Goal: Task Accomplishment & Management: Manage account settings

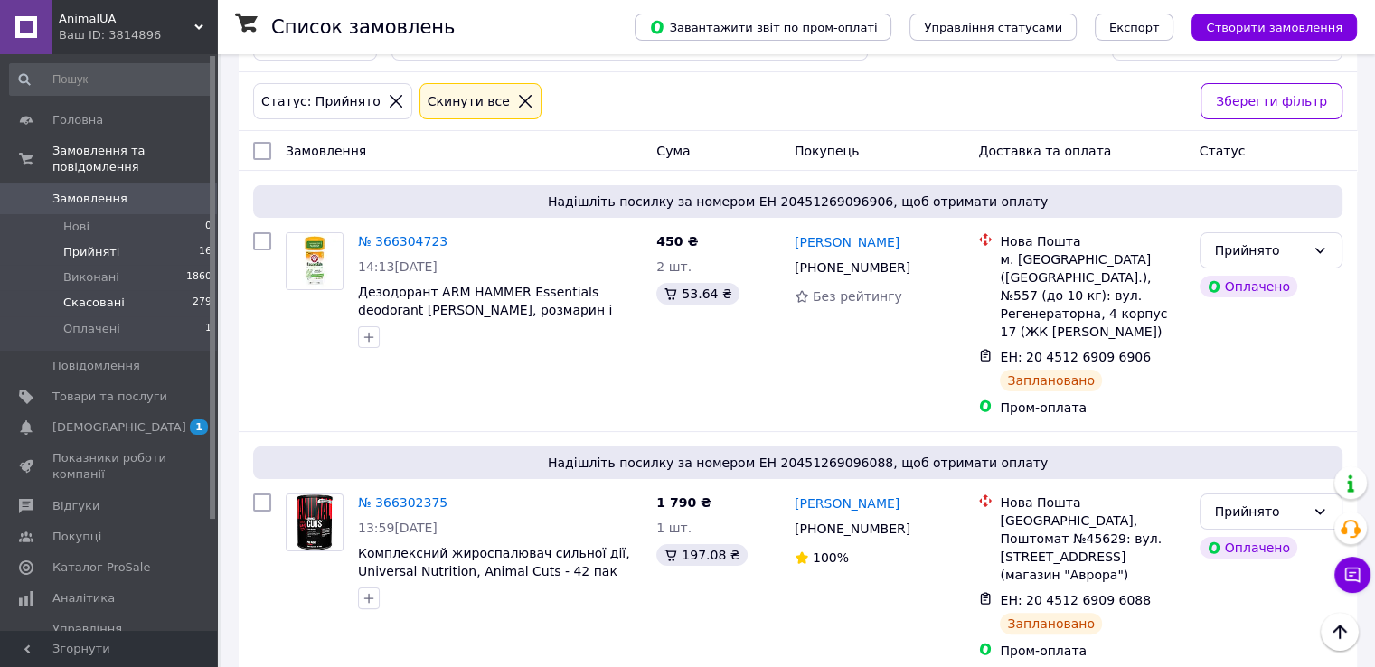
scroll to position [271, 0]
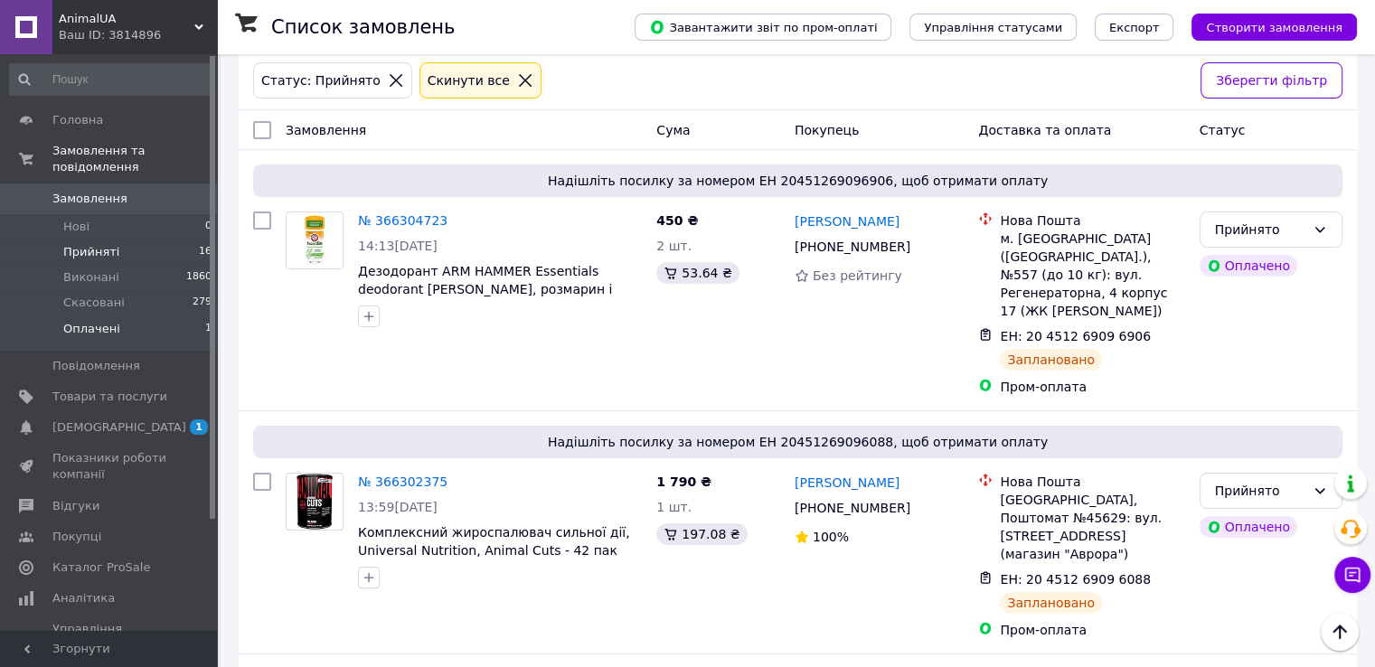
click at [94, 321] on span "Оплачені" at bounding box center [91, 329] width 57 height 16
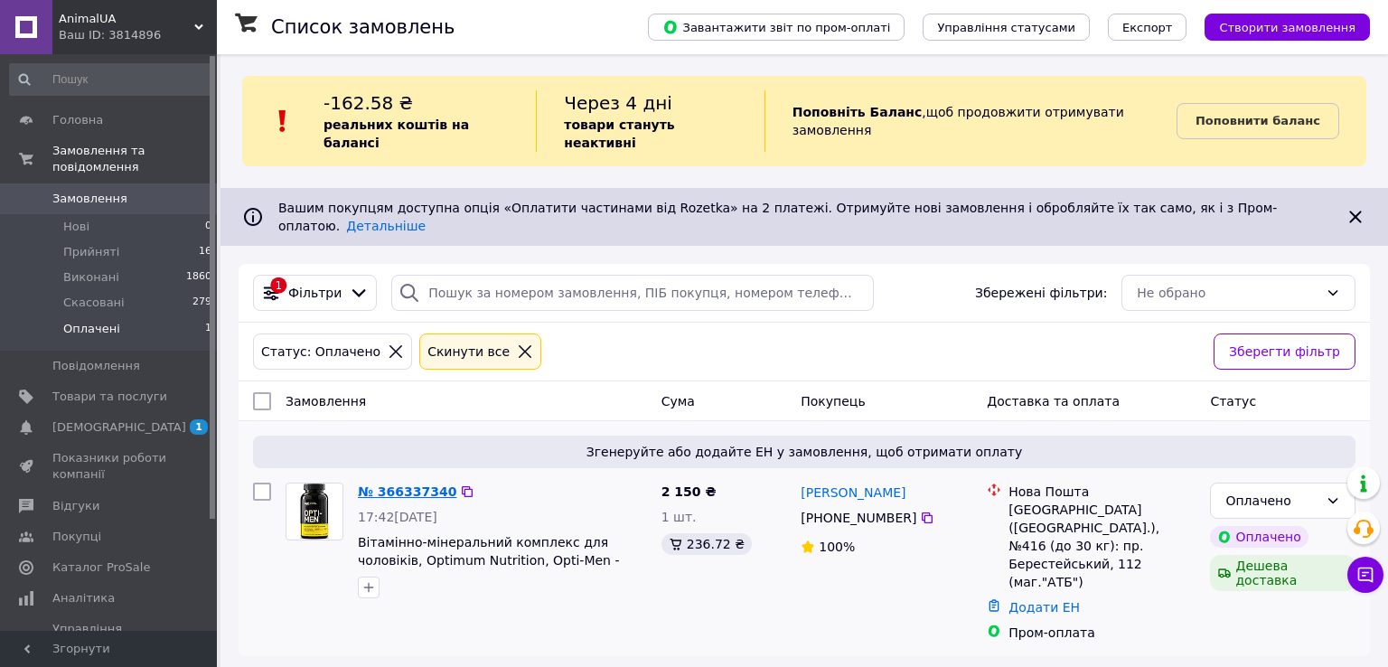
click at [414, 484] on link "№ 366337340" at bounding box center [407, 491] width 99 height 14
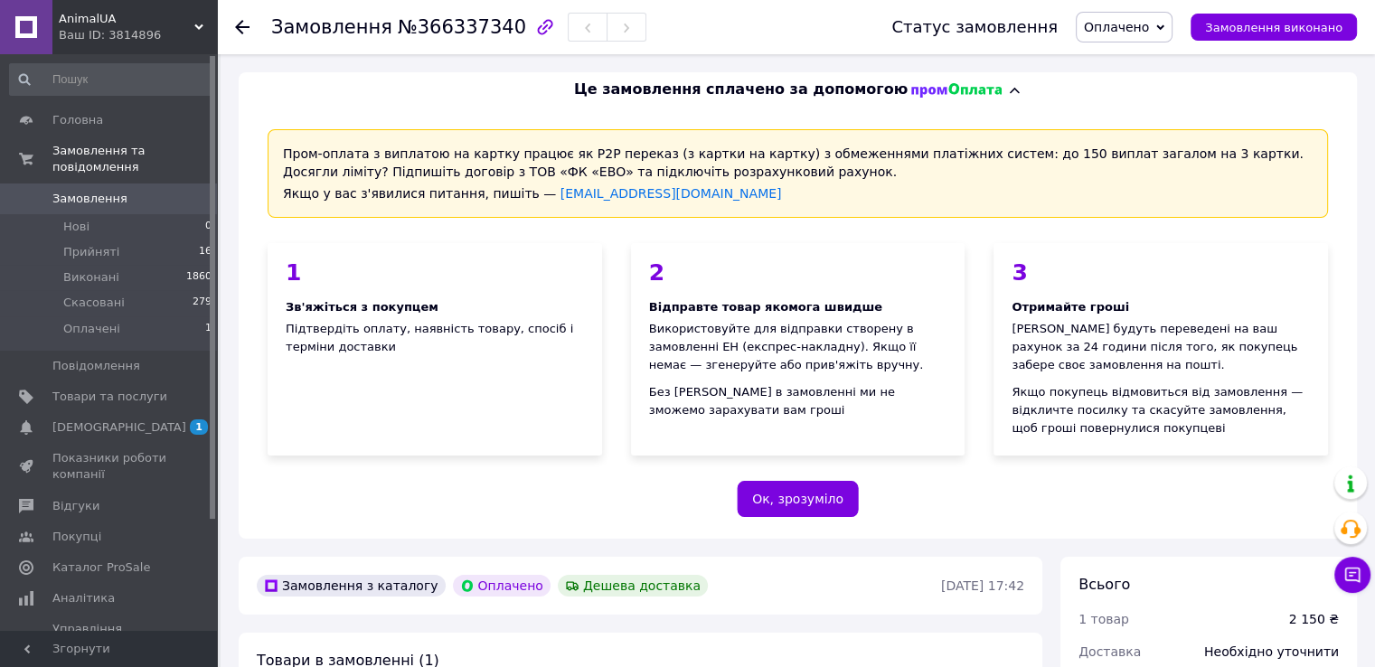
click at [1164, 25] on icon at bounding box center [1160, 28] width 8 height 8
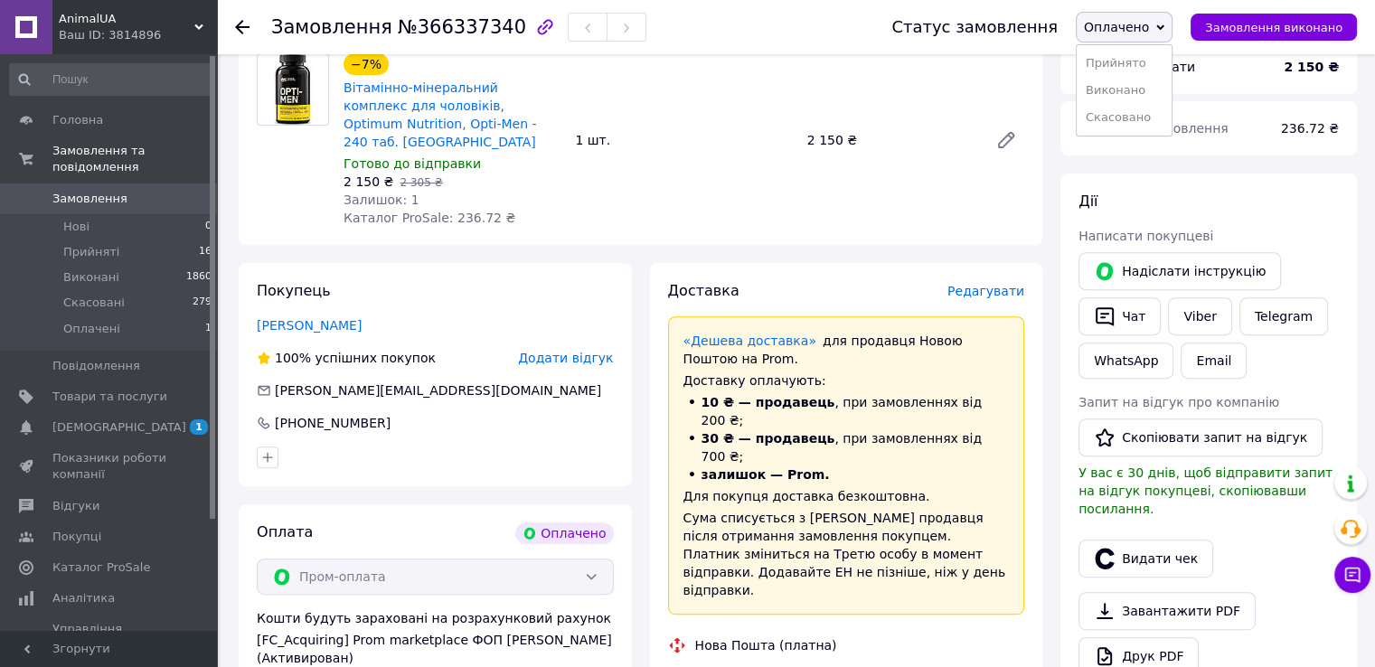
scroll to position [994, 0]
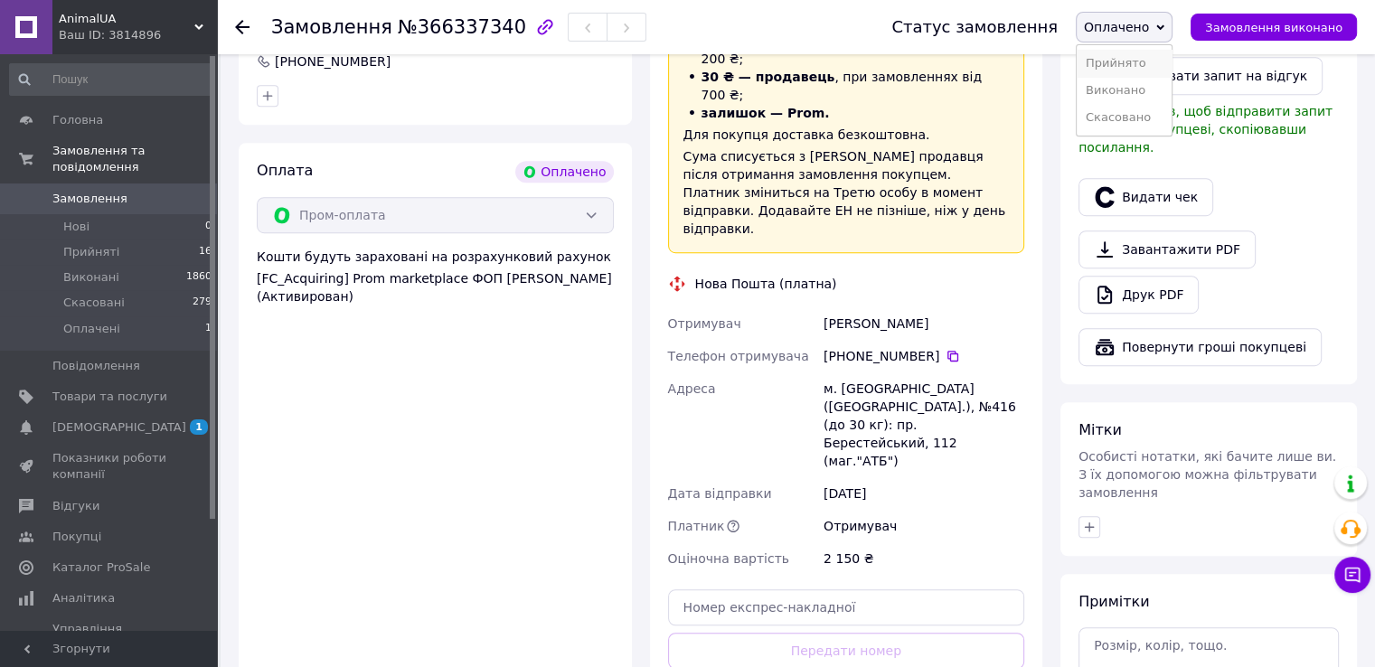
click at [1137, 66] on li "Прийнято" at bounding box center [1124, 63] width 95 height 27
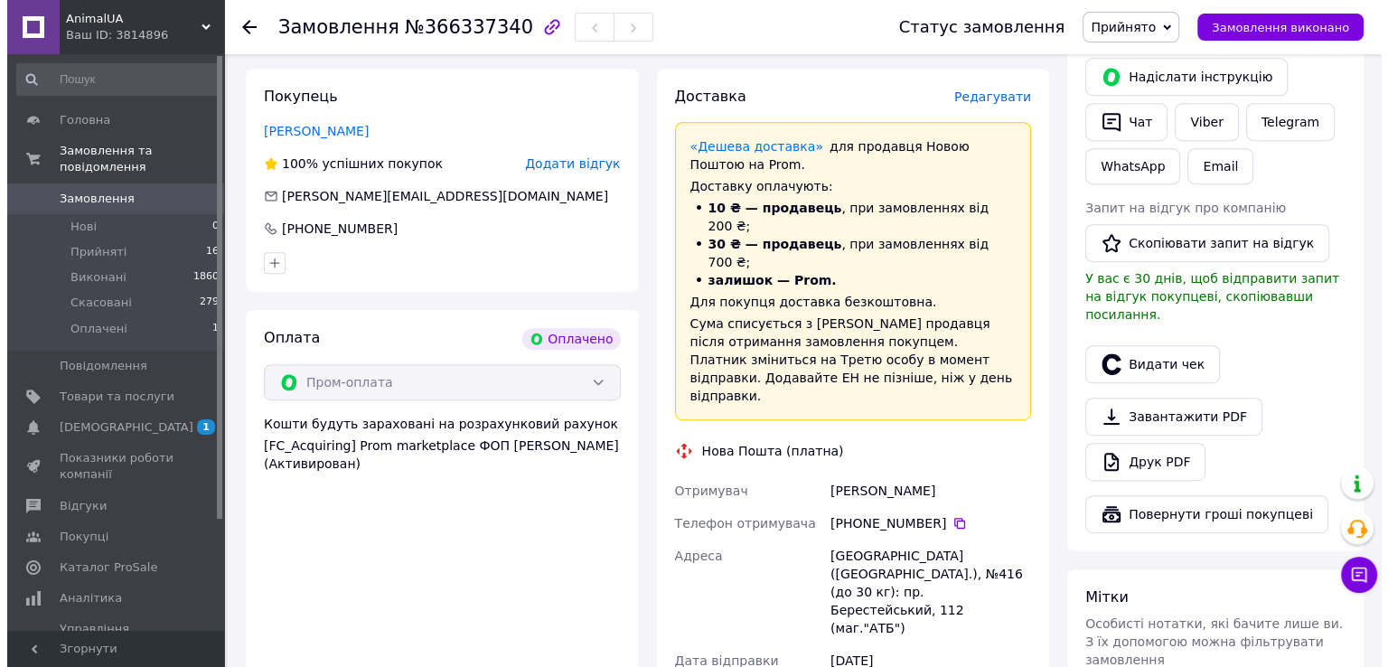
scroll to position [542, 0]
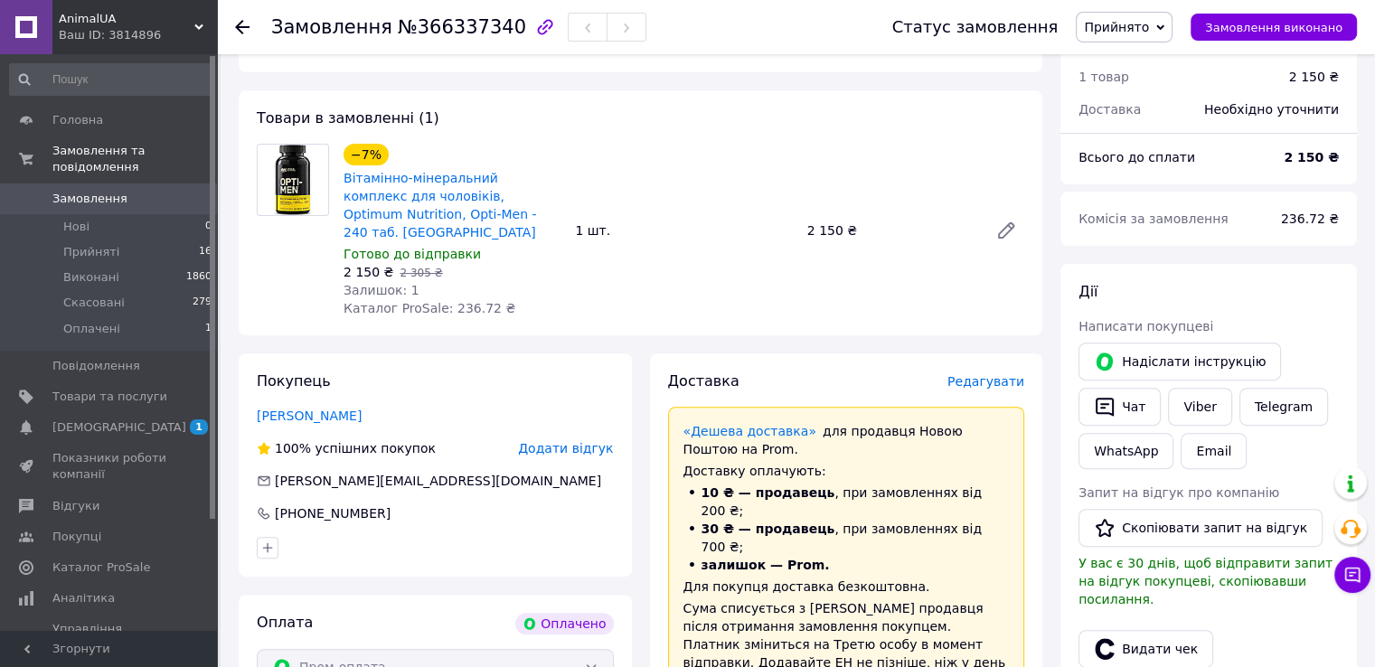
click at [971, 374] on span "Редагувати" at bounding box center [985, 381] width 77 height 14
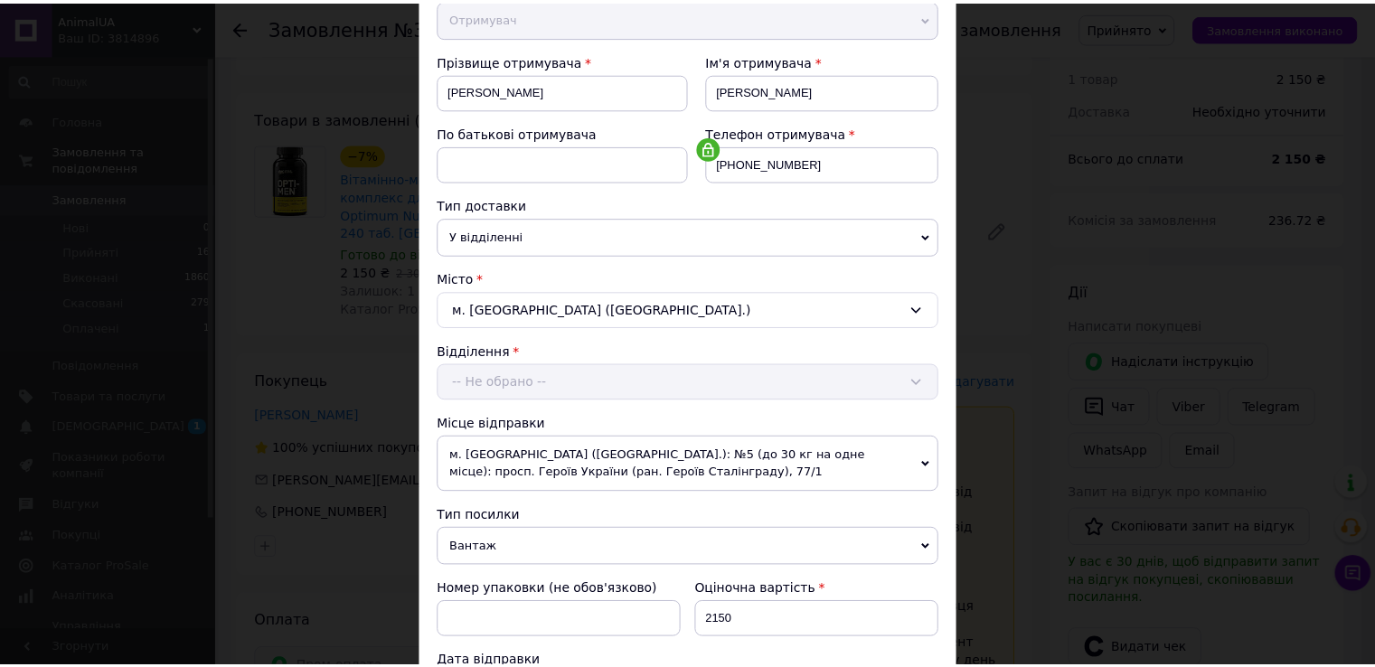
scroll to position [748, 0]
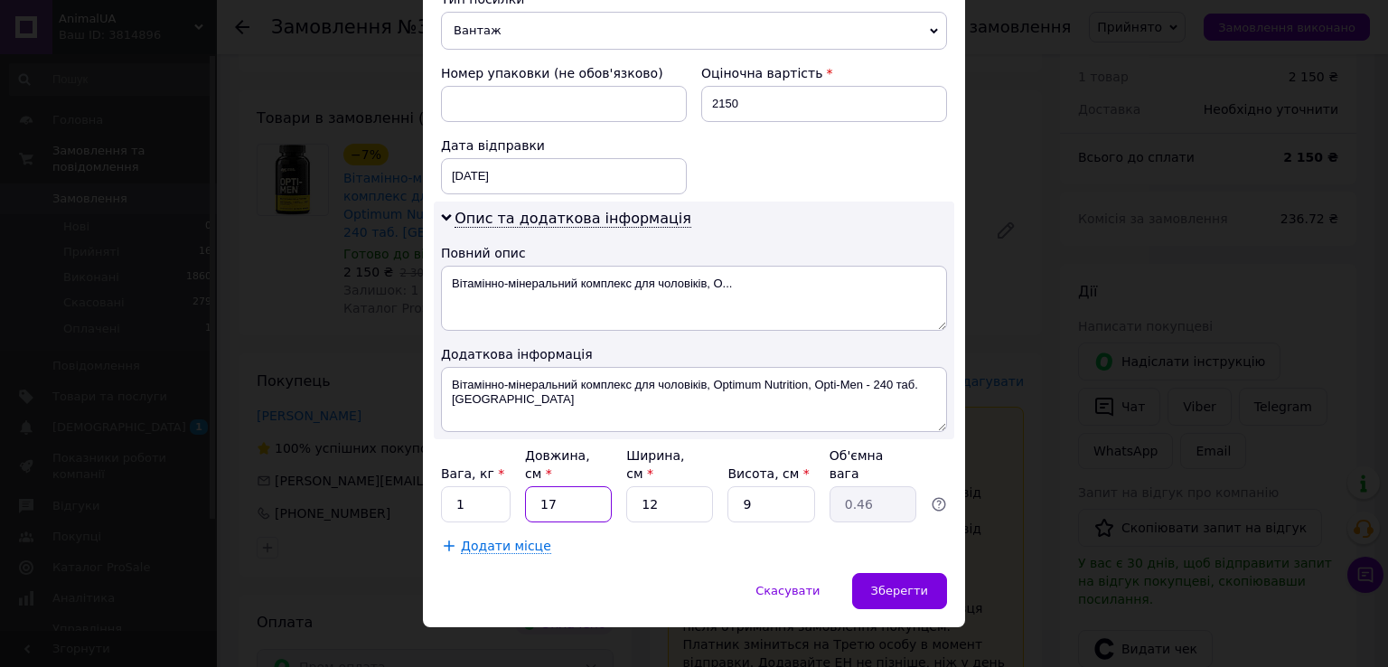
click at [573, 486] on input "17" at bounding box center [568, 504] width 87 height 36
type input "1"
type input "0.1"
type input "2"
type input "0.1"
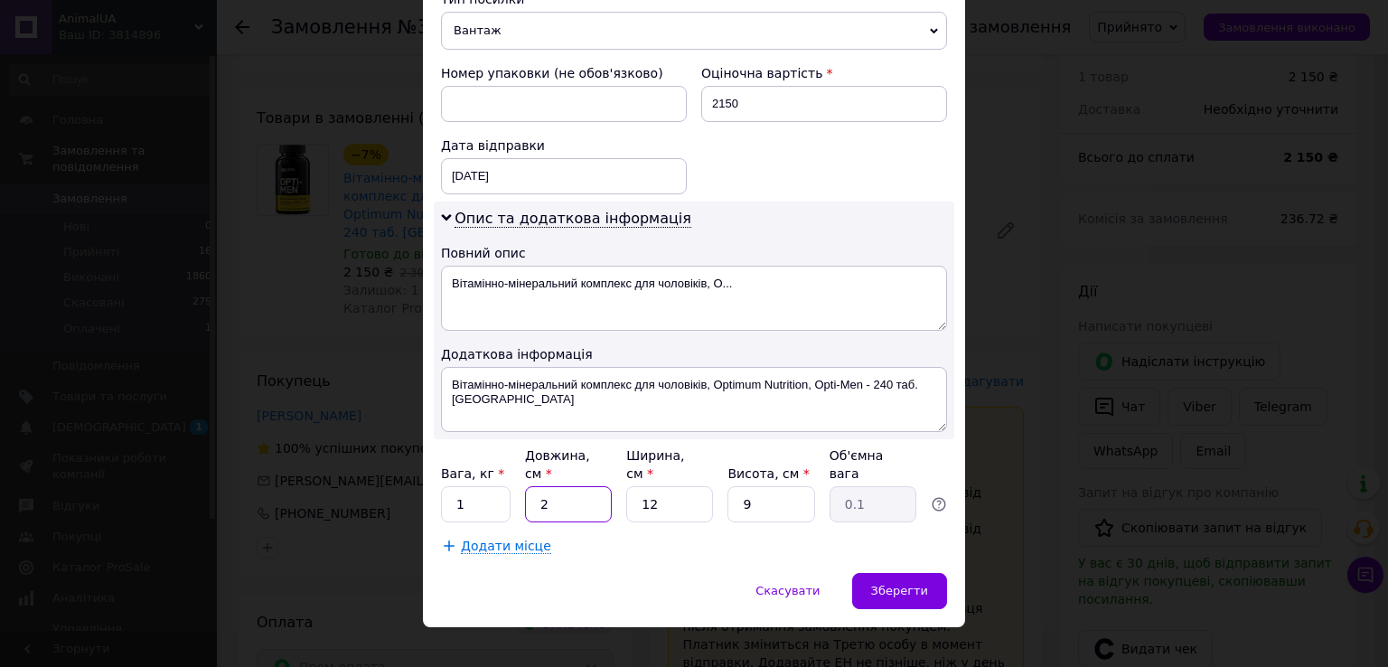
type input "24"
type input "0.65"
type input "24"
click at [687, 486] on input "12" at bounding box center [669, 504] width 87 height 36
type input "1"
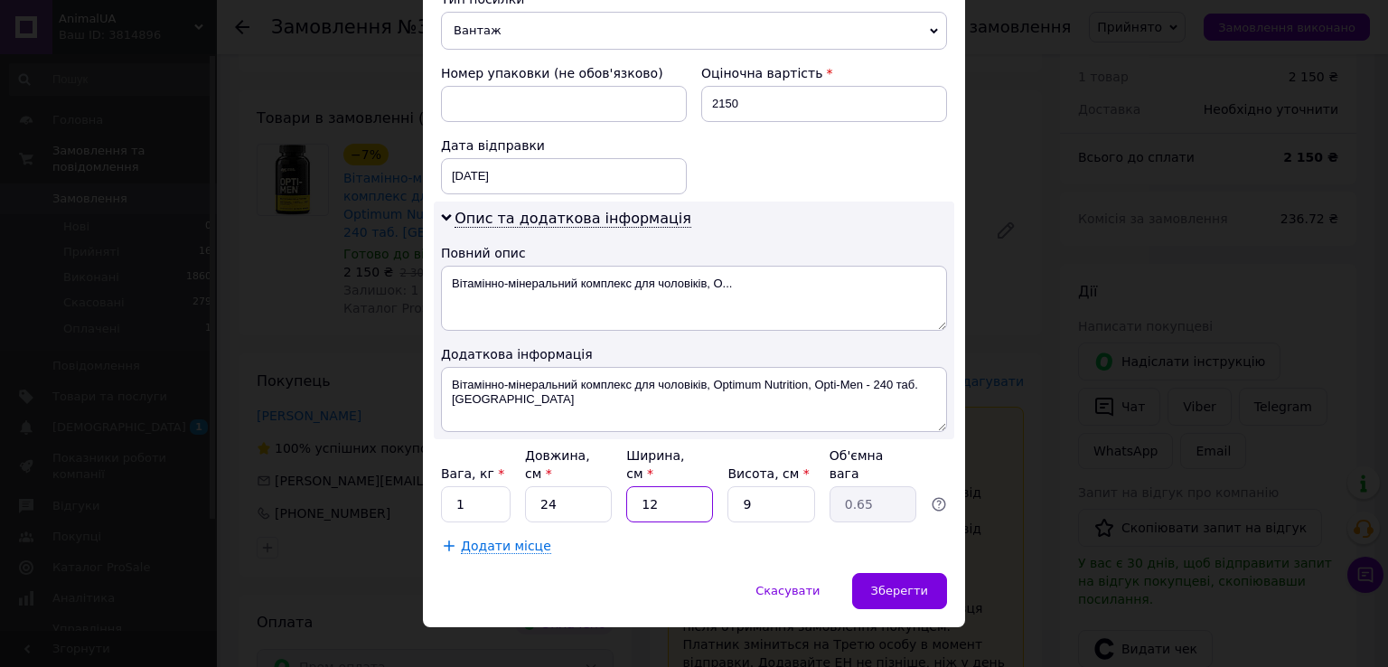
type input "0.1"
type input "17"
type input "0.92"
type input "17"
click at [897, 584] on span "Зберегти" at bounding box center [899, 591] width 57 height 14
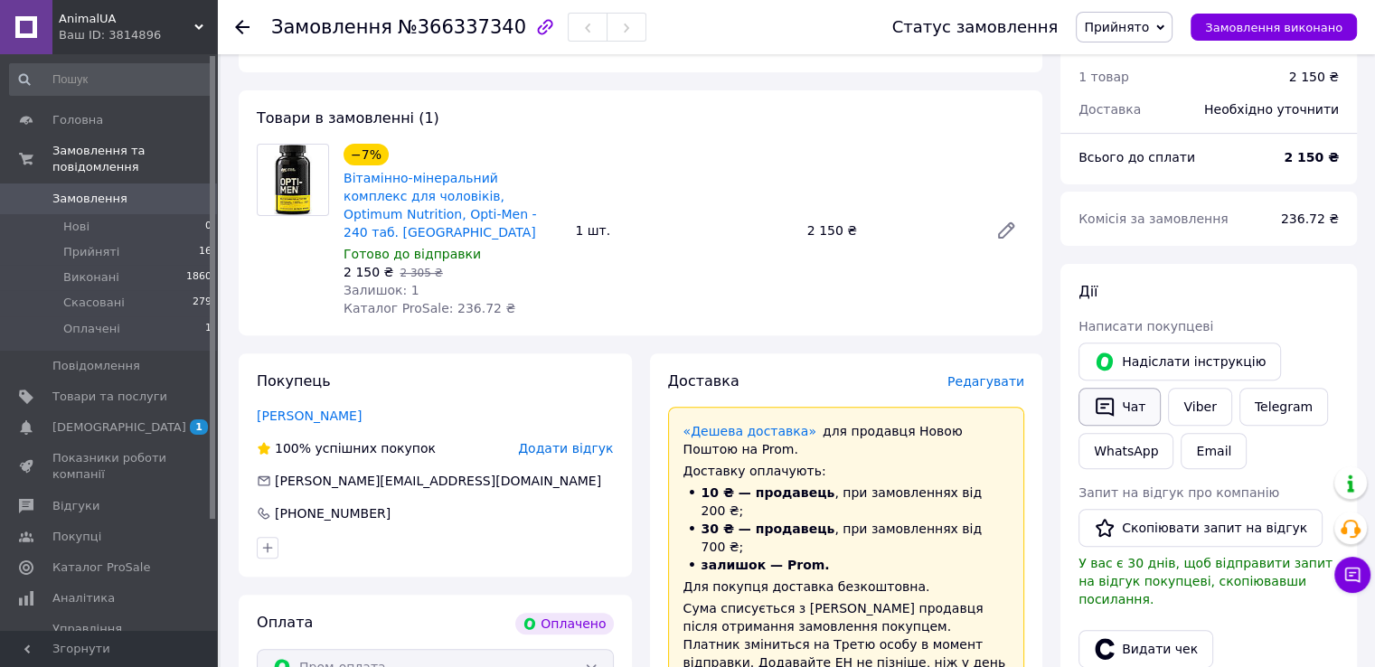
click at [1133, 409] on button "Чат" at bounding box center [1119, 407] width 82 height 38
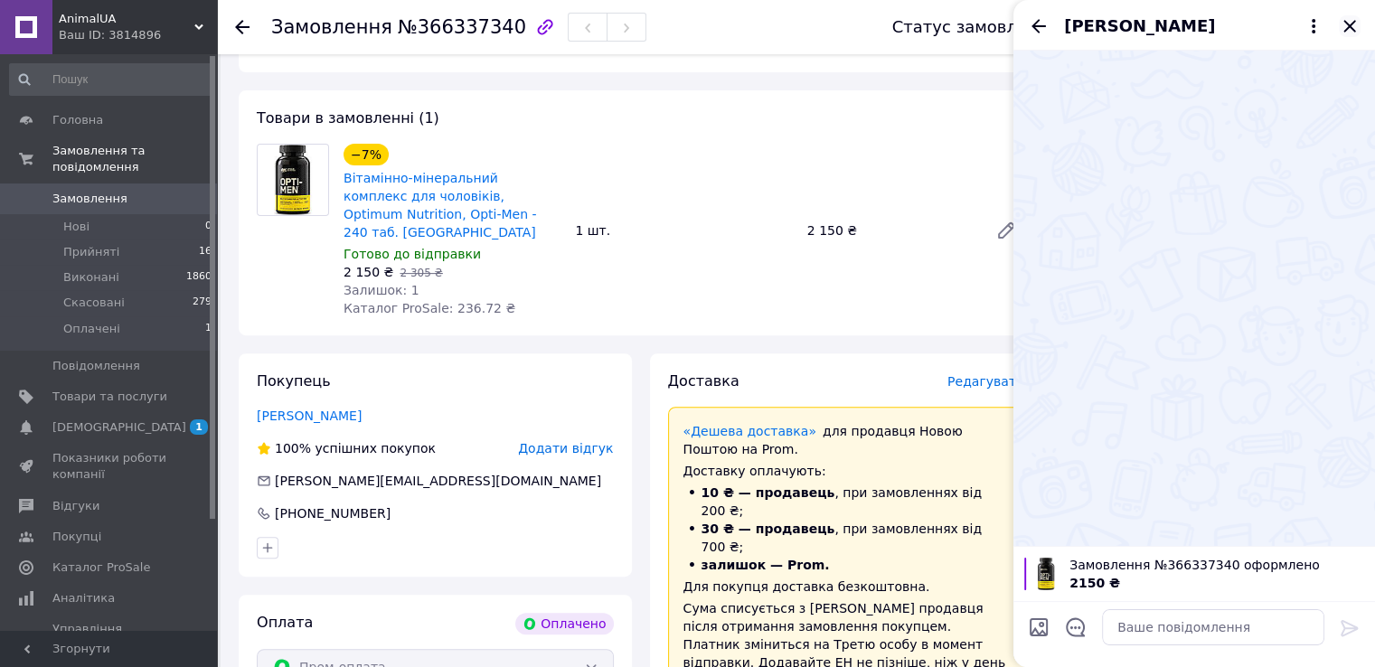
click at [1349, 23] on icon "Закрити" at bounding box center [1350, 26] width 22 height 22
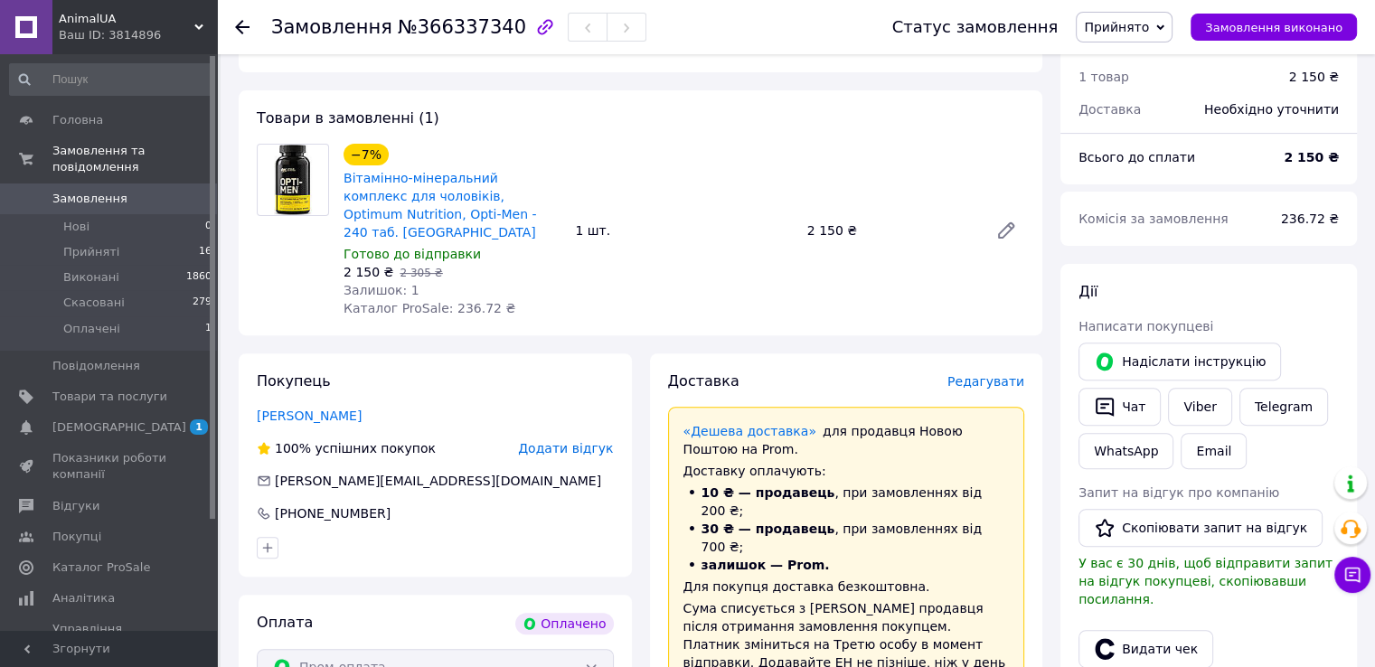
scroll to position [994, 0]
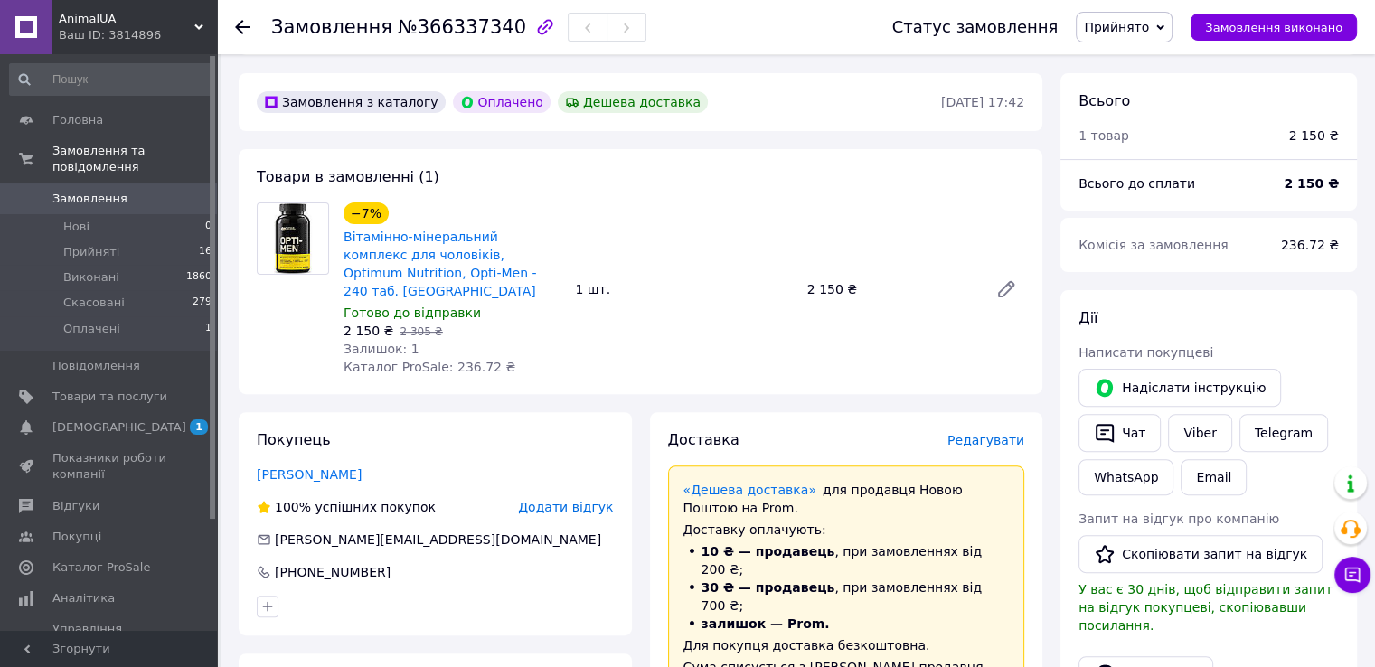
scroll to position [452, 0]
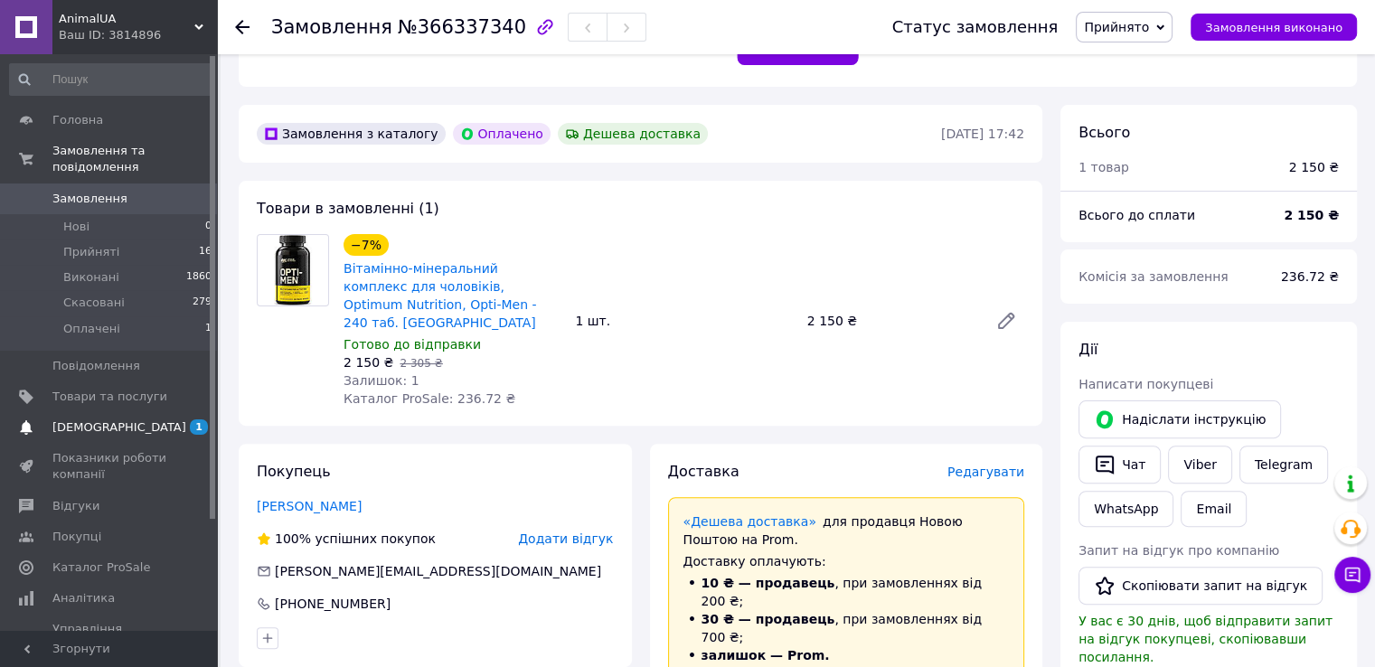
click at [84, 419] on span "[DEMOGRAPHIC_DATA]" at bounding box center [119, 427] width 134 height 16
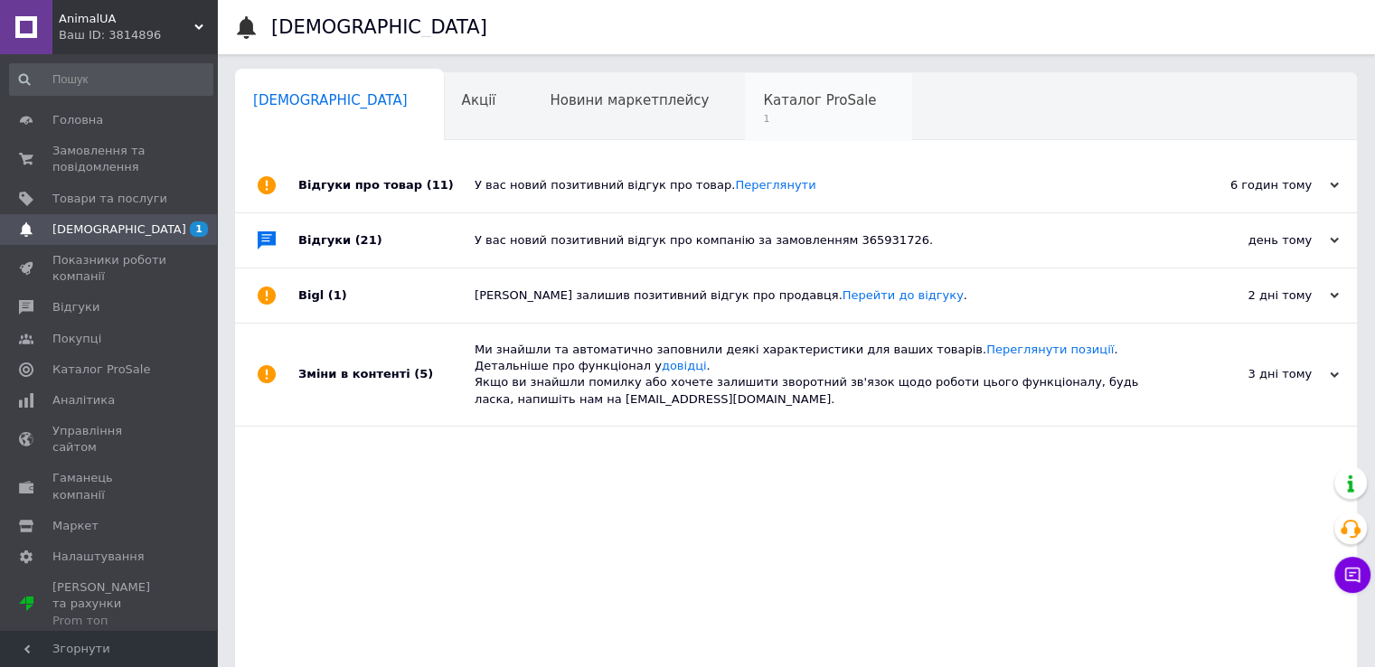
click at [763, 105] on span "Каталог ProSale" at bounding box center [819, 100] width 113 height 16
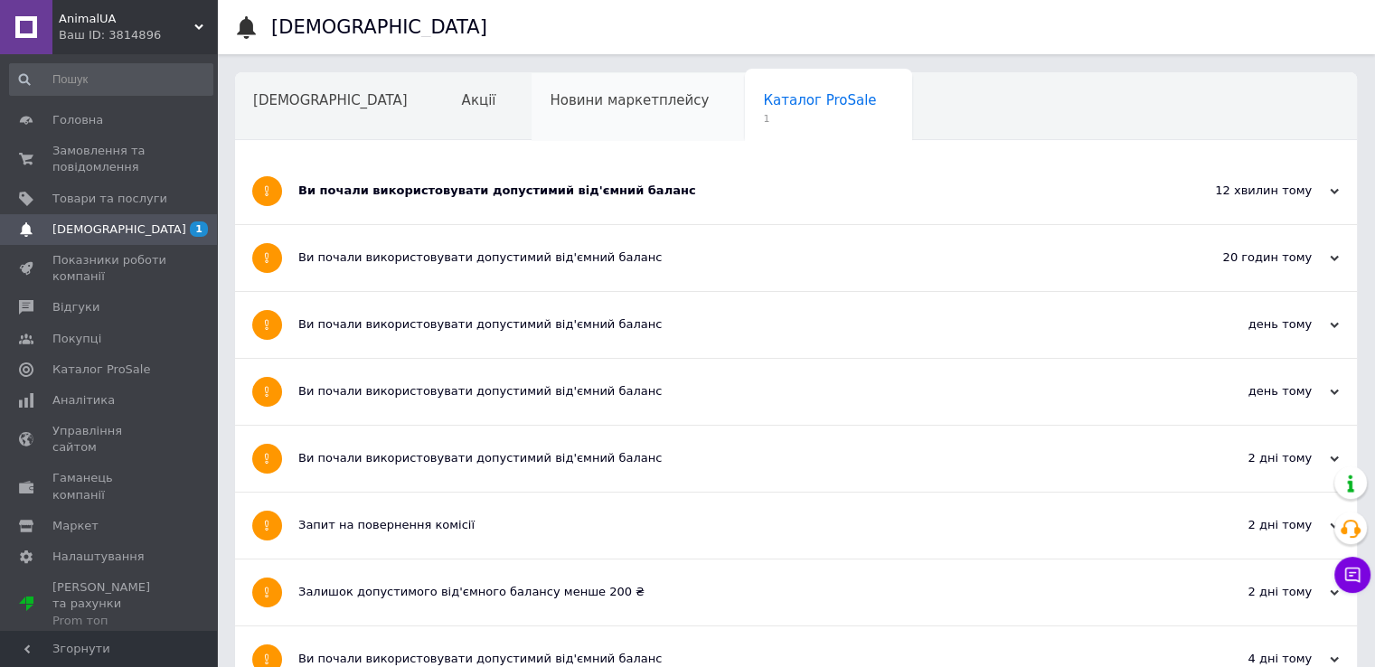
click at [550, 96] on span "Новини маркетплейсу" at bounding box center [629, 100] width 159 height 16
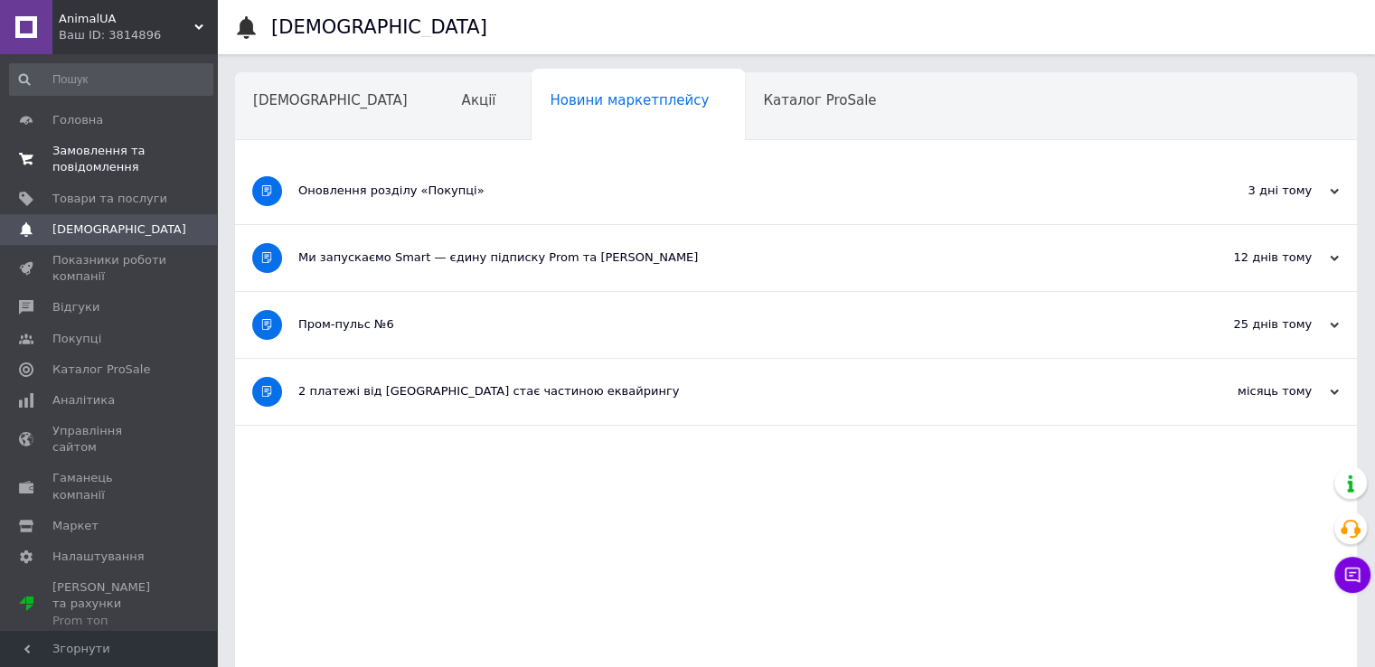
click at [89, 157] on span "Замовлення та повідомлення" at bounding box center [109, 159] width 115 height 33
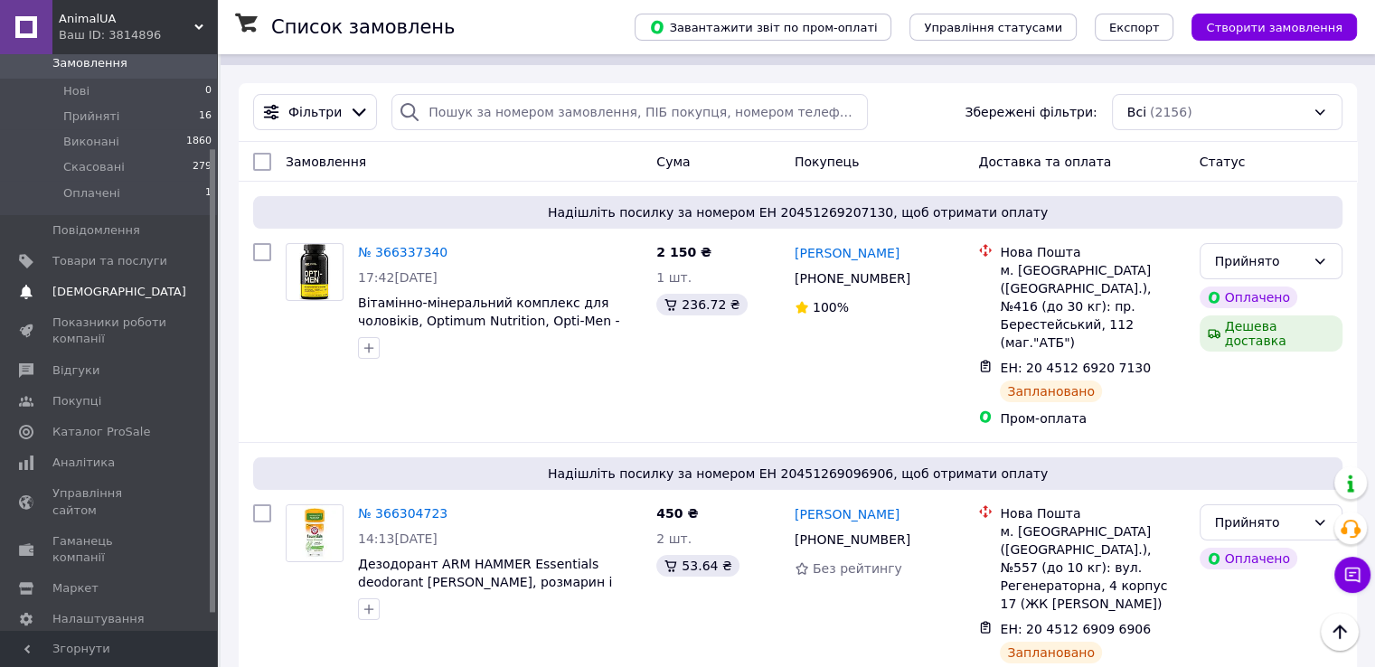
scroll to position [137, 0]
click at [80, 453] on span "Аналітика" at bounding box center [83, 461] width 62 height 16
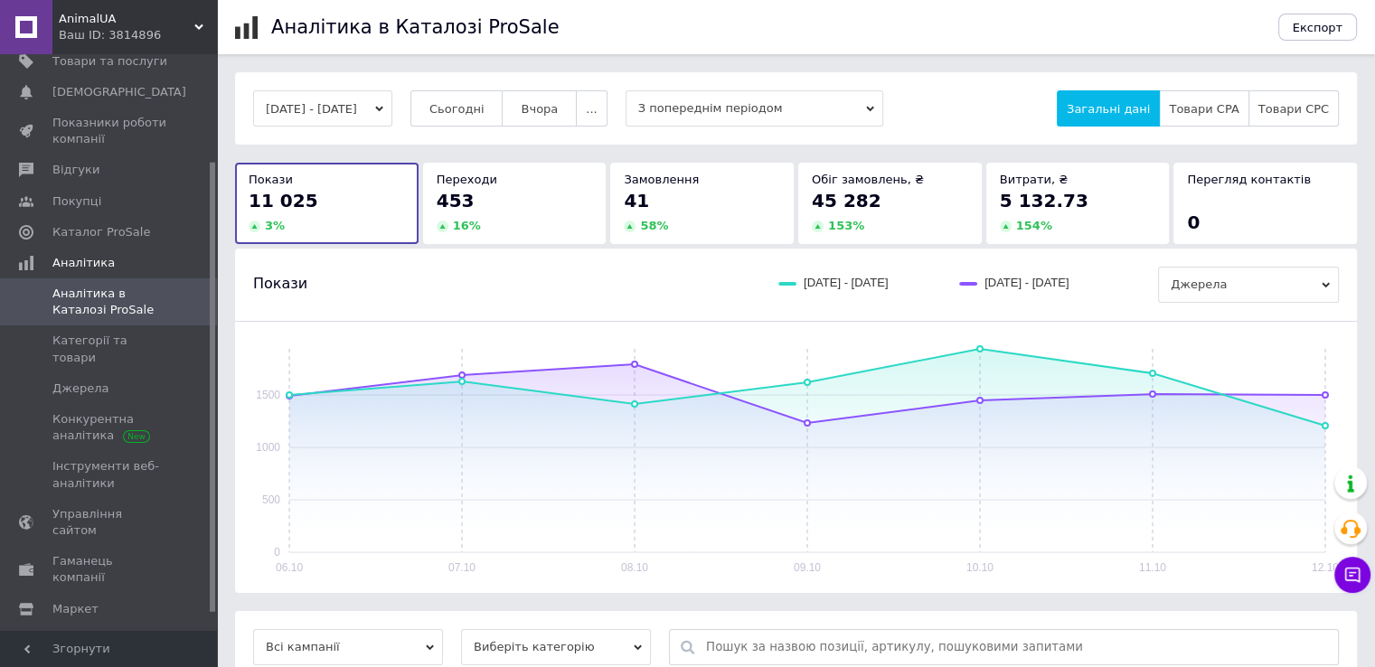
click at [532, 198] on div "453" at bounding box center [515, 200] width 156 height 25
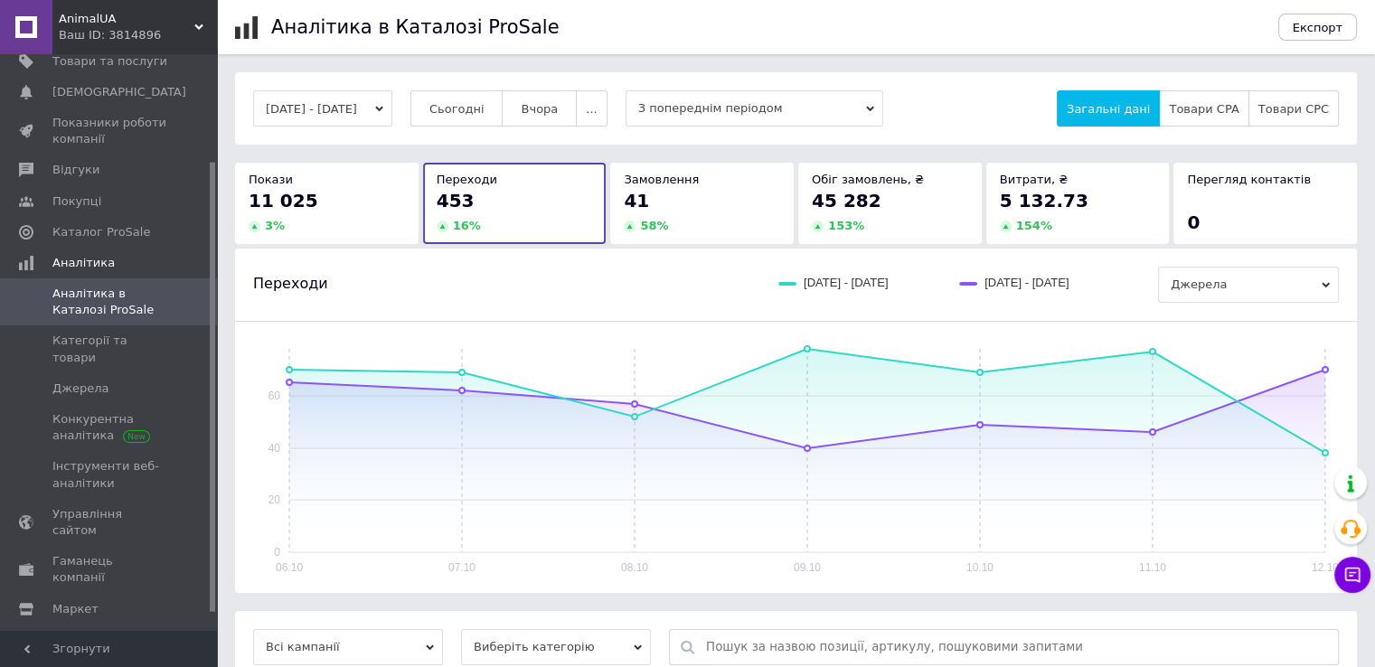
click at [680, 199] on div "41" at bounding box center [702, 200] width 156 height 25
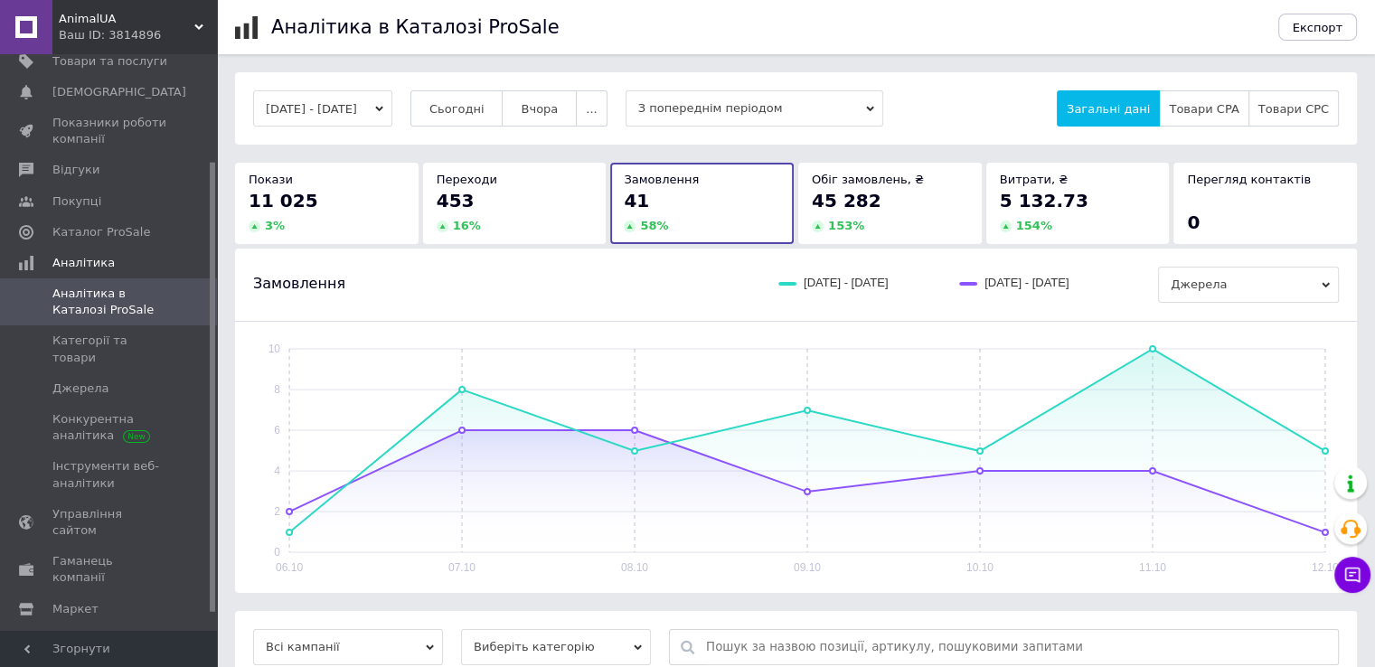
click at [891, 210] on div "45 282" at bounding box center [890, 200] width 156 height 25
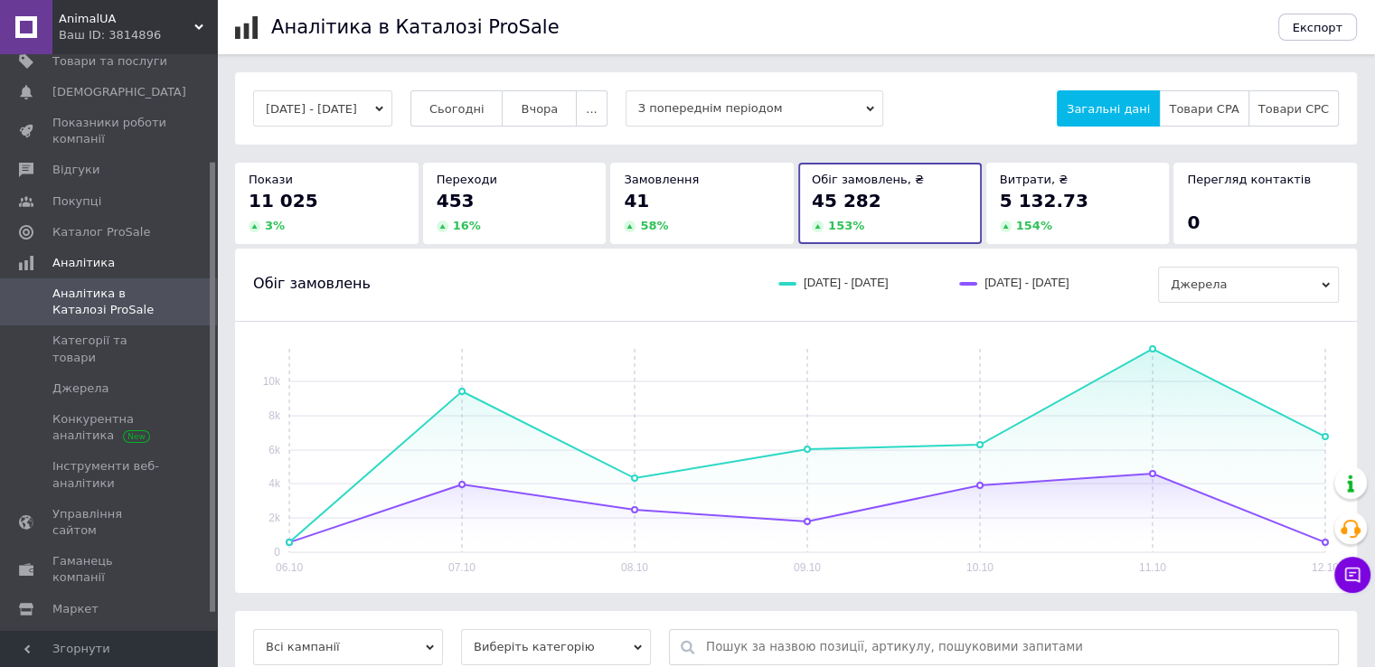
click at [1034, 209] on span "5 132.73" at bounding box center [1044, 201] width 89 height 22
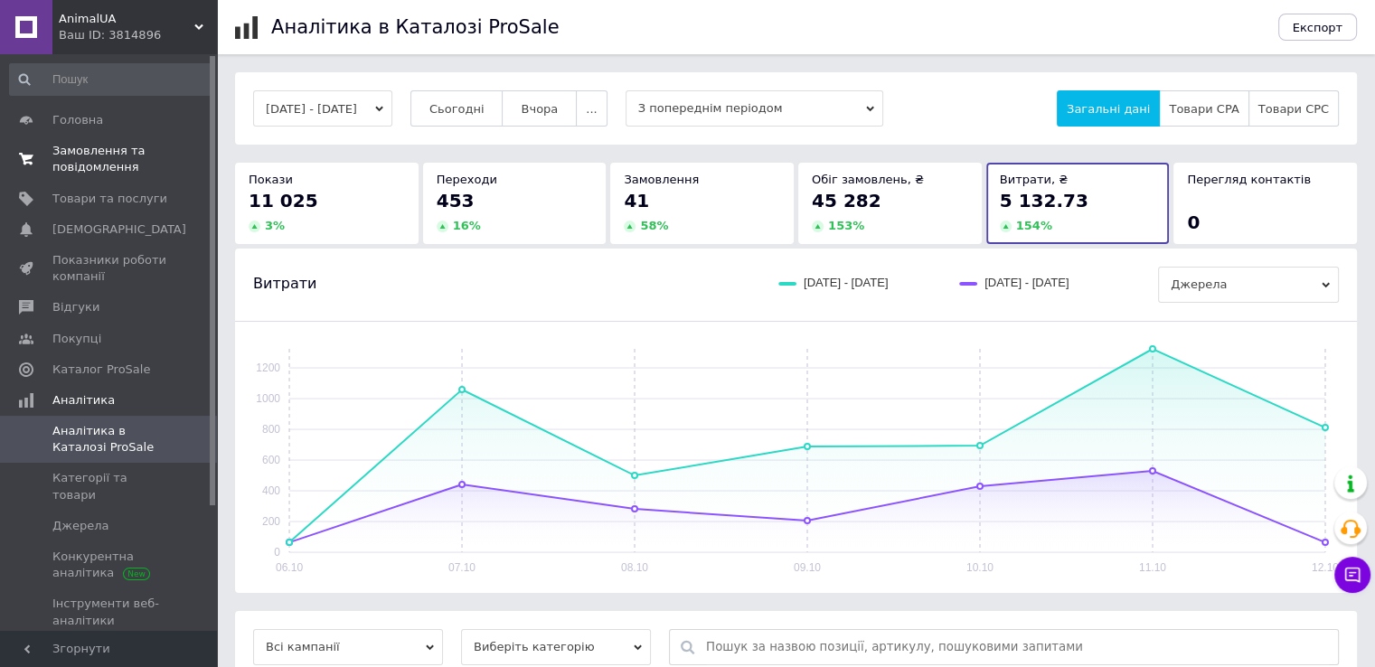
click at [73, 162] on span "Замовлення та повідомлення" at bounding box center [109, 159] width 115 height 33
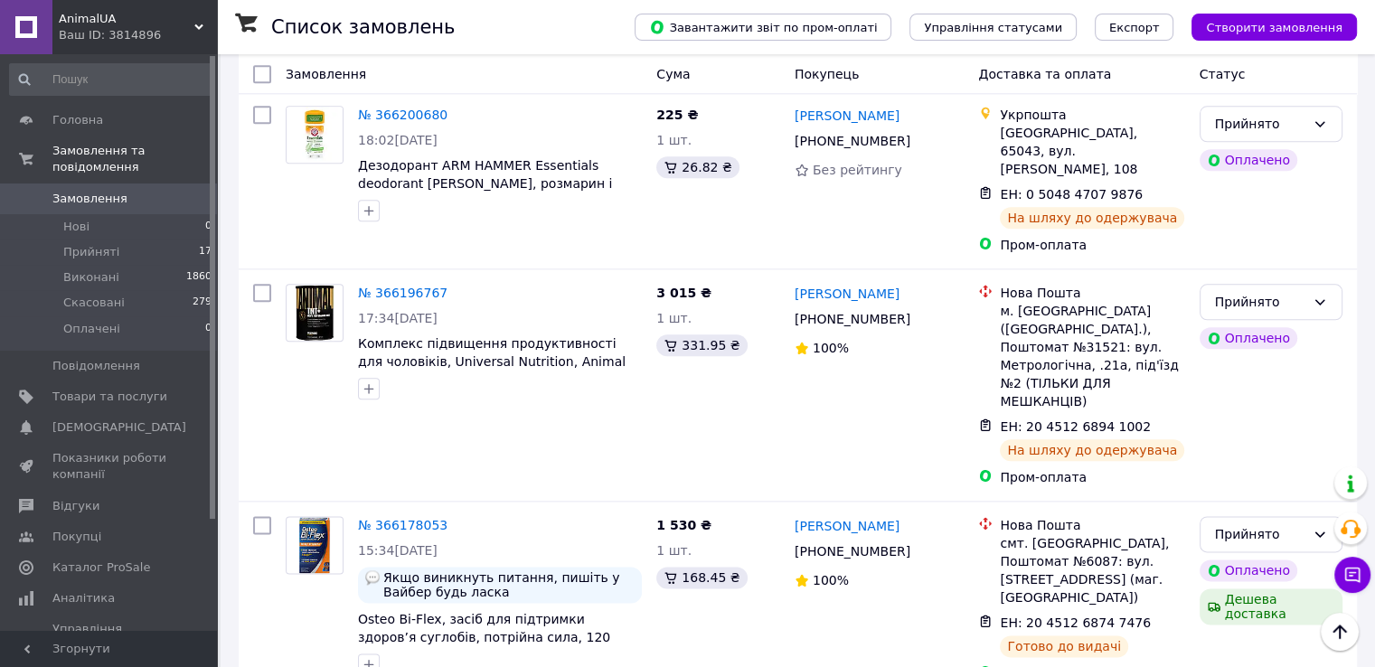
scroll to position [2169, 0]
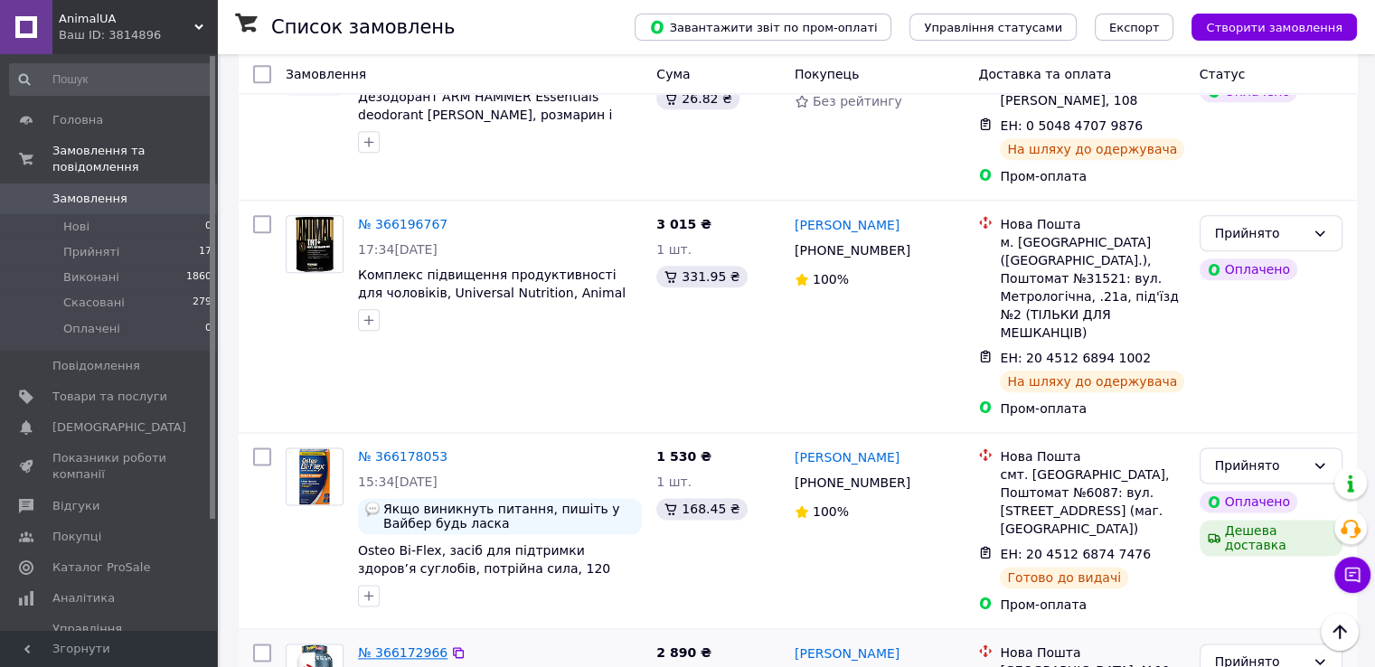
click at [409, 645] on link "№ 366172966" at bounding box center [402, 652] width 89 height 14
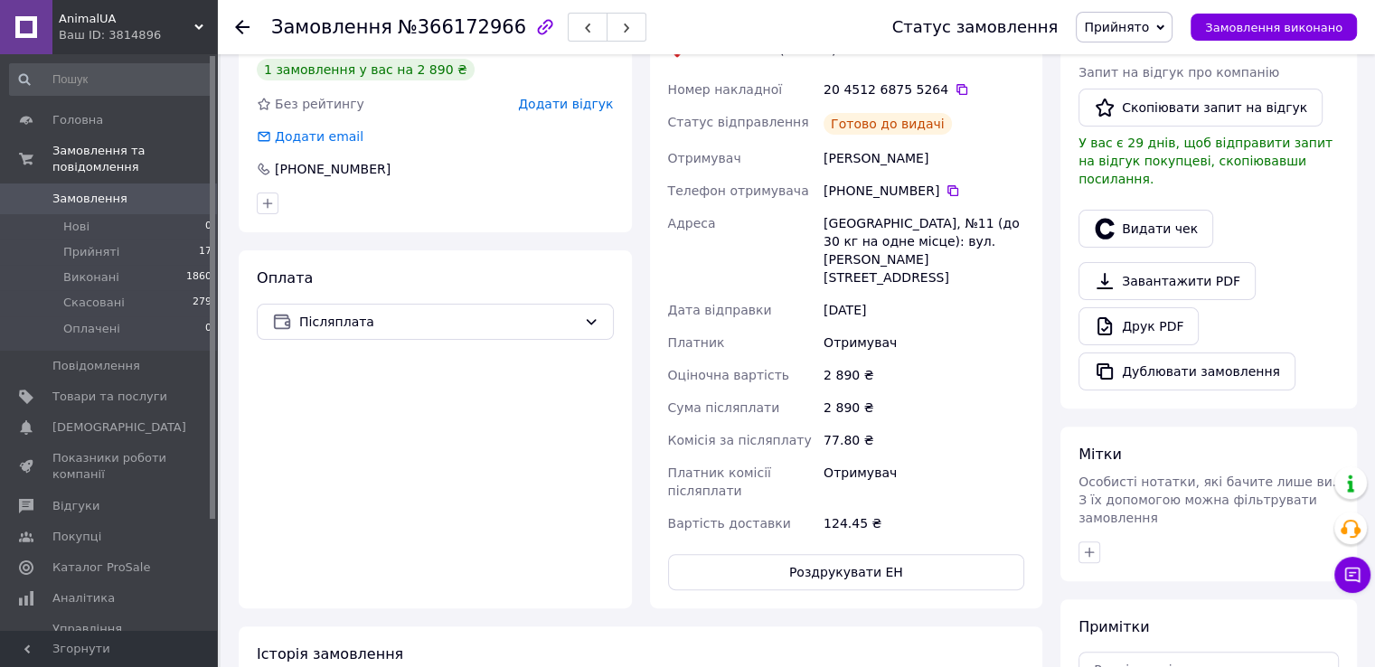
scroll to position [76, 0]
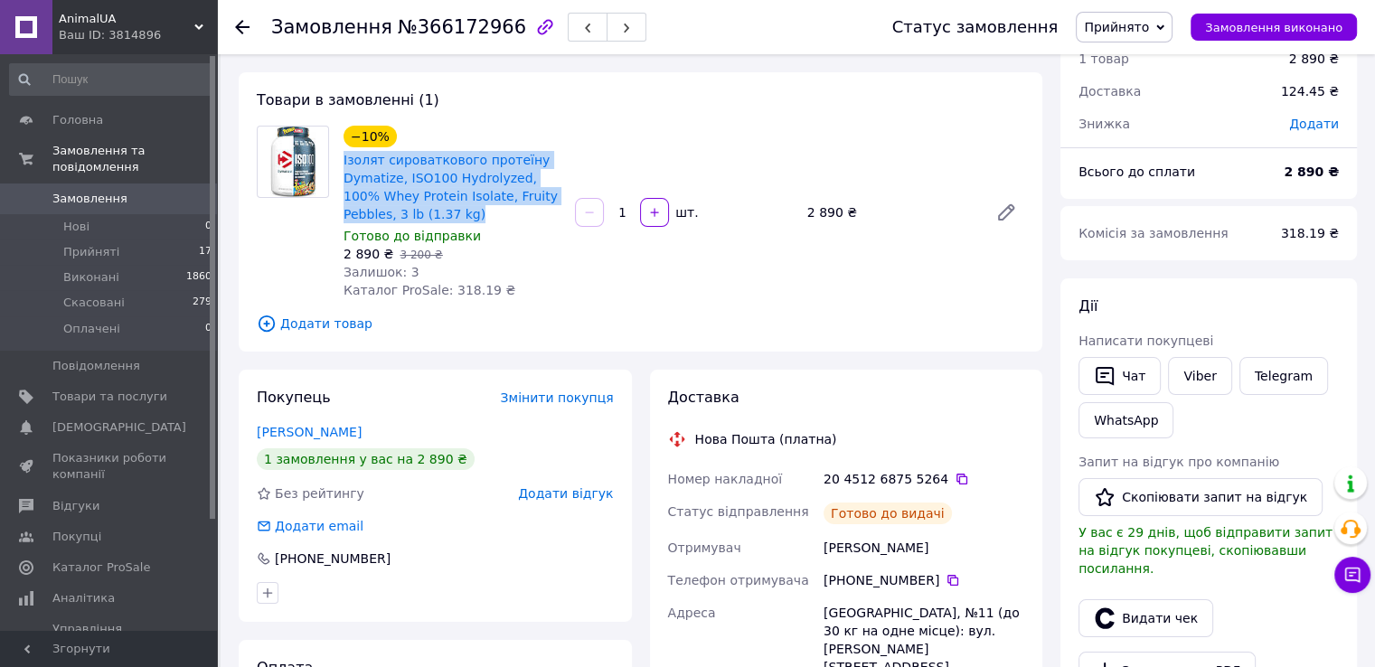
drag, startPoint x: 340, startPoint y: 156, endPoint x: 409, endPoint y: 214, distance: 89.8
click at [410, 215] on div "−10% Ізолят сироваткового протеїну Dymatize, ISO100 Hydrolyzed, 100% Whey Prote…" at bounding box center [451, 212] width 231 height 181
copy link "Ізолят сироваткового протеїну Dymatize, ISO100 Hydrolyzed, 100% Whey Protein Is…"
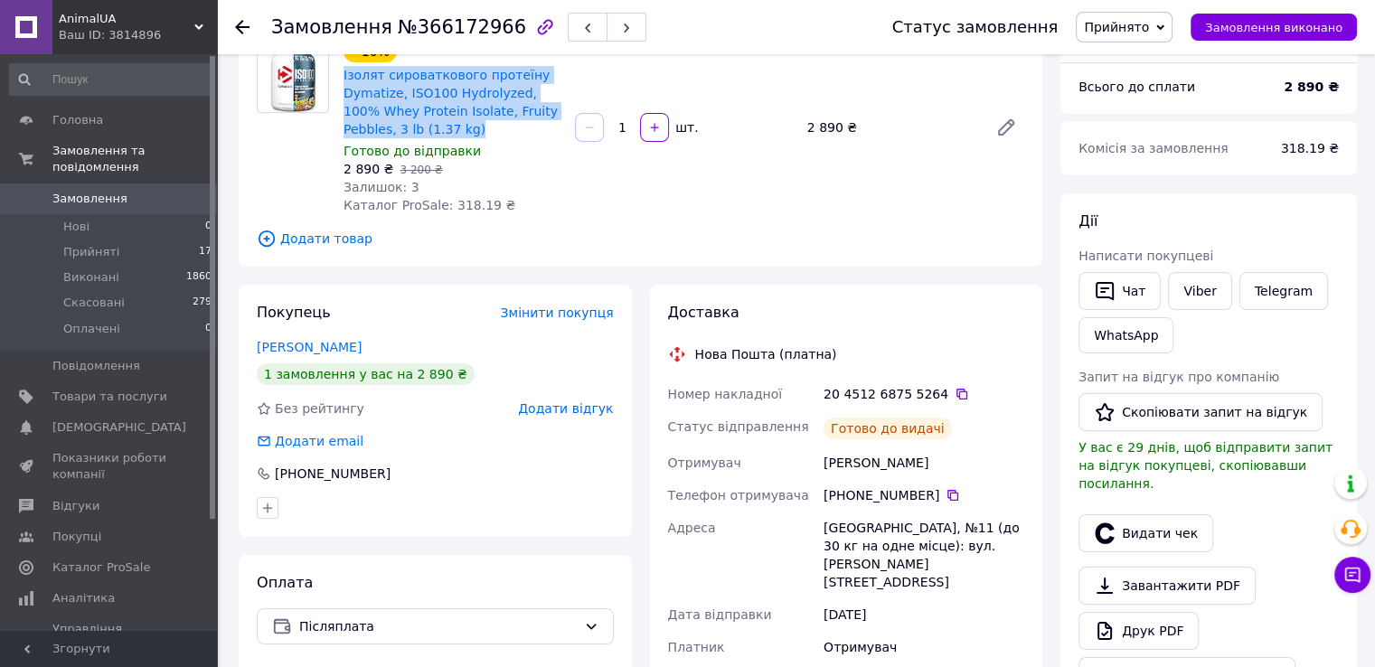
scroll to position [347, 0]
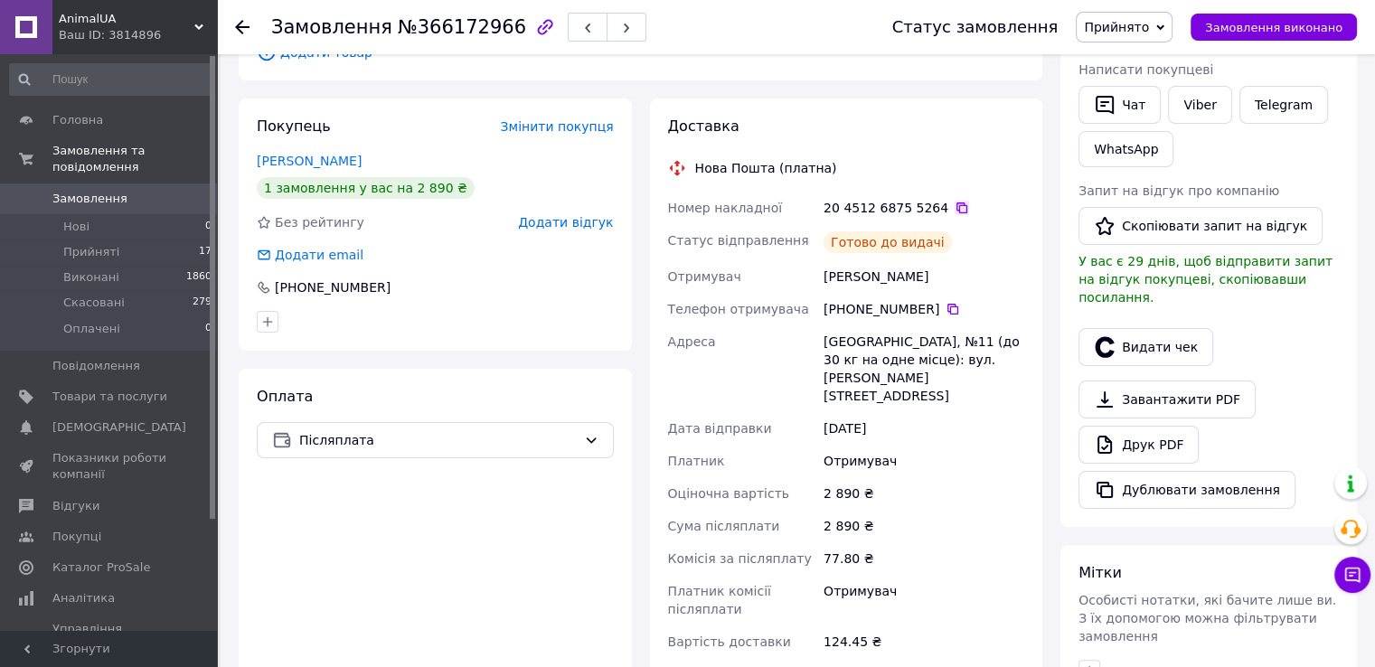
click at [955, 209] on icon at bounding box center [962, 208] width 14 height 14
click at [242, 27] on icon at bounding box center [242, 27] width 14 height 14
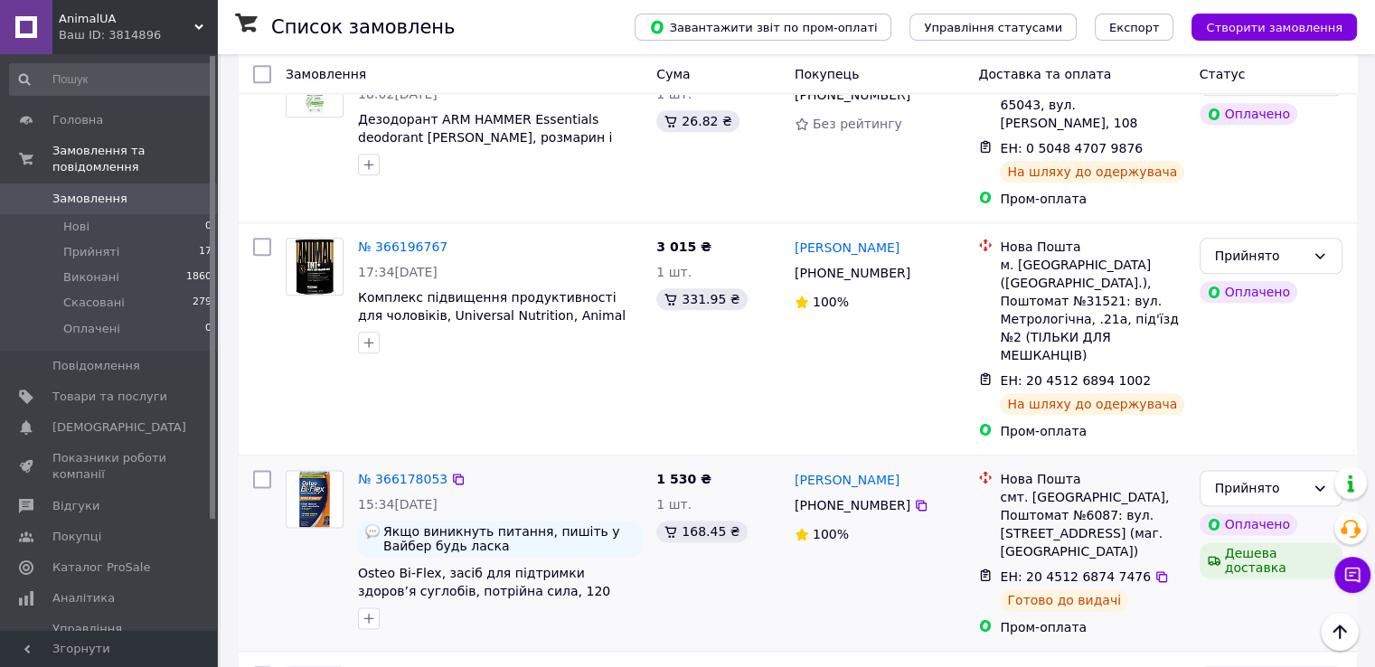
scroll to position [2104, 0]
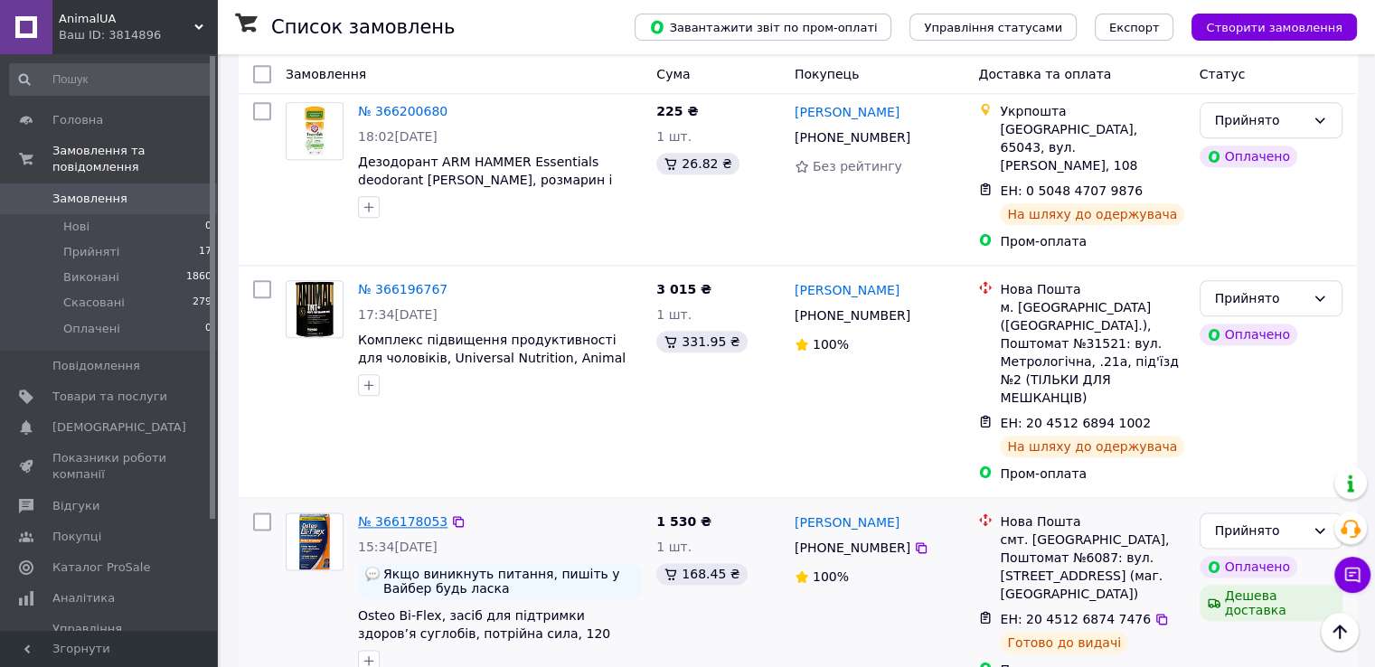
click at [382, 514] on link "№ 366178053" at bounding box center [402, 521] width 89 height 14
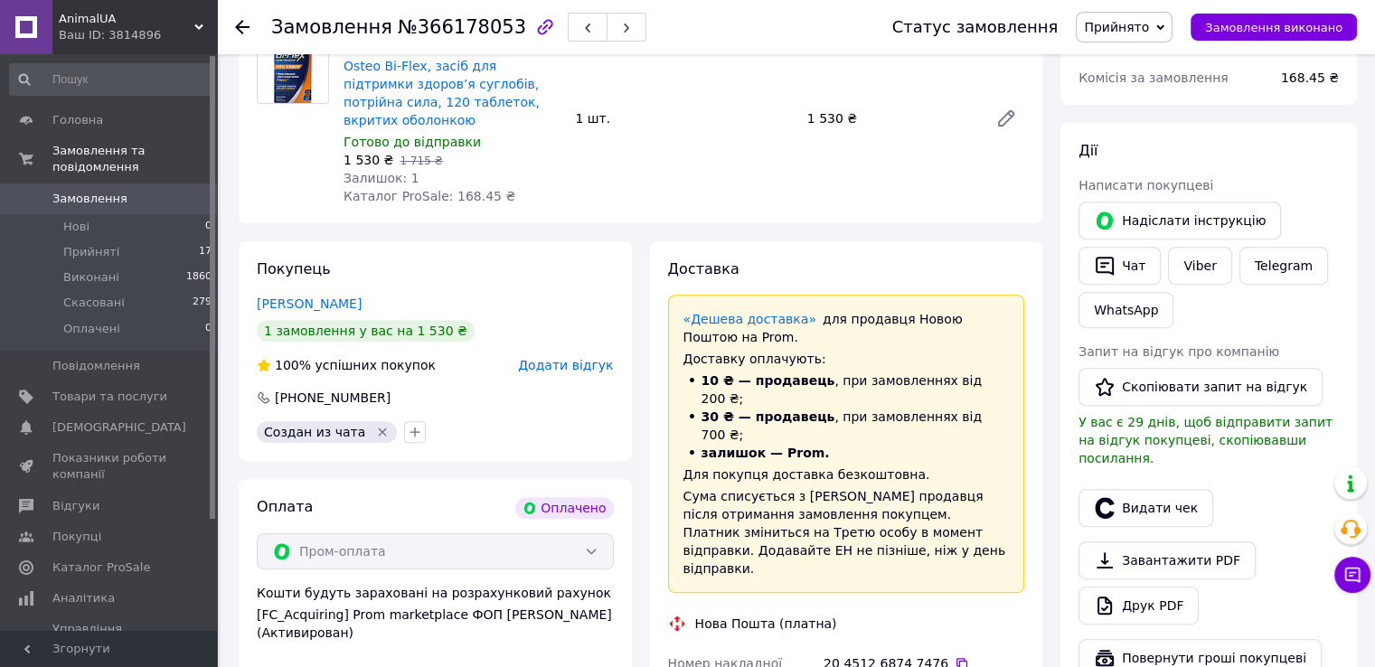
scroll to position [423, 0]
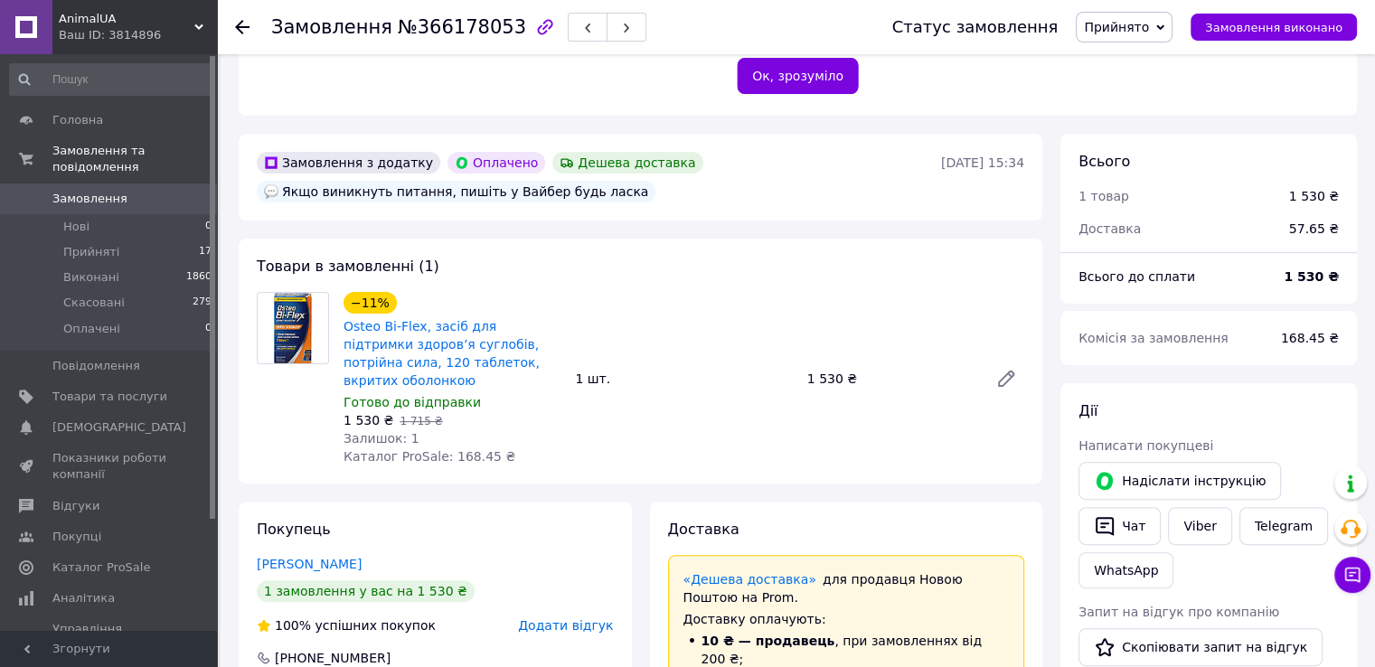
click at [343, 323] on div "Osteo Bi-Flex, засіб для підтримки здоров’я суглобів, потрійна сила, 120 таблет…" at bounding box center [452, 353] width 221 height 76
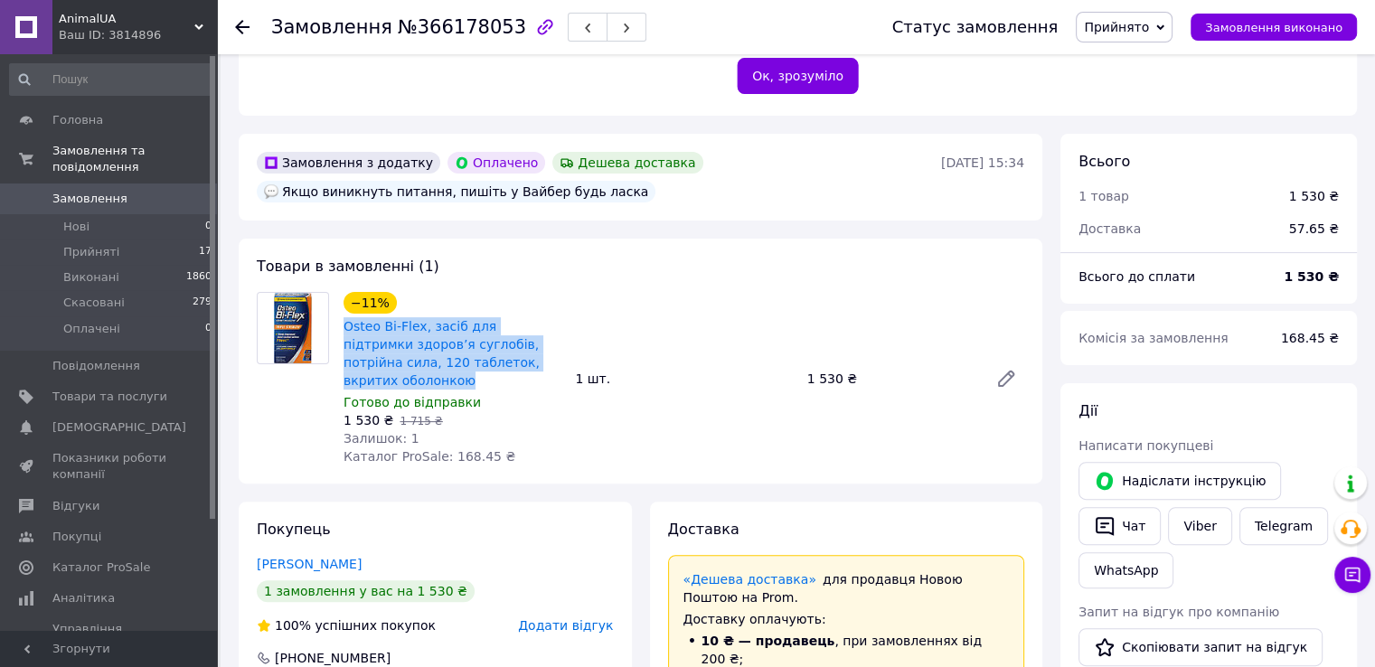
drag, startPoint x: 340, startPoint y: 323, endPoint x: 522, endPoint y: 371, distance: 188.8
click at [524, 371] on div "−11% Osteo Bi-Flex, засіб для підтримки здоров’я суглобів, потрійна сила, 120 т…" at bounding box center [451, 378] width 231 height 181
copy link "Osteo Bi-Flex, засіб для підтримки здоров’я суглобів, потрійна сила, 120 таблет…"
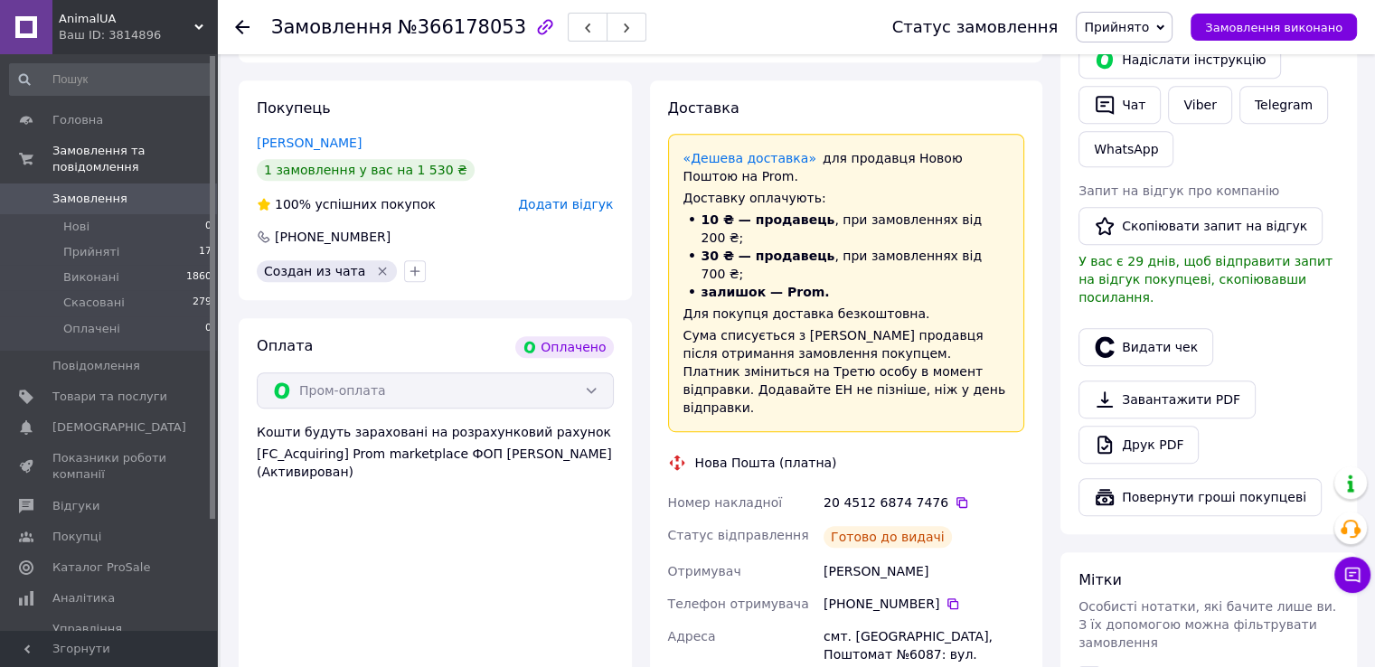
scroll to position [965, 0]
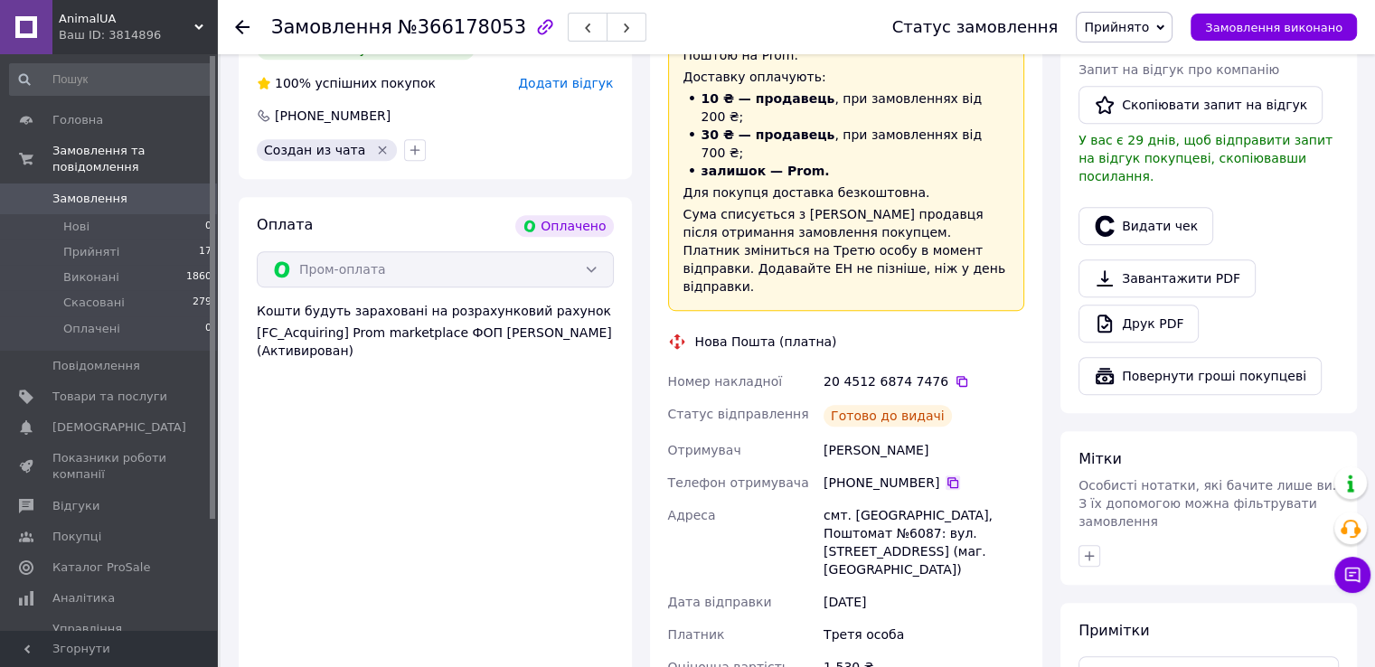
click at [945, 475] on icon at bounding box center [952, 482] width 14 height 14
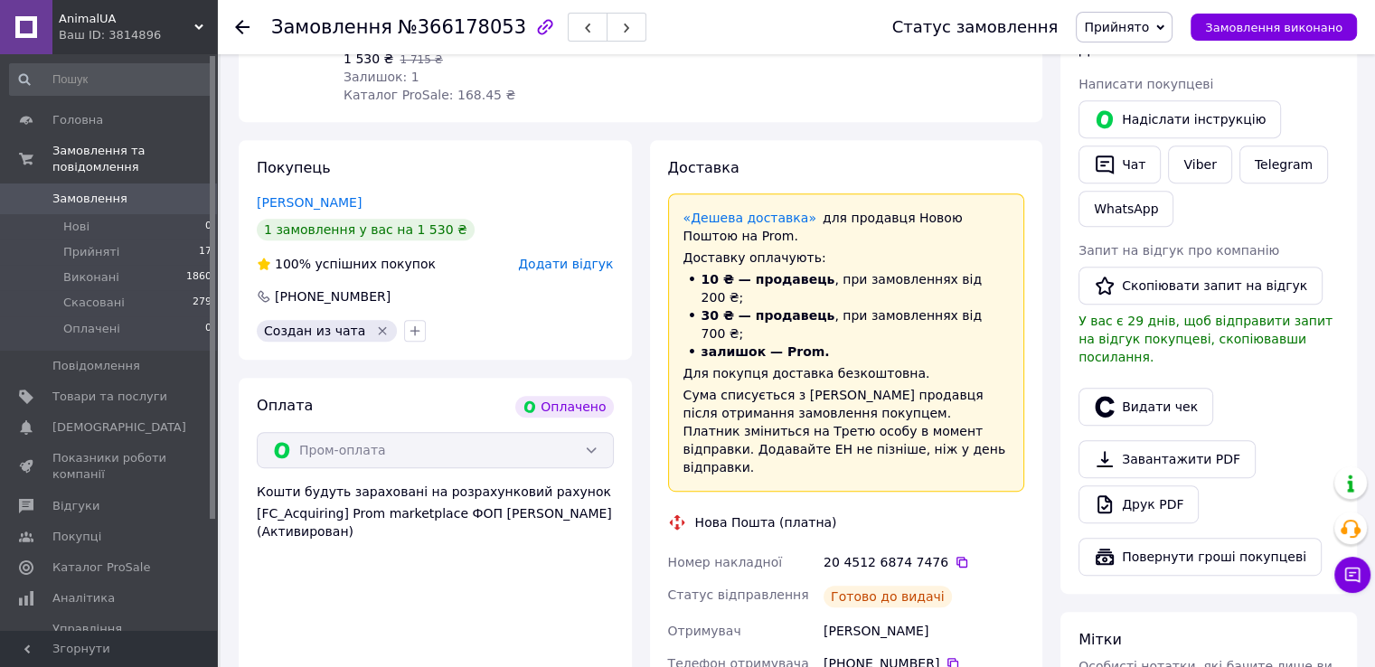
click at [241, 24] on icon at bounding box center [242, 27] width 14 height 14
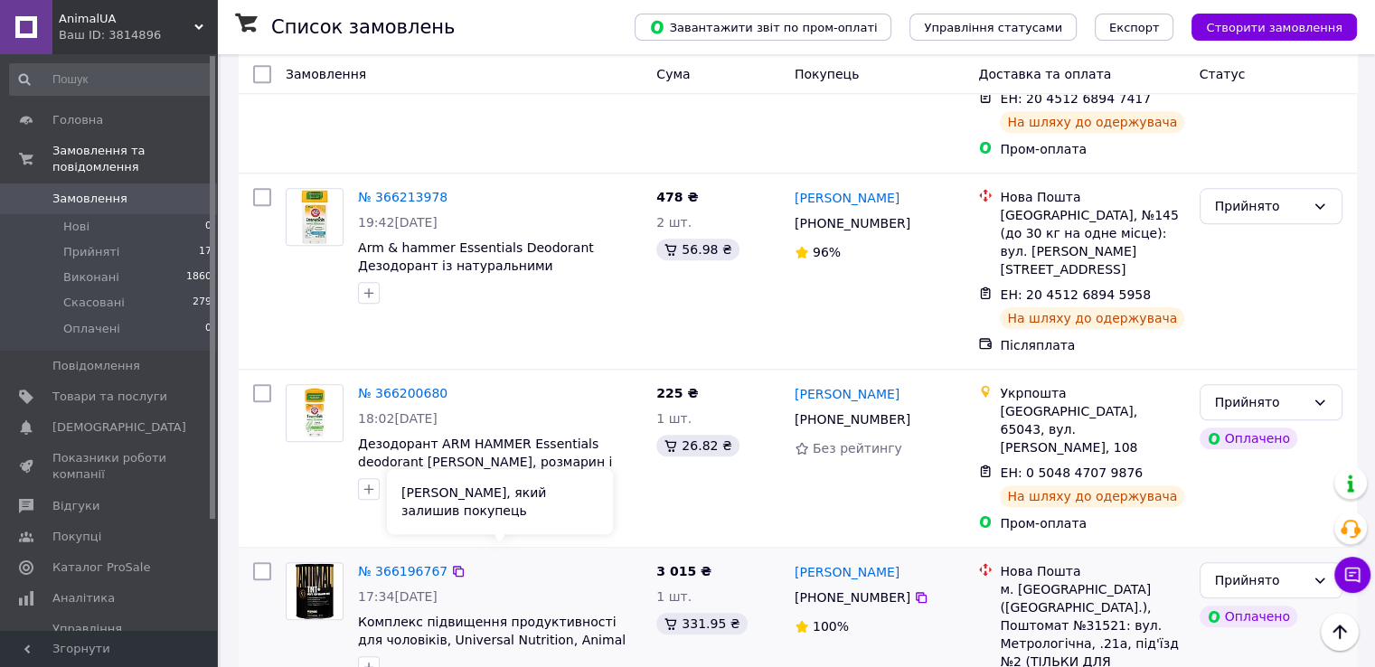
scroll to position [1808, 0]
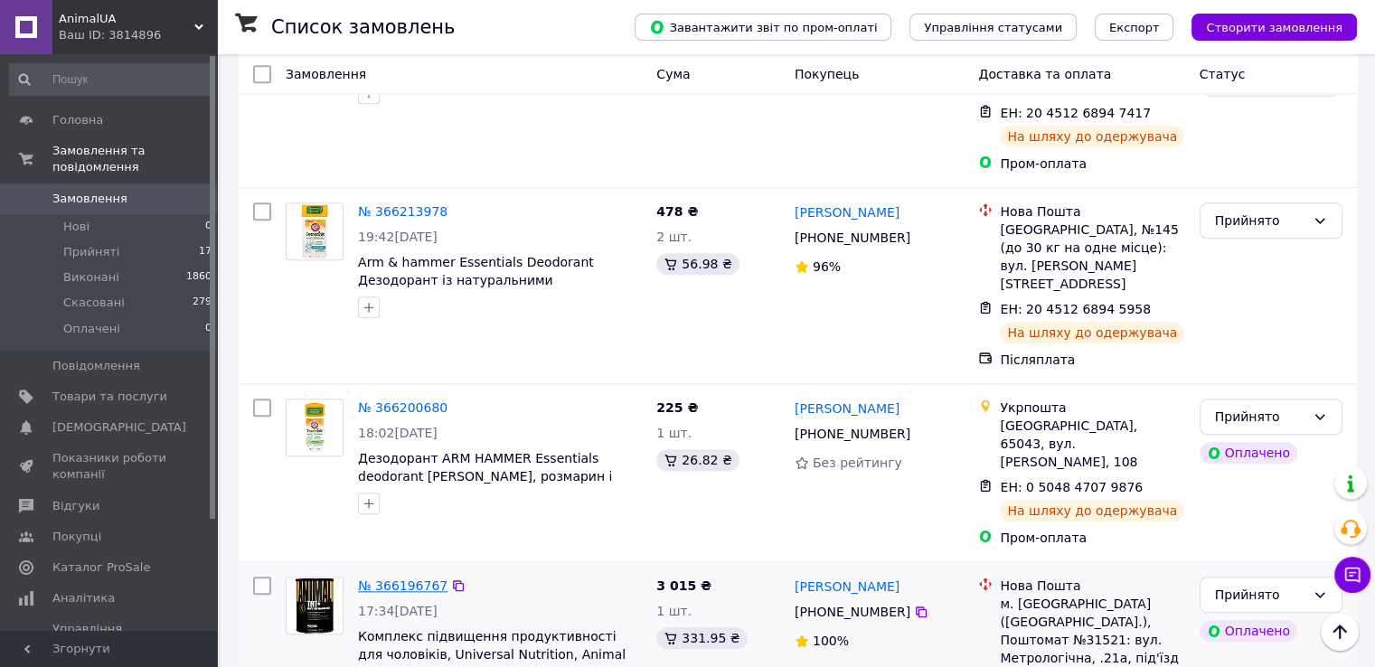
click at [398, 578] on link "№ 366196767" at bounding box center [402, 585] width 89 height 14
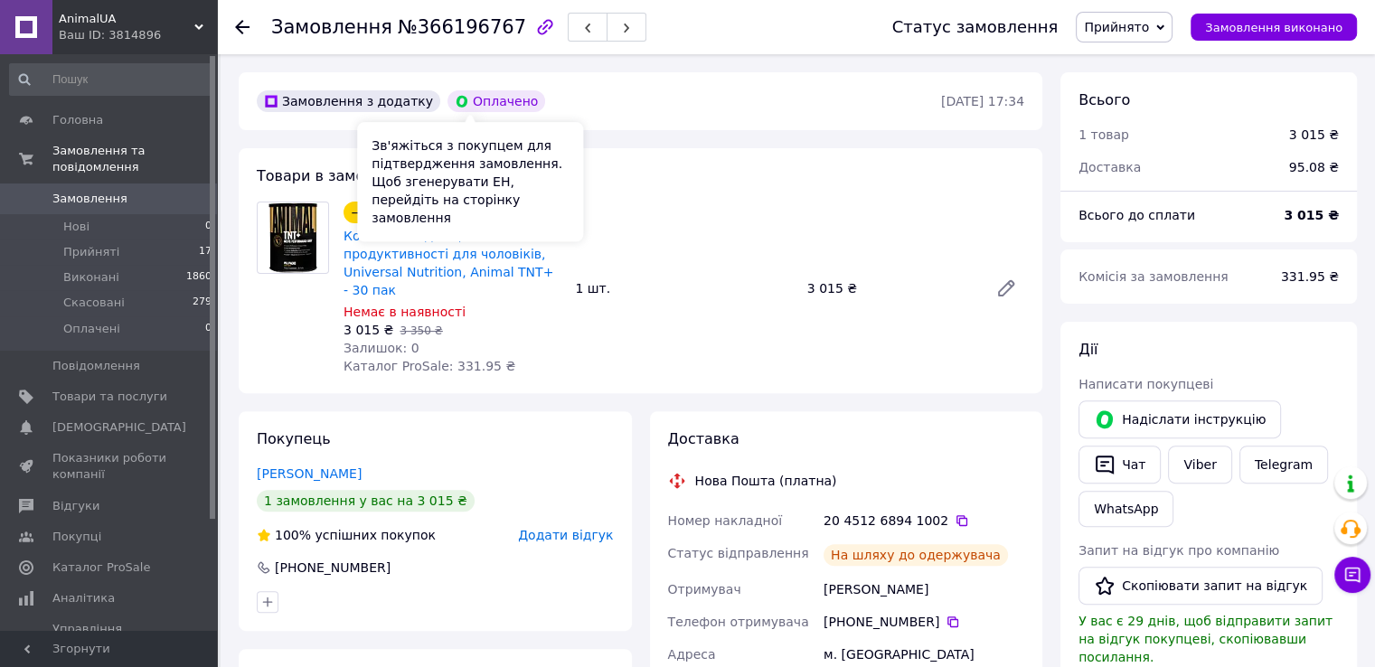
scroll to position [486, 0]
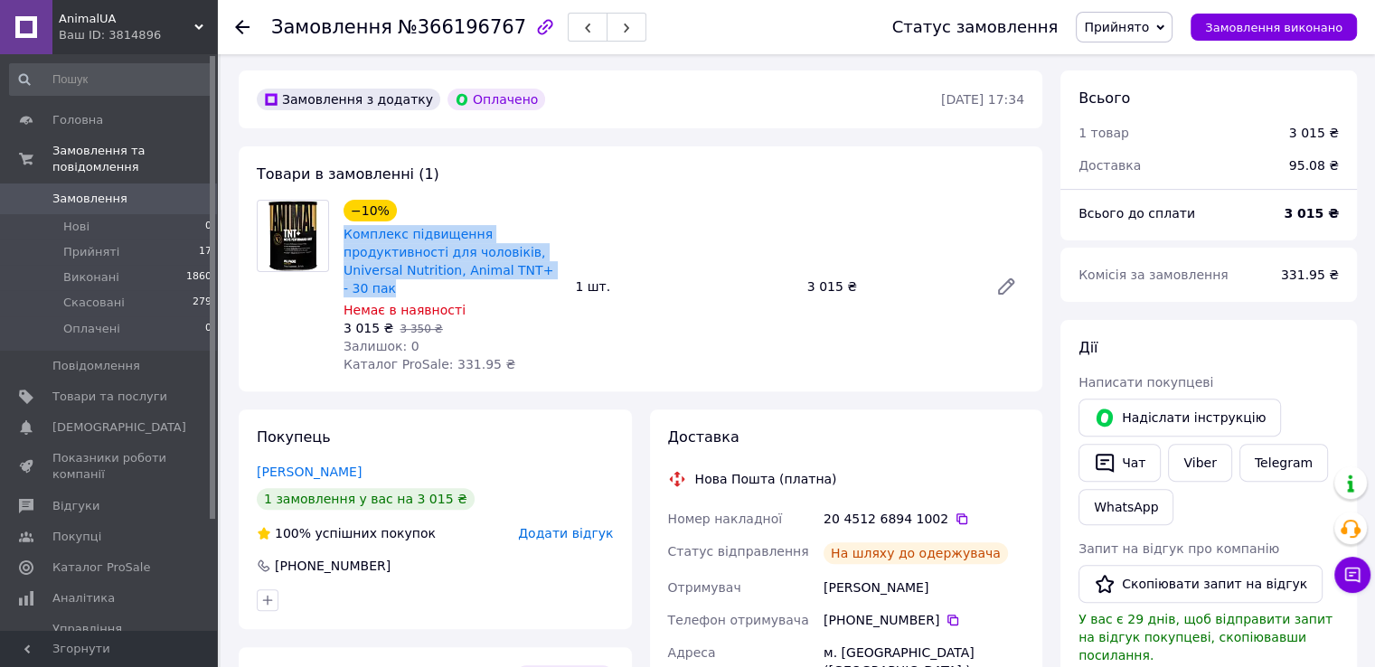
drag, startPoint x: 341, startPoint y: 232, endPoint x: 401, endPoint y: 286, distance: 80.7
click at [402, 287] on div "Комплекс підвищення продуктивності для чоловіків, Universal Nutrition, Animal T…" at bounding box center [452, 261] width 221 height 76
copy link "Комплекс підвищення продуктивності для чоловіків, Universal Nutrition, Animal T…"
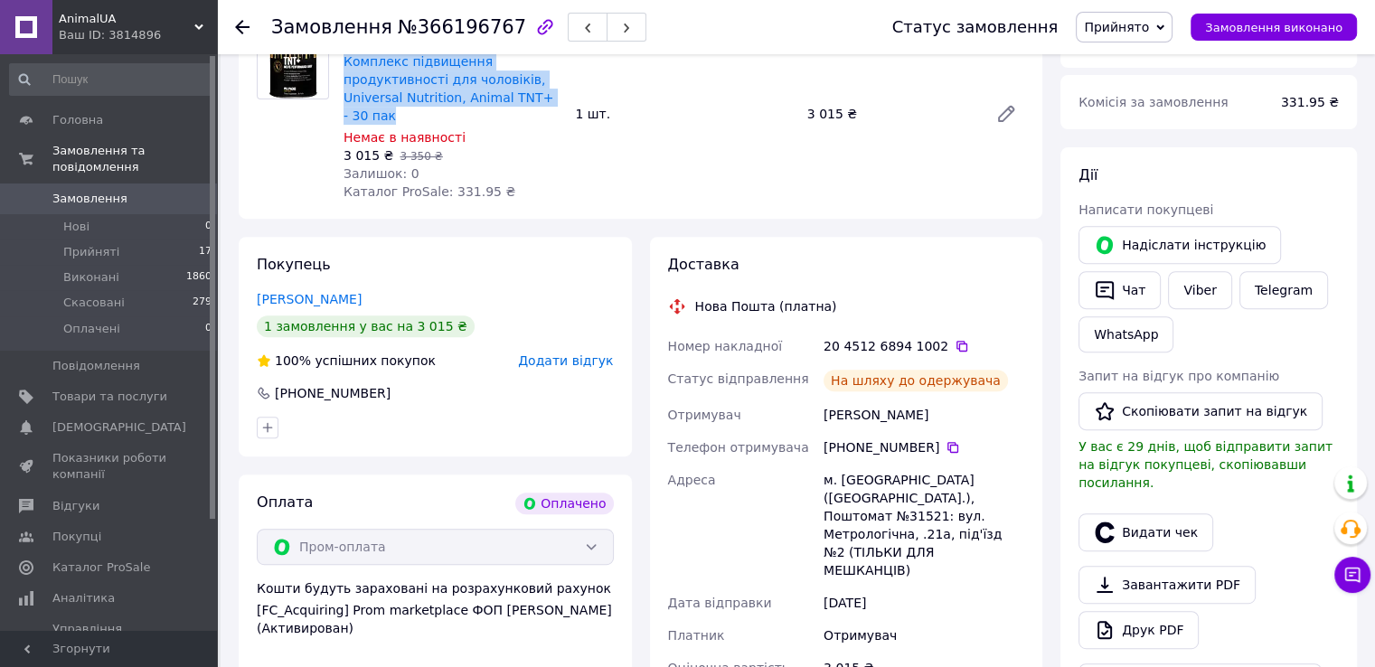
scroll to position [848, 0]
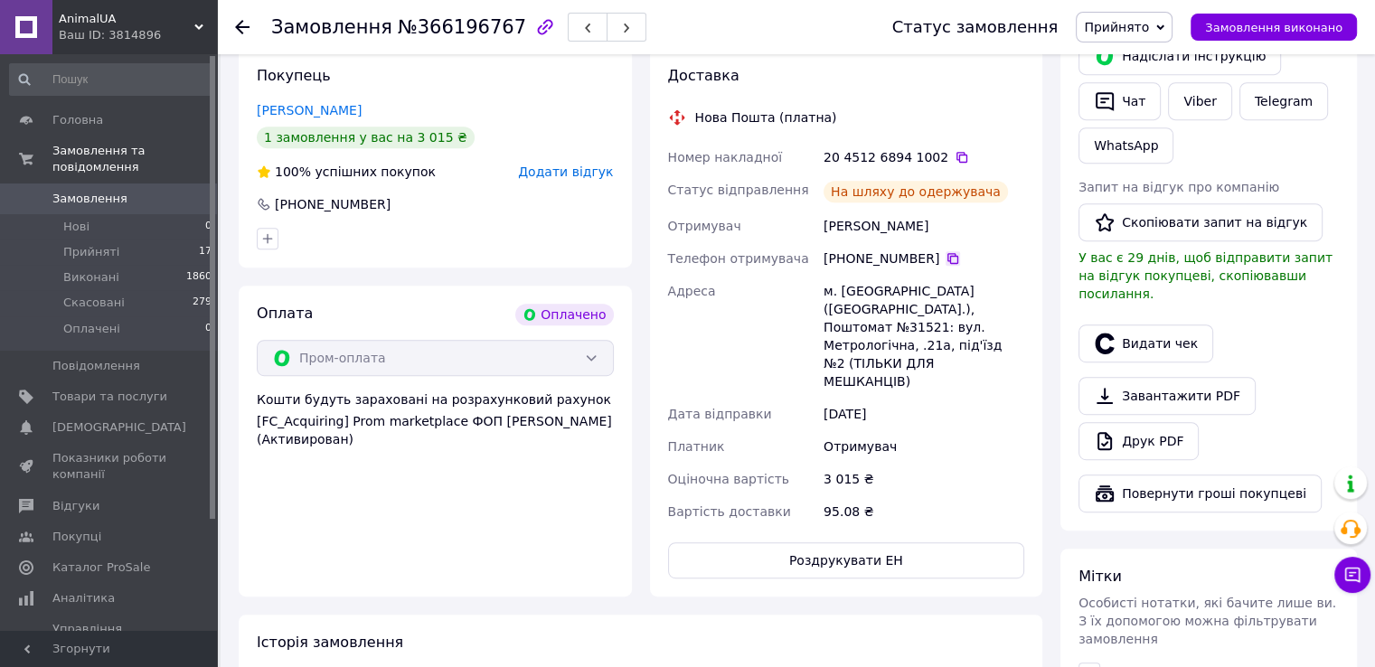
click at [945, 259] on icon at bounding box center [952, 258] width 14 height 14
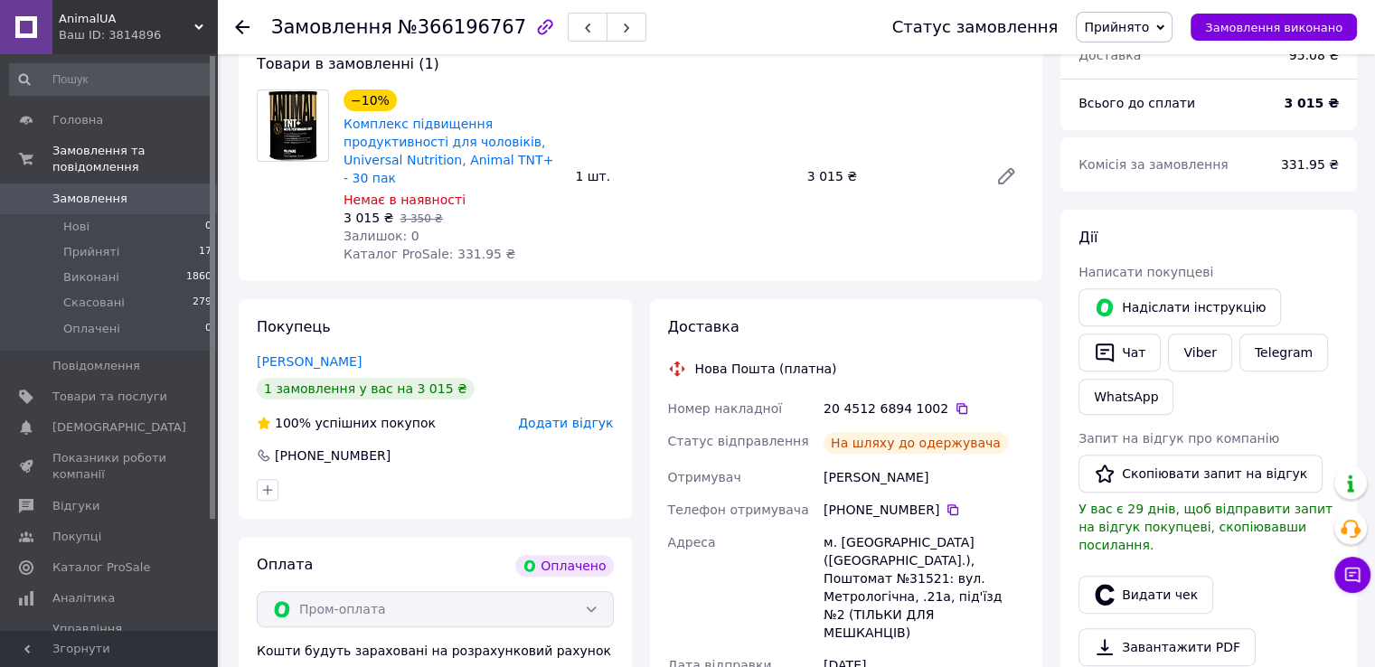
scroll to position [396, 0]
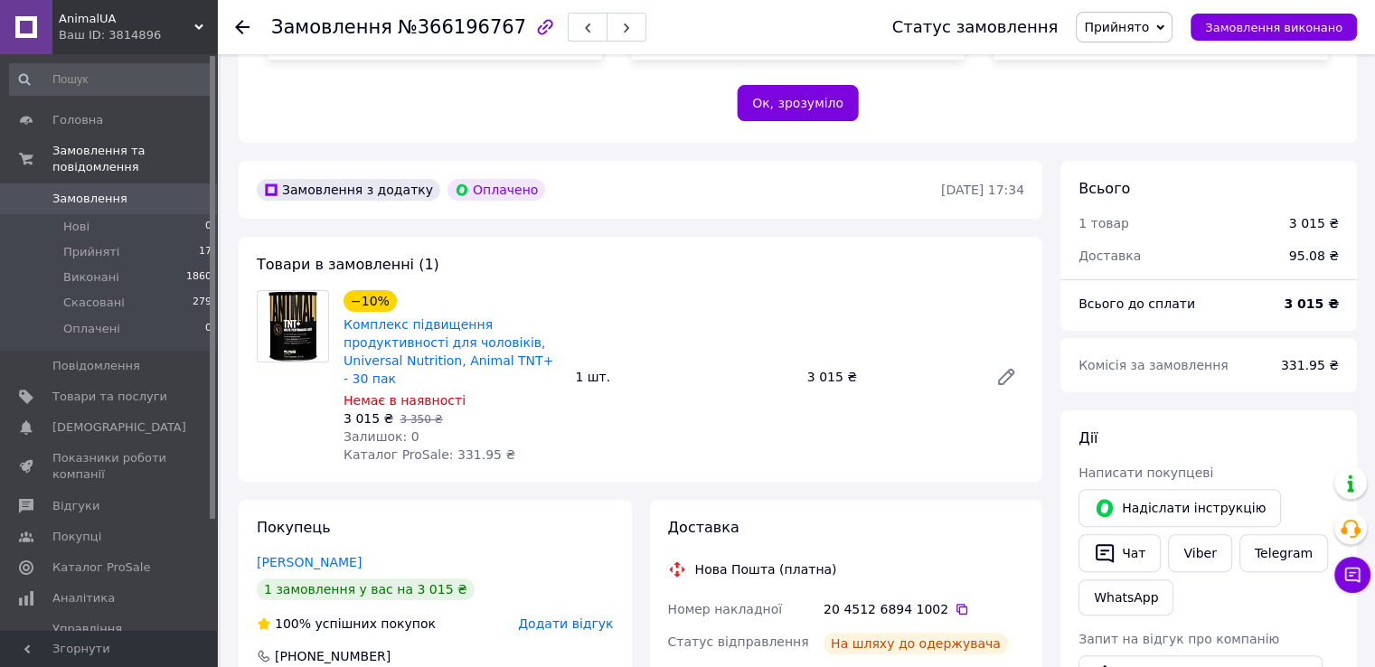
click at [239, 23] on use at bounding box center [242, 27] width 14 height 14
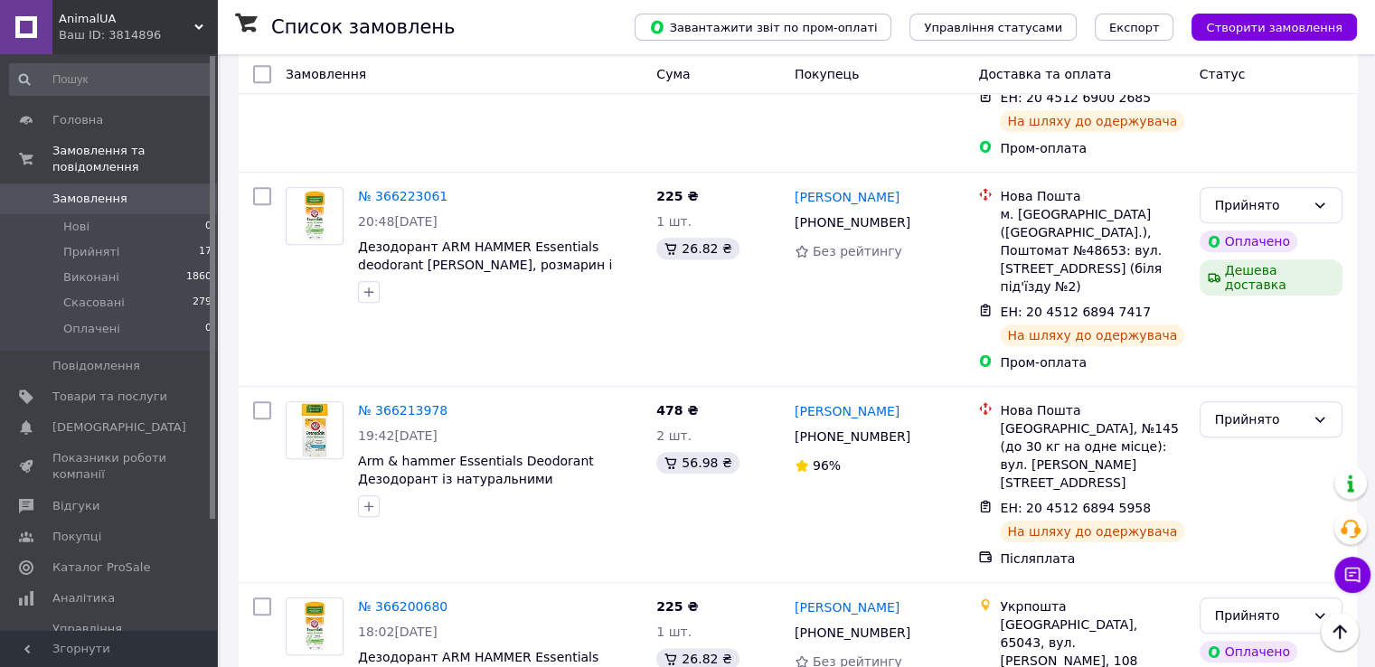
scroll to position [1717, 0]
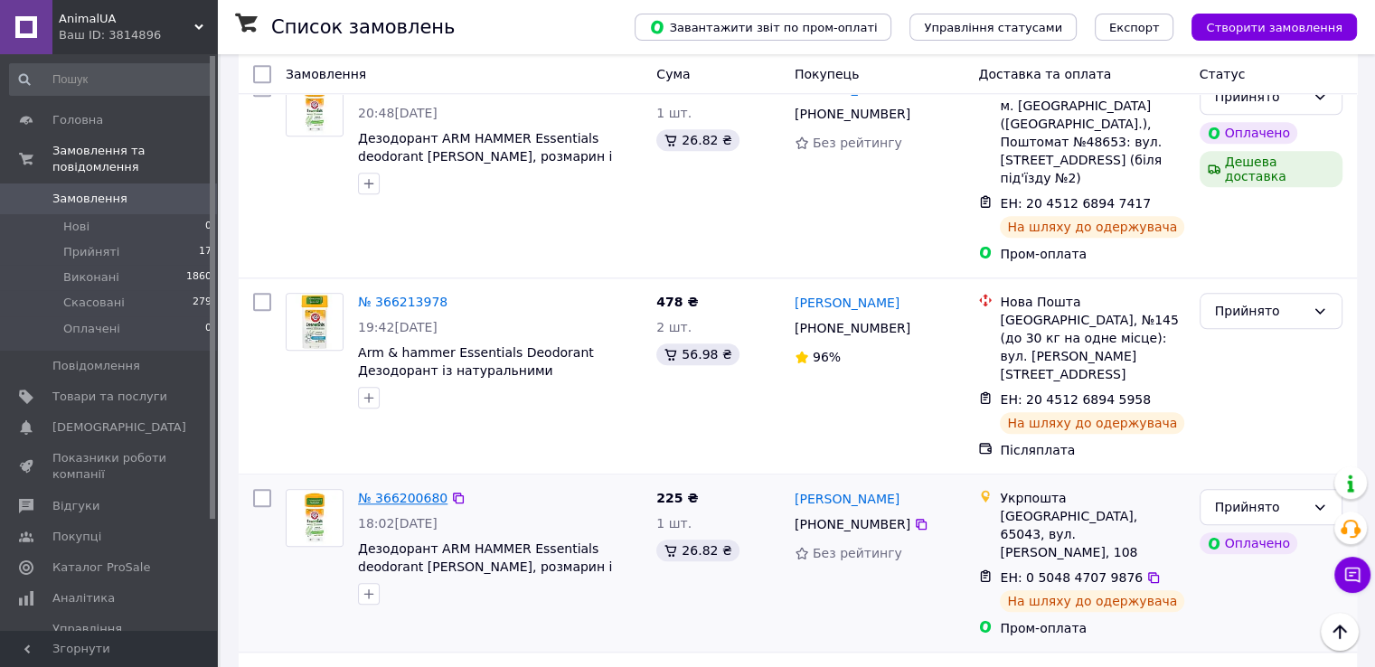
click at [409, 491] on link "№ 366200680" at bounding box center [402, 498] width 89 height 14
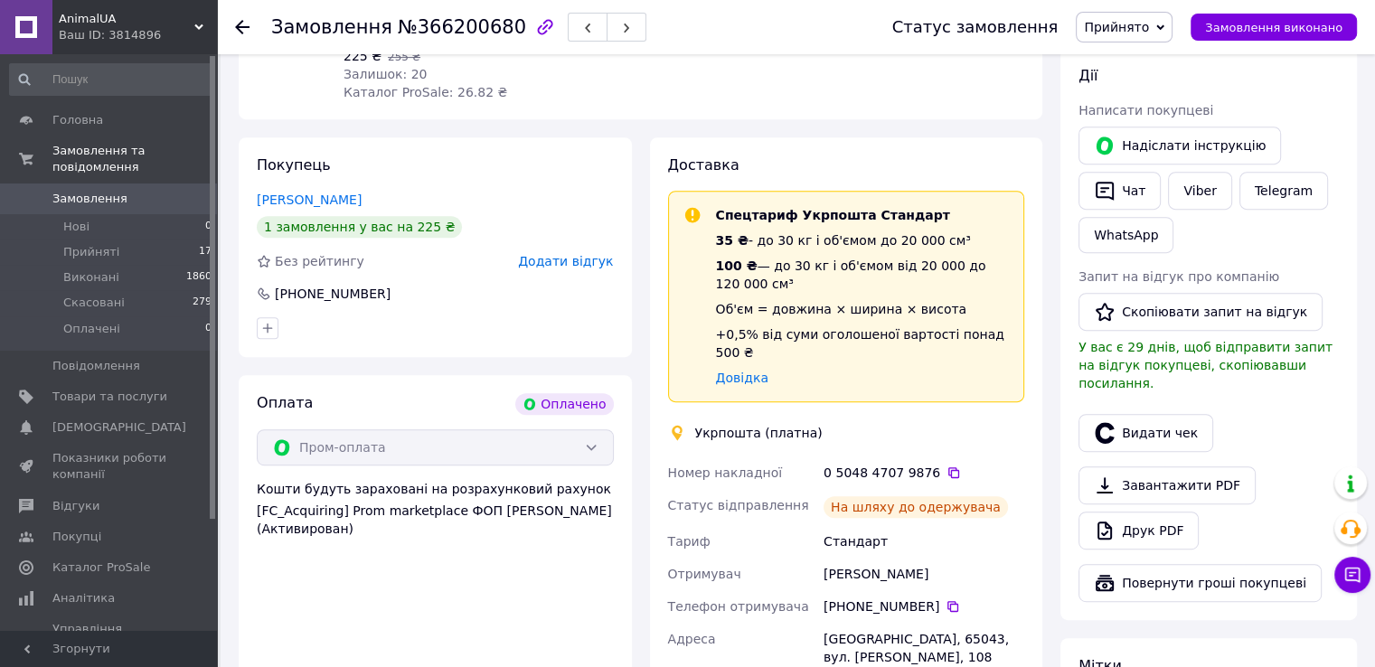
scroll to position [578, 0]
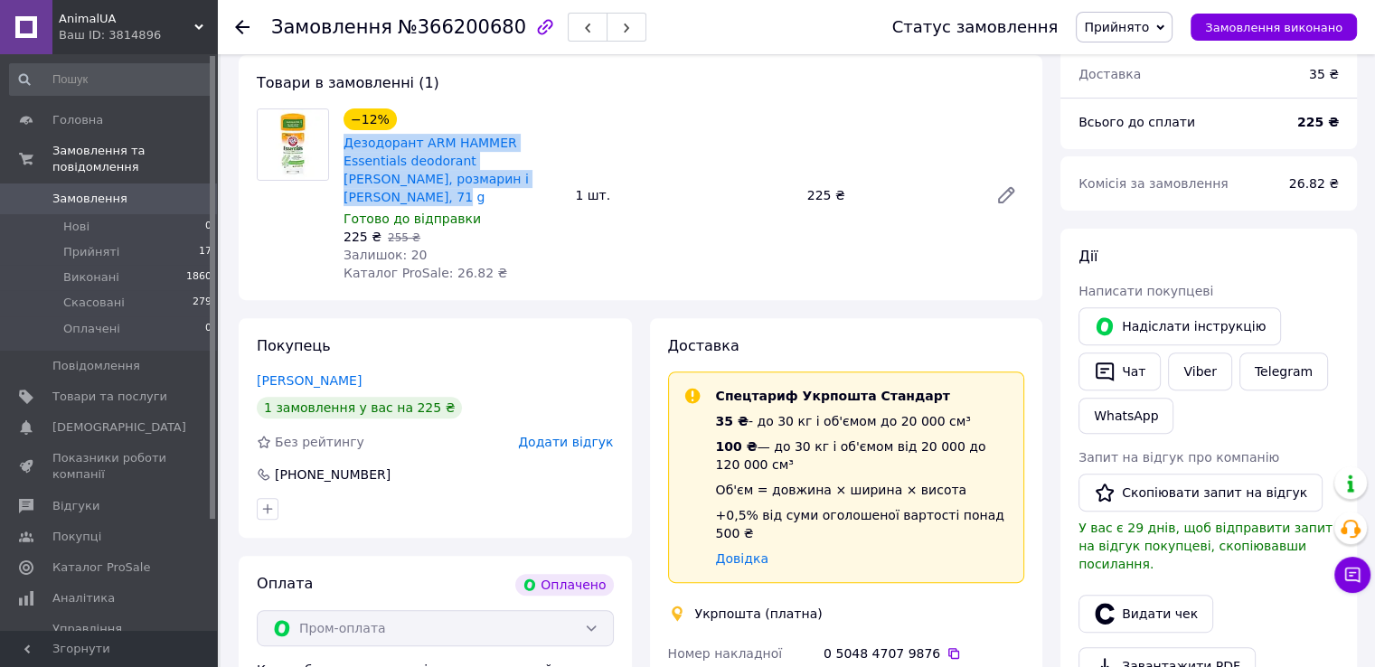
drag, startPoint x: 343, startPoint y: 144, endPoint x: 494, endPoint y: 184, distance: 156.3
click at [494, 184] on div "−12% Дезодорант ARM HAMMER Essentials deodorant [PERSON_NAME], розмарин і лаван…" at bounding box center [451, 195] width 231 height 181
copy link "Дезодорант ARM HAMMER Essentials deodorant [PERSON_NAME], розмарин і [PERSON_NA…"
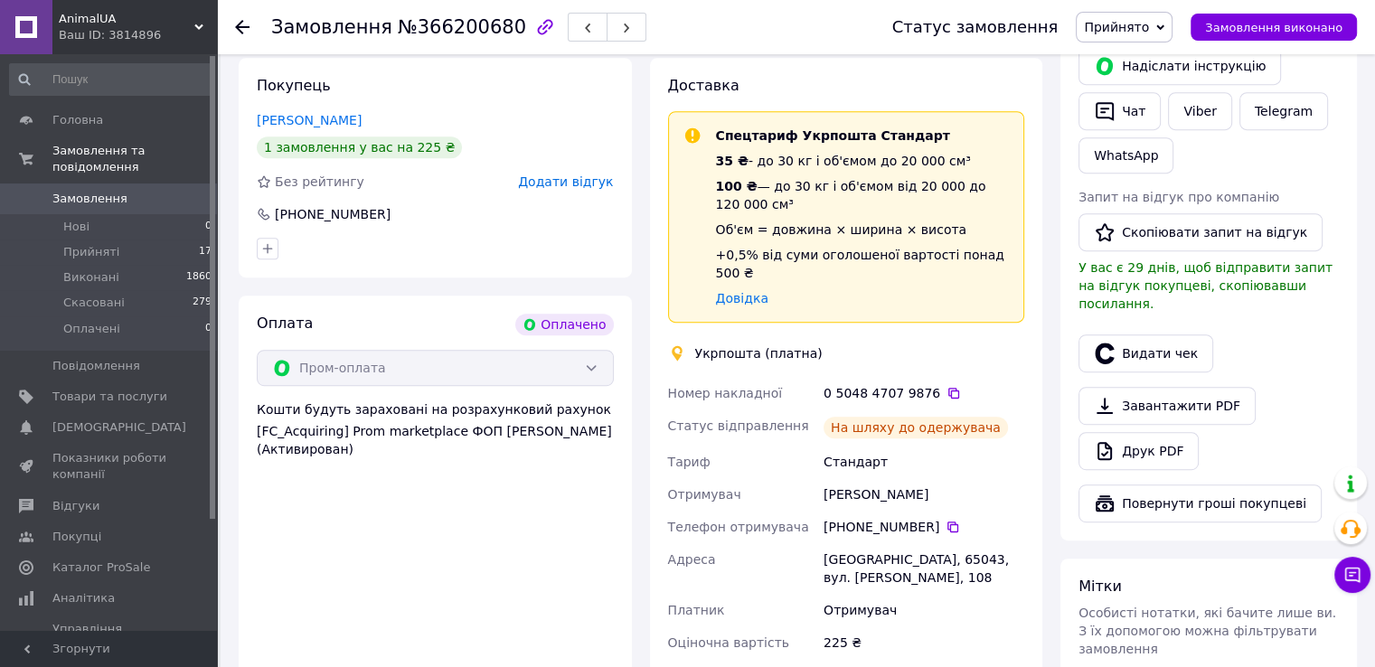
scroll to position [849, 0]
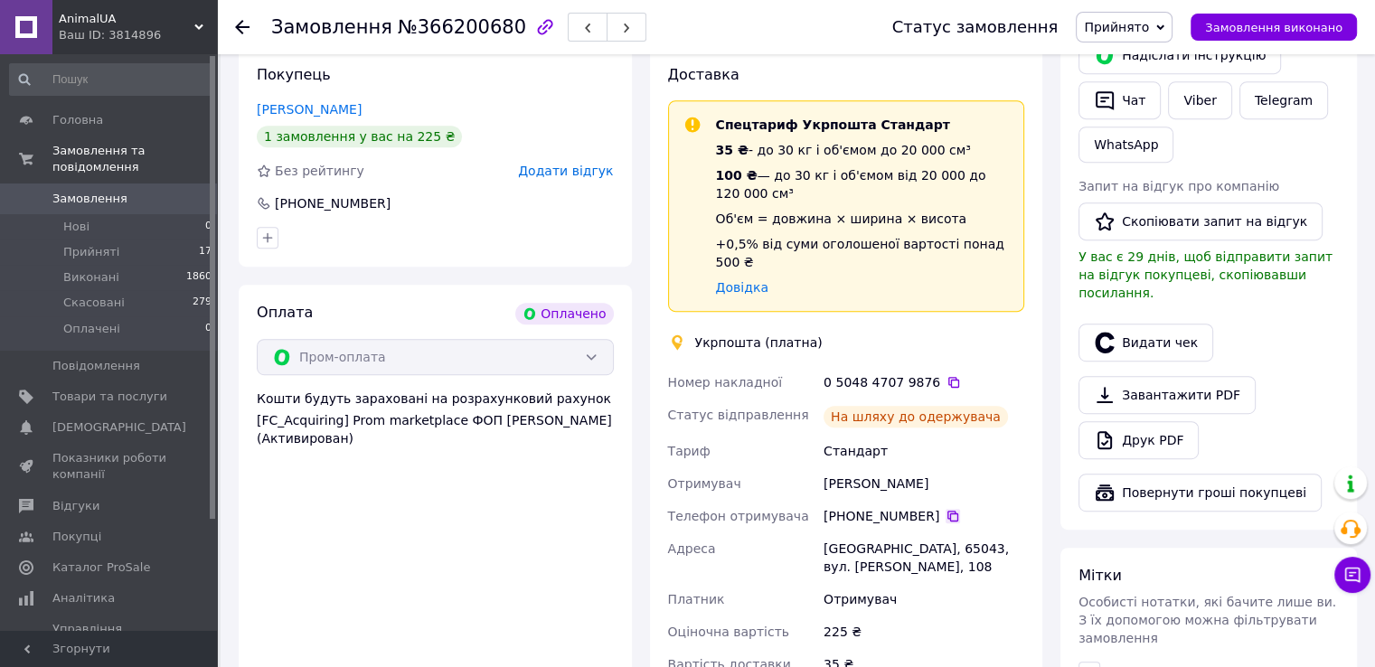
click at [945, 509] on icon at bounding box center [952, 516] width 14 height 14
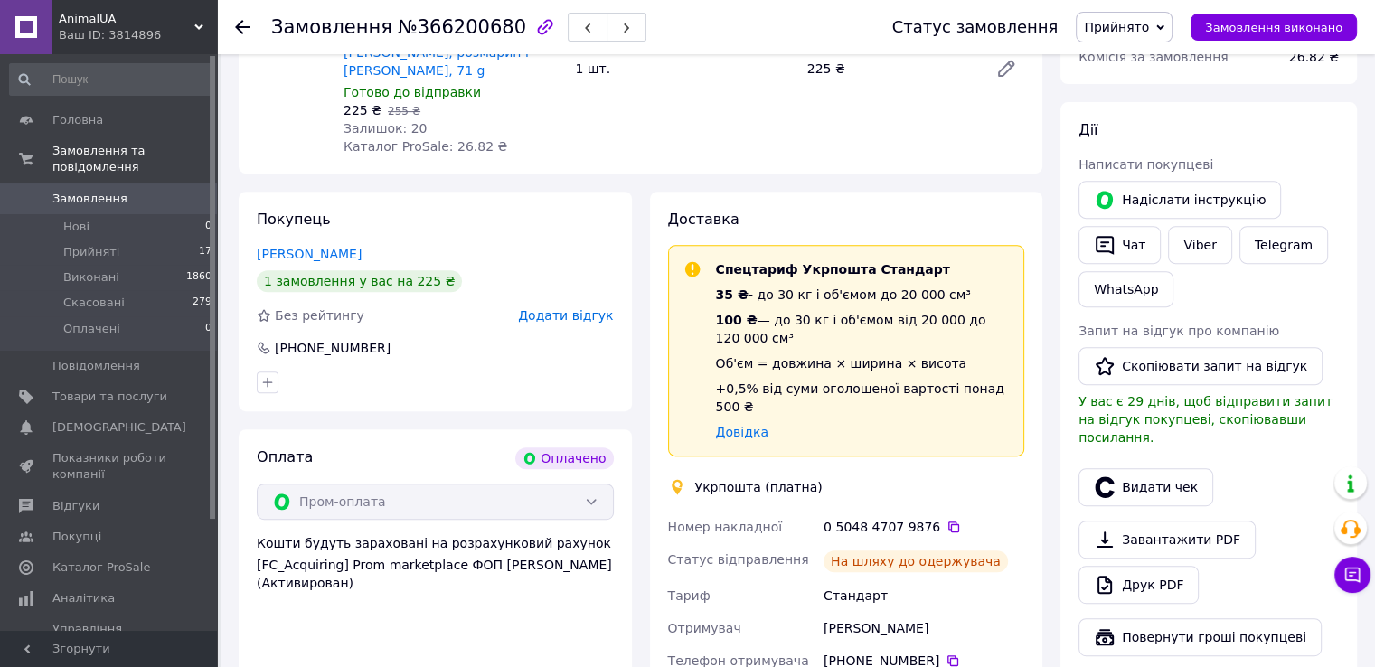
scroll to position [668, 0]
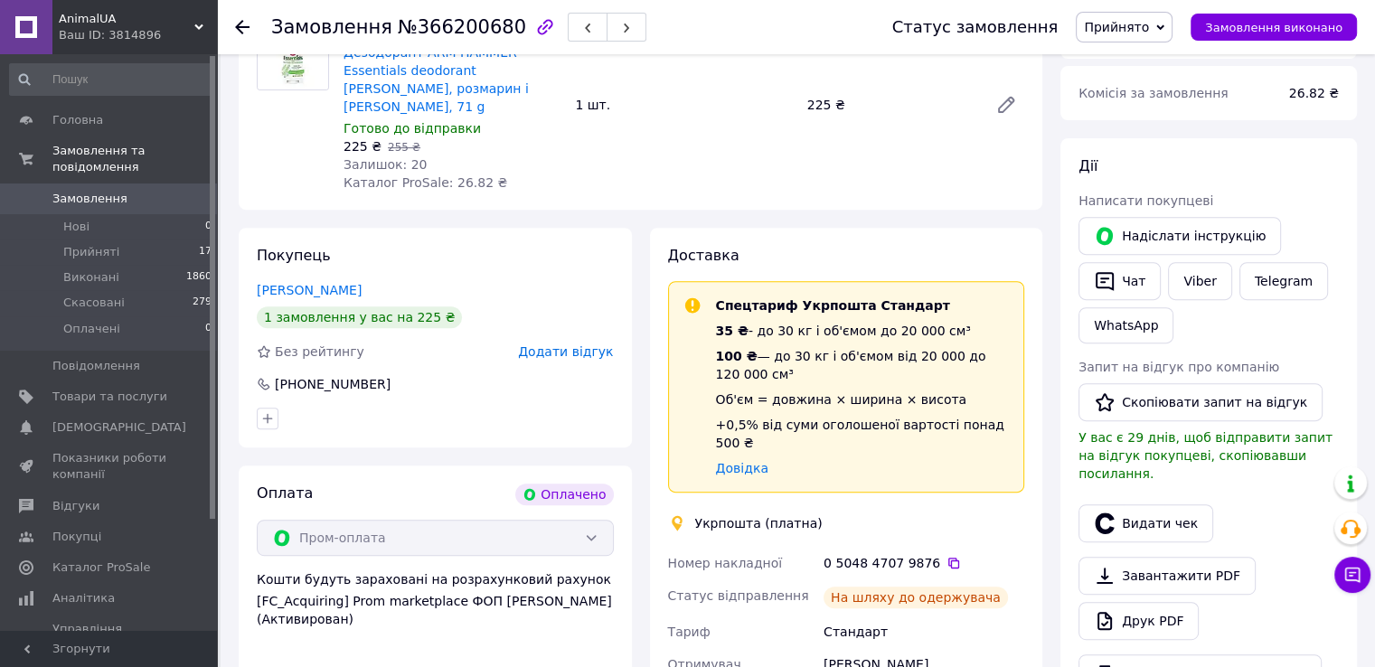
click at [240, 26] on use at bounding box center [242, 27] width 14 height 14
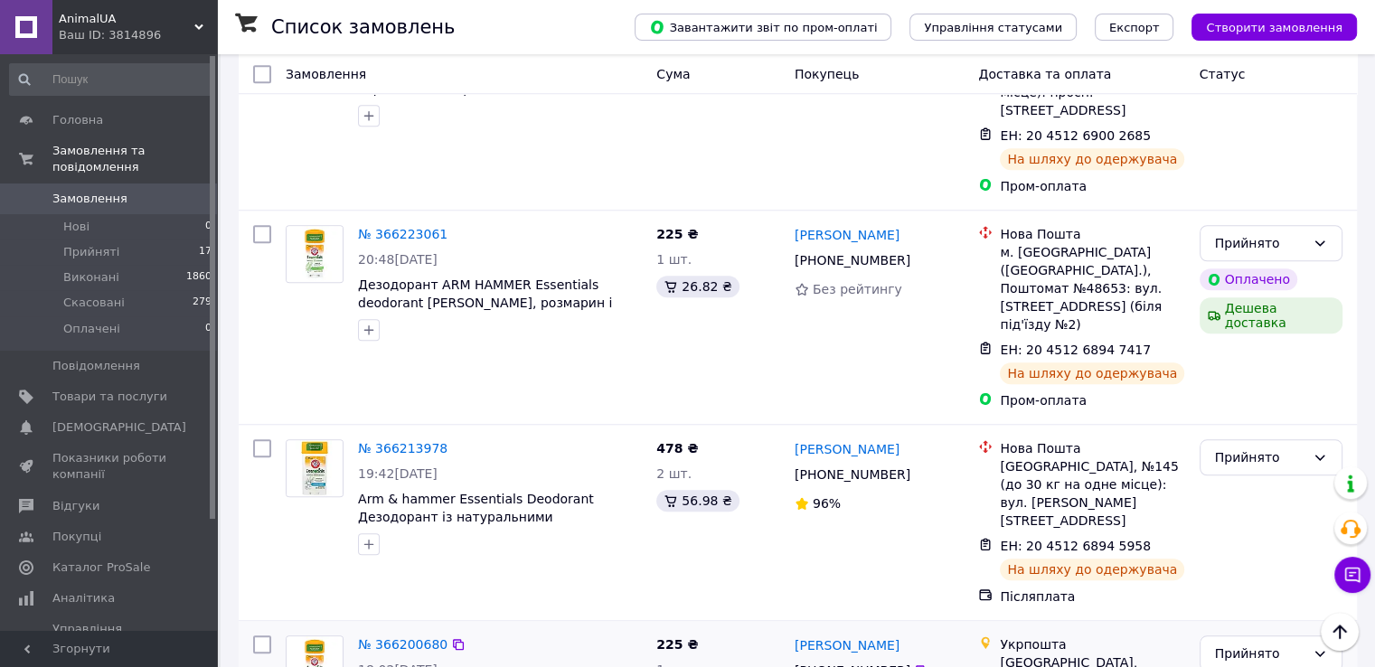
scroll to position [1562, 0]
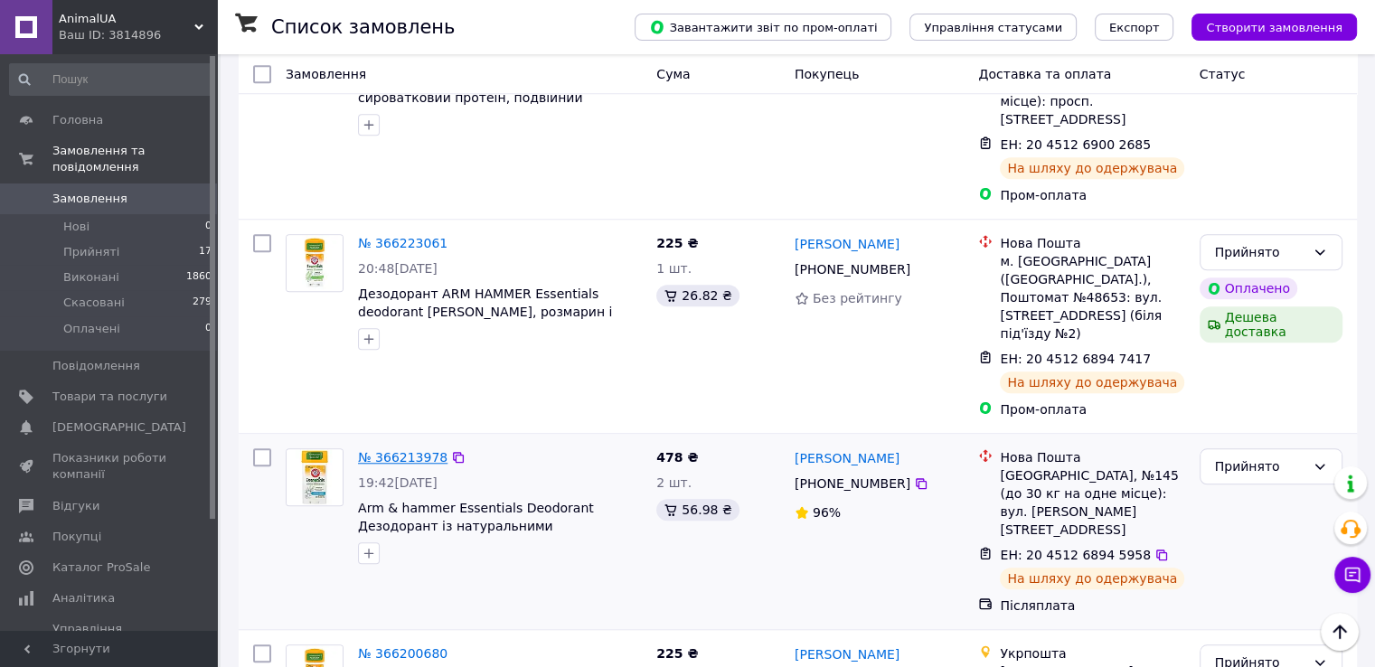
click at [400, 450] on link "№ 366213978" at bounding box center [402, 457] width 89 height 14
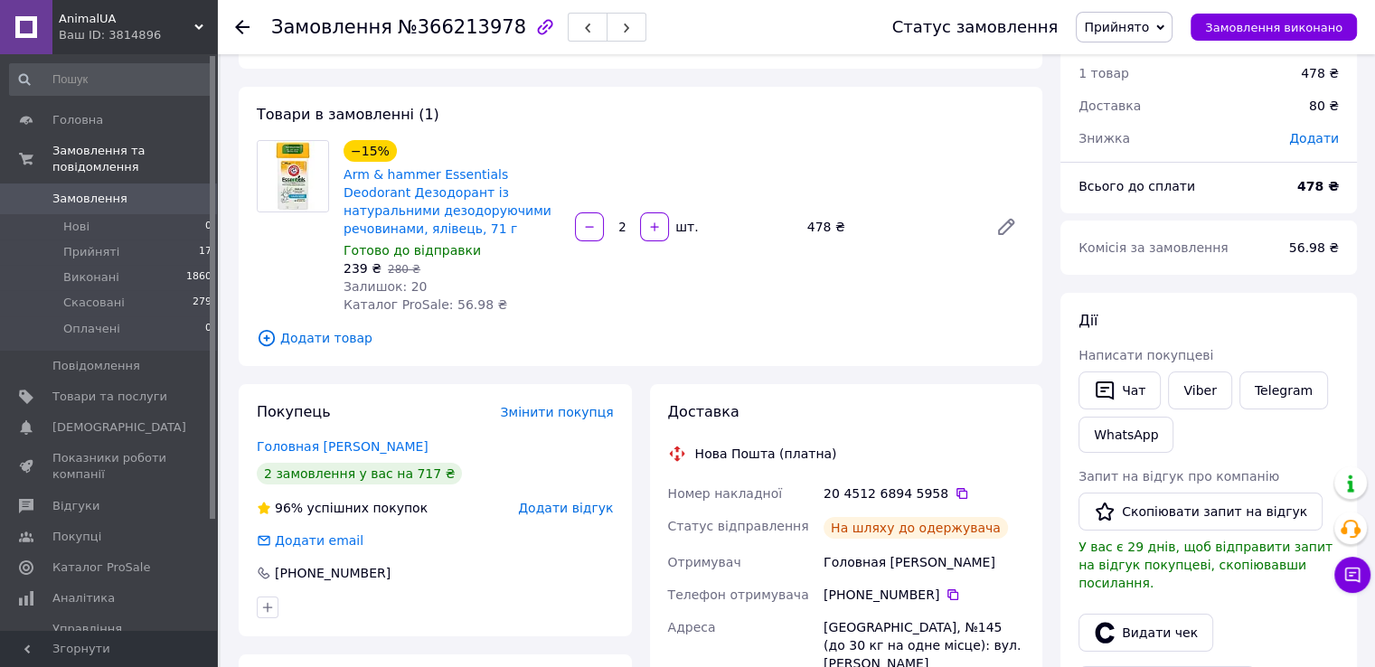
scroll to position [29, 0]
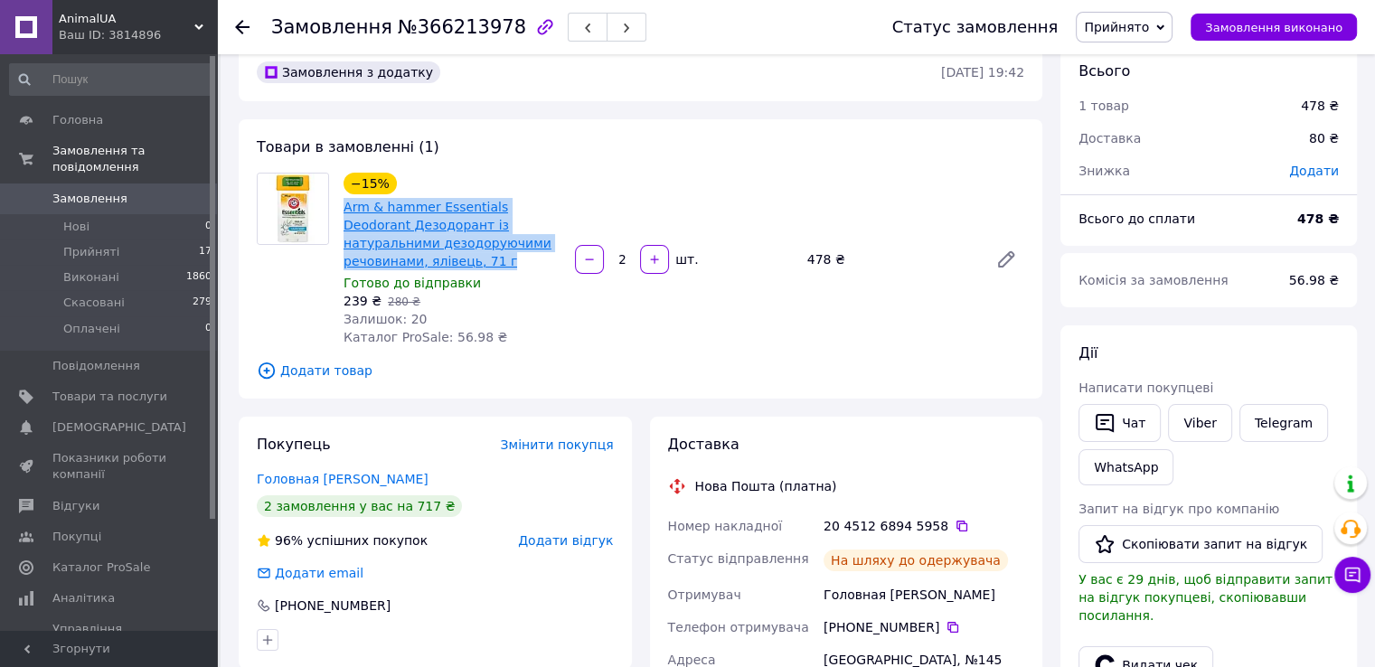
drag, startPoint x: 343, startPoint y: 205, endPoint x: 413, endPoint y: 263, distance: 90.5
click at [413, 263] on div "Arm & hammer Essentials Deodorant Дезодорант із натуральними дезодоруючими речо…" at bounding box center [452, 234] width 221 height 76
copy link "Arm & hammer Essentials Deodorant Дезодорант із натуральними дезодоруючими речо…"
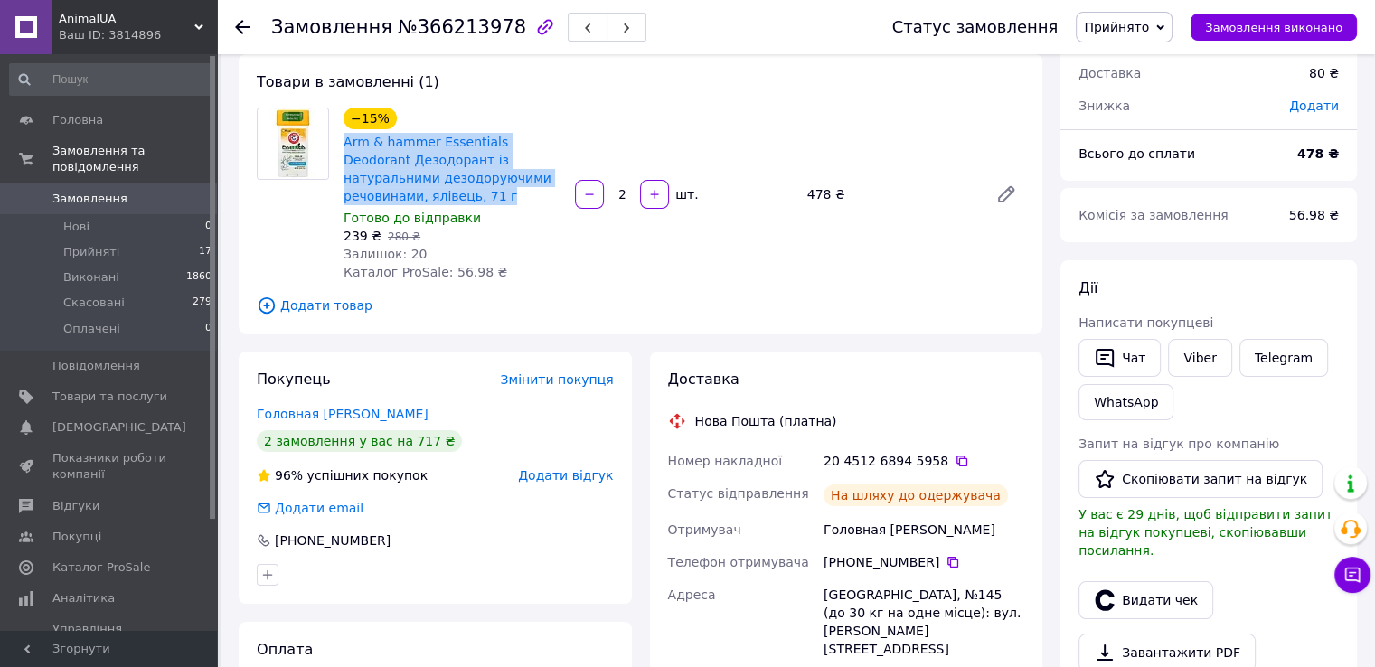
scroll to position [210, 0]
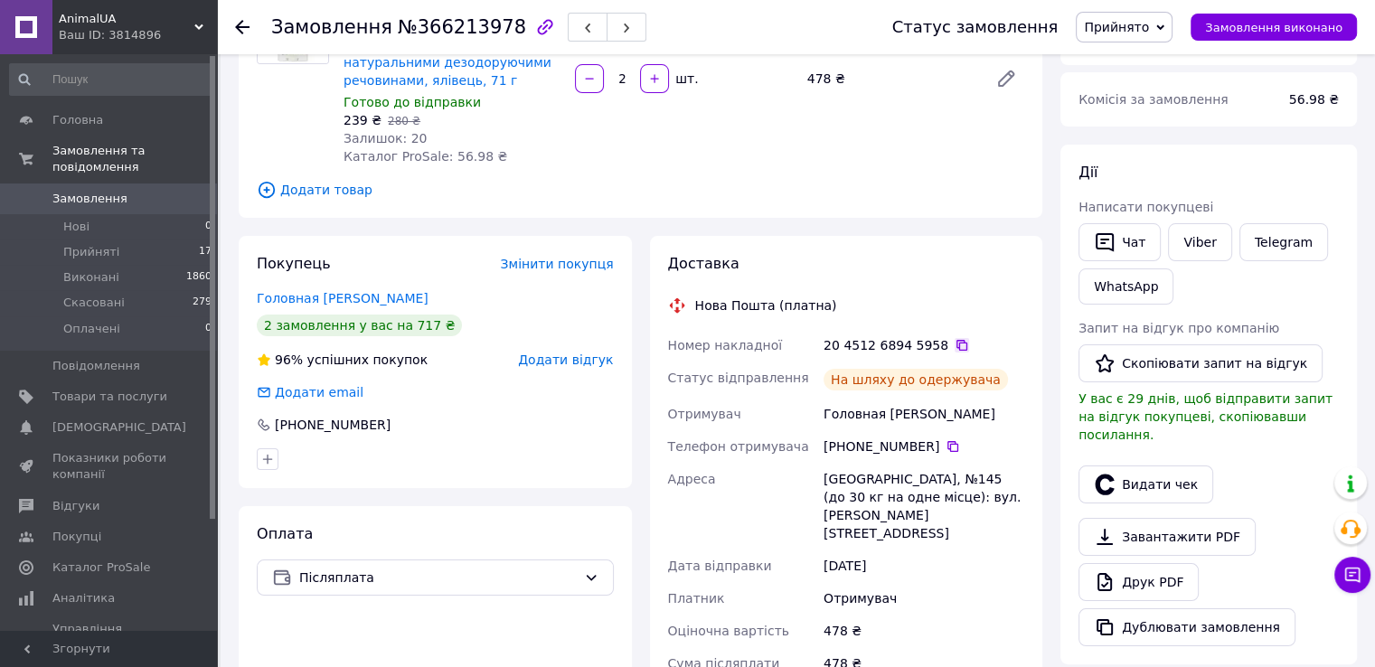
click at [955, 342] on icon at bounding box center [962, 345] width 14 height 14
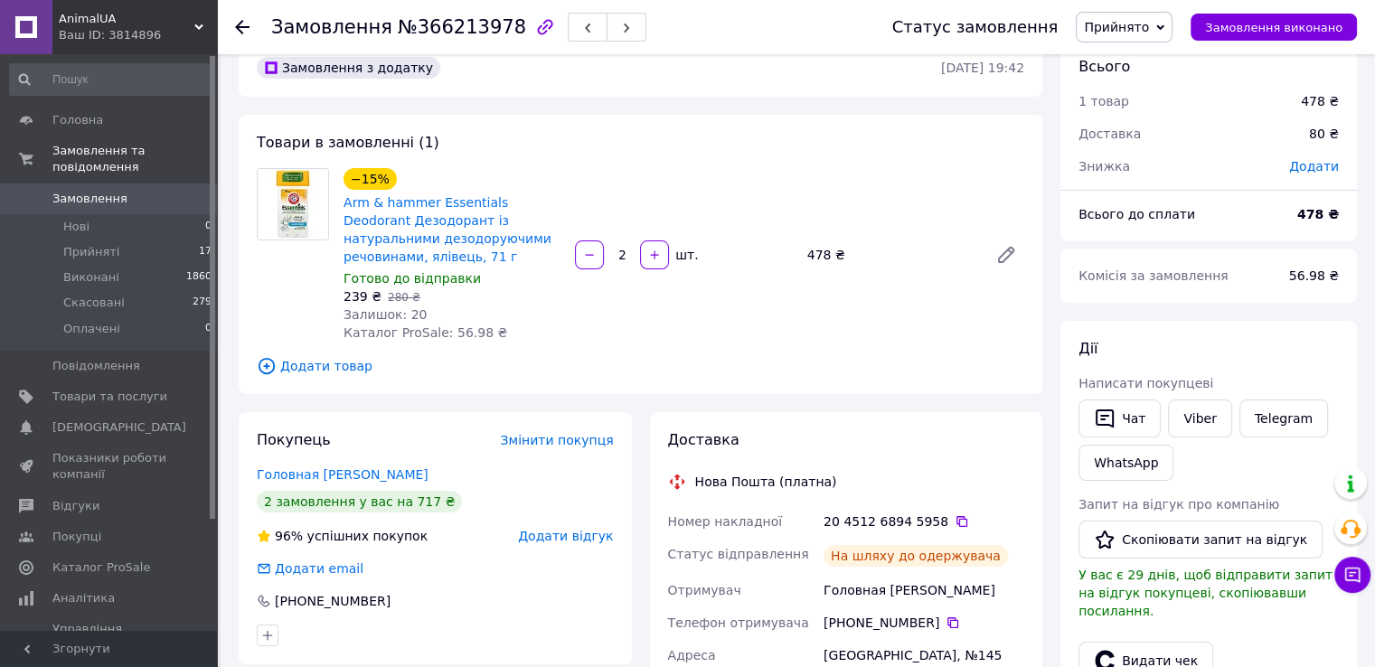
scroll to position [29, 0]
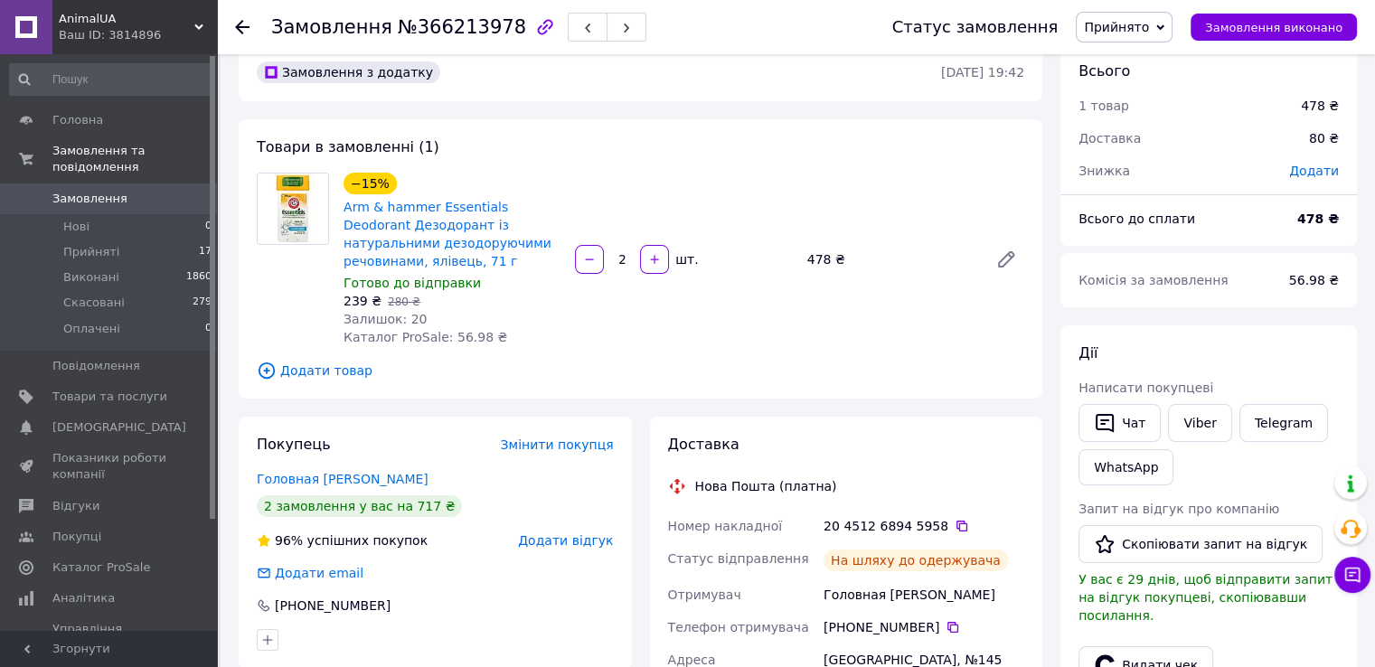
click at [241, 25] on icon at bounding box center [242, 27] width 14 height 14
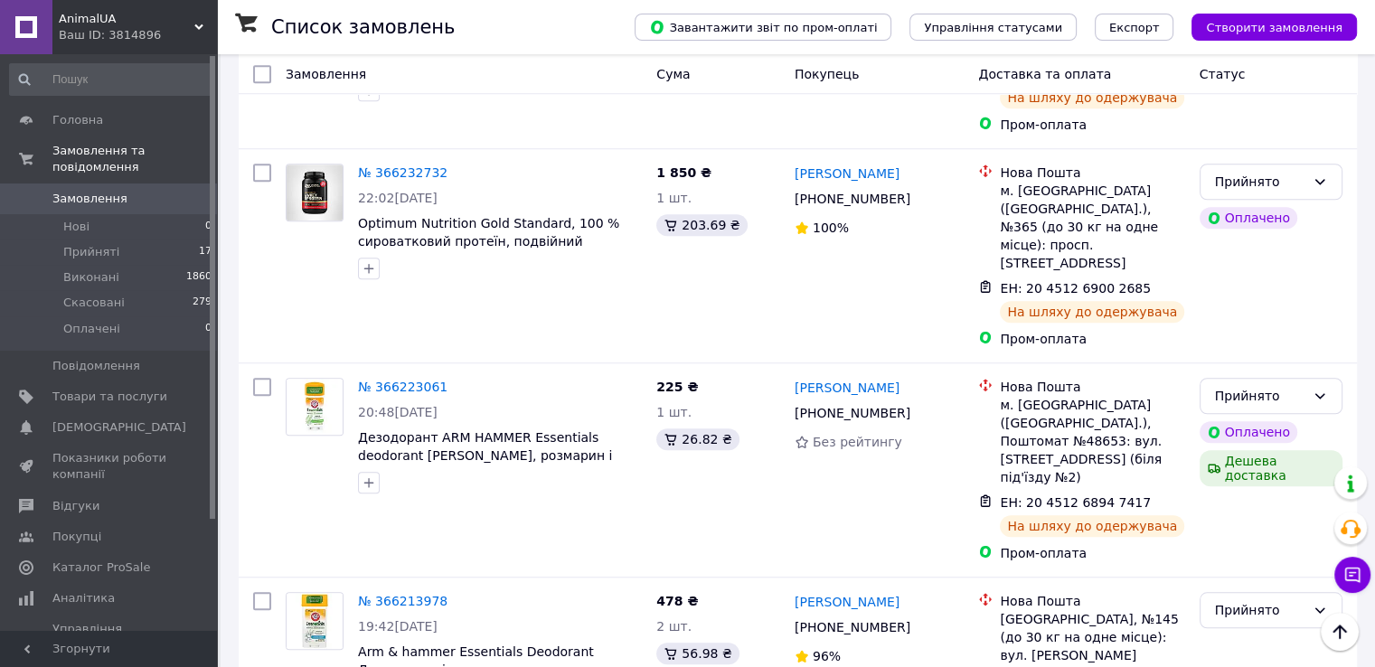
scroll to position [1446, 0]
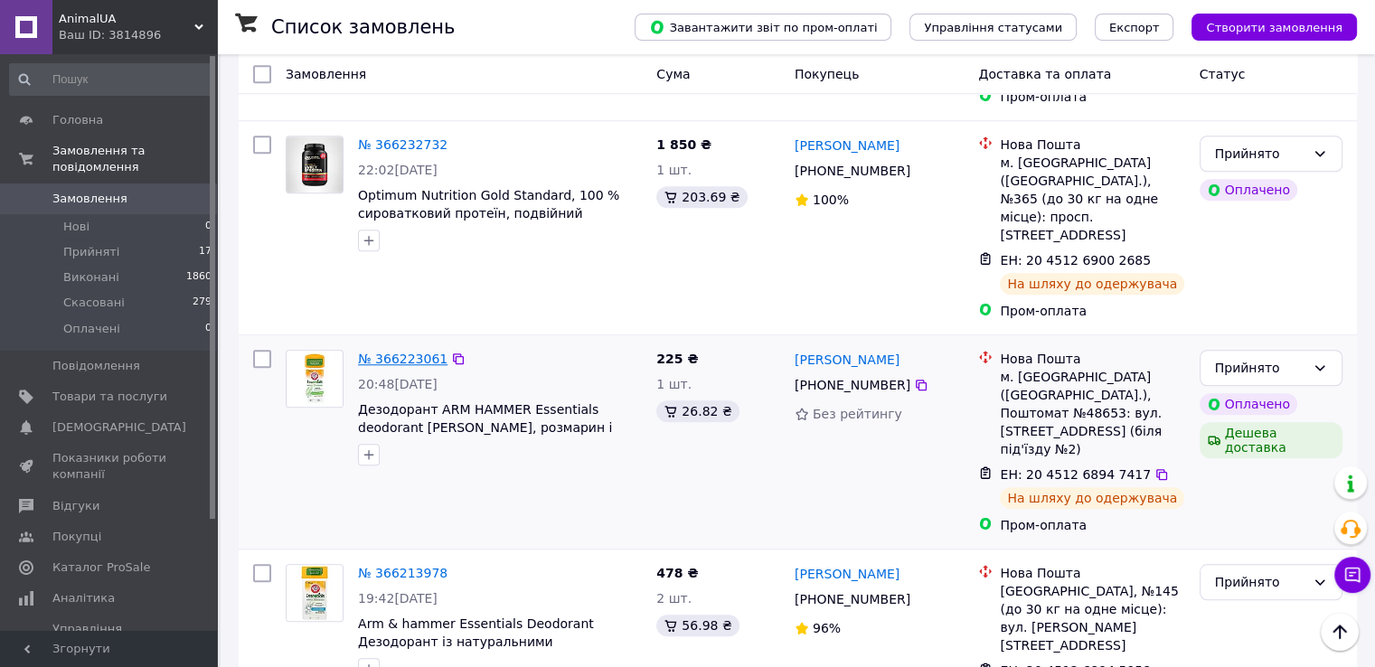
click at [397, 352] on link "№ 366223061" at bounding box center [402, 359] width 89 height 14
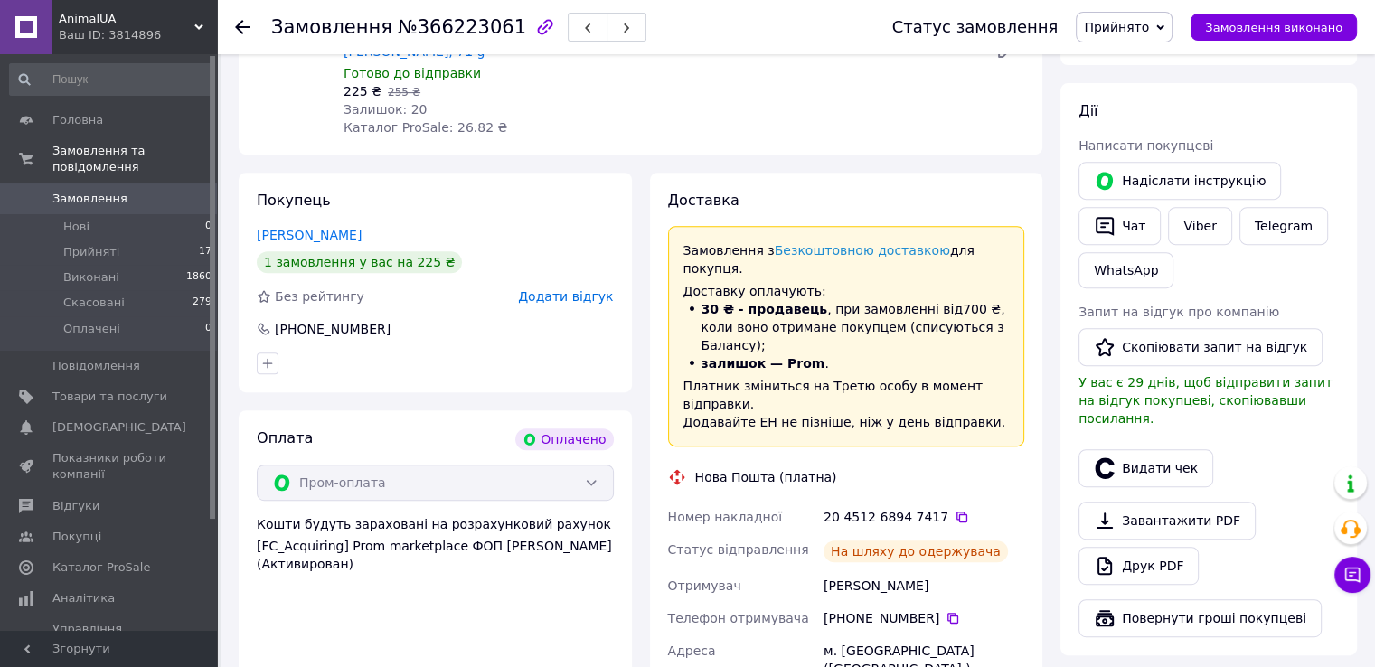
scroll to position [497, 0]
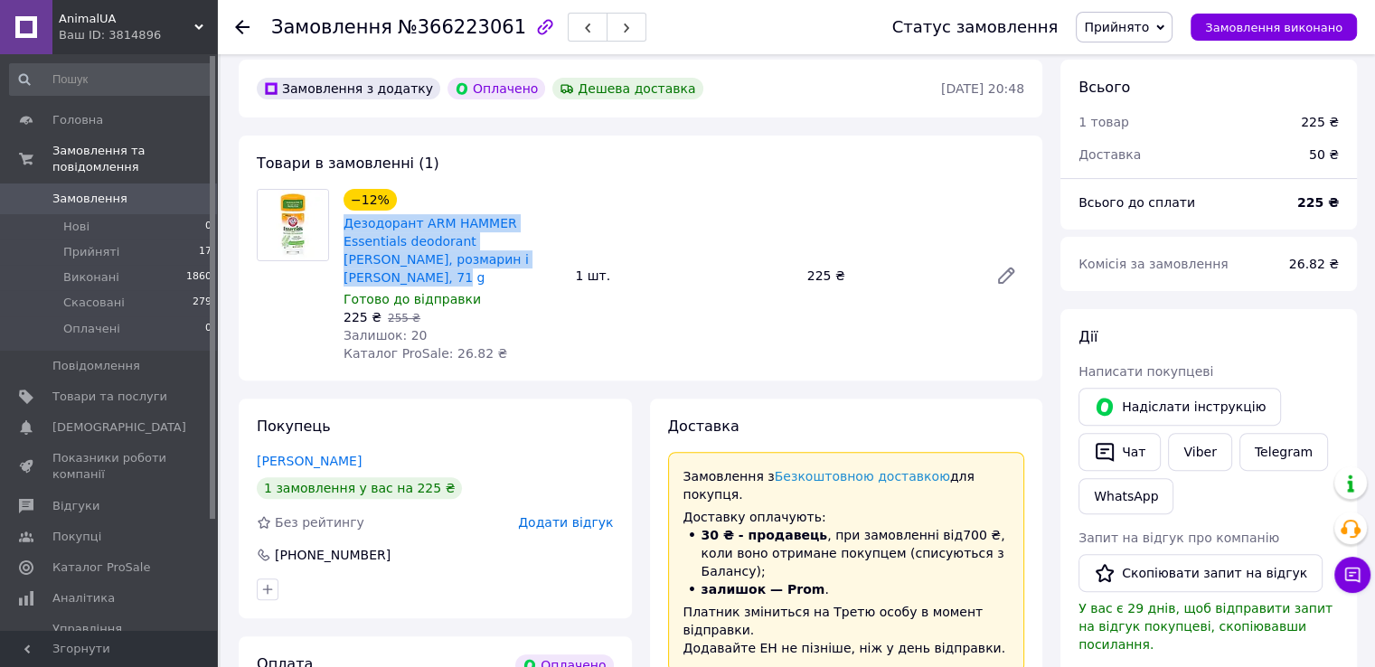
drag, startPoint x: 340, startPoint y: 223, endPoint x: 498, endPoint y: 264, distance: 163.3
click at [500, 264] on div "−12% Дезодорант ARM HAMMER Essentials deodorant [PERSON_NAME], розмарин і лаван…" at bounding box center [451, 275] width 231 height 181
copy link "Дезодорант ARM HAMMER Essentials deodorant [PERSON_NAME], розмарин і [PERSON_NA…"
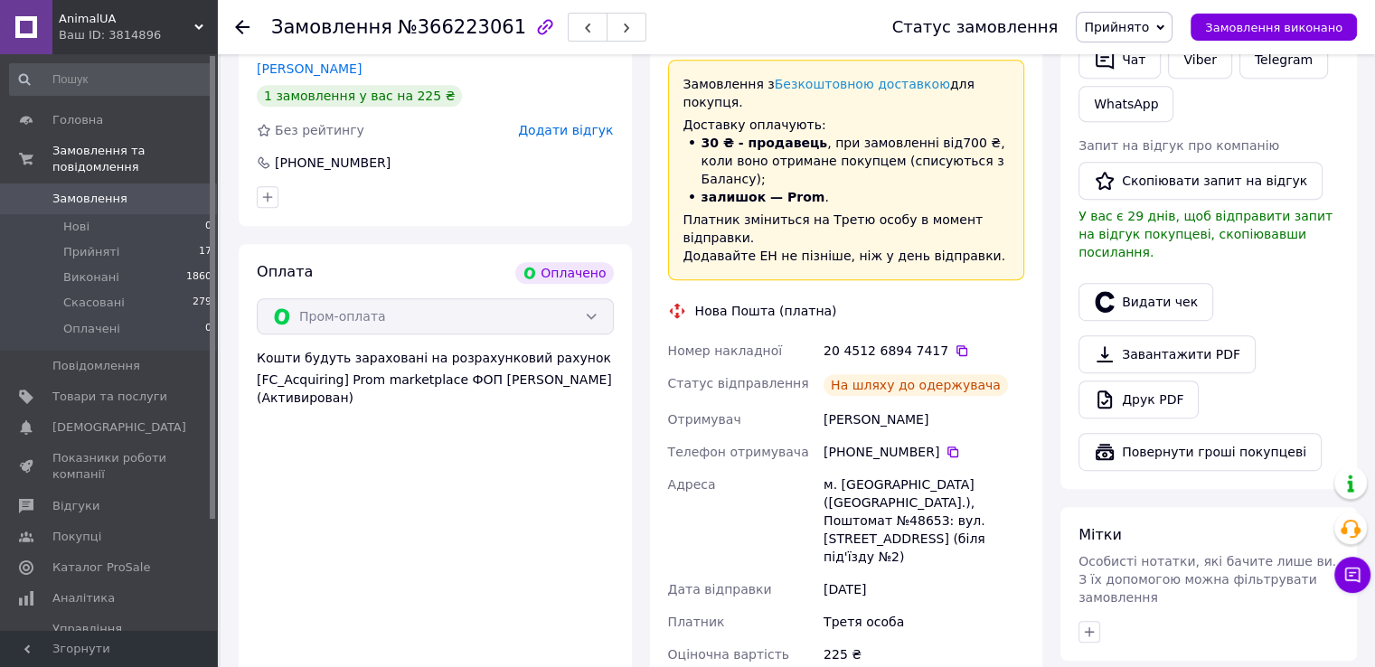
scroll to position [859, 0]
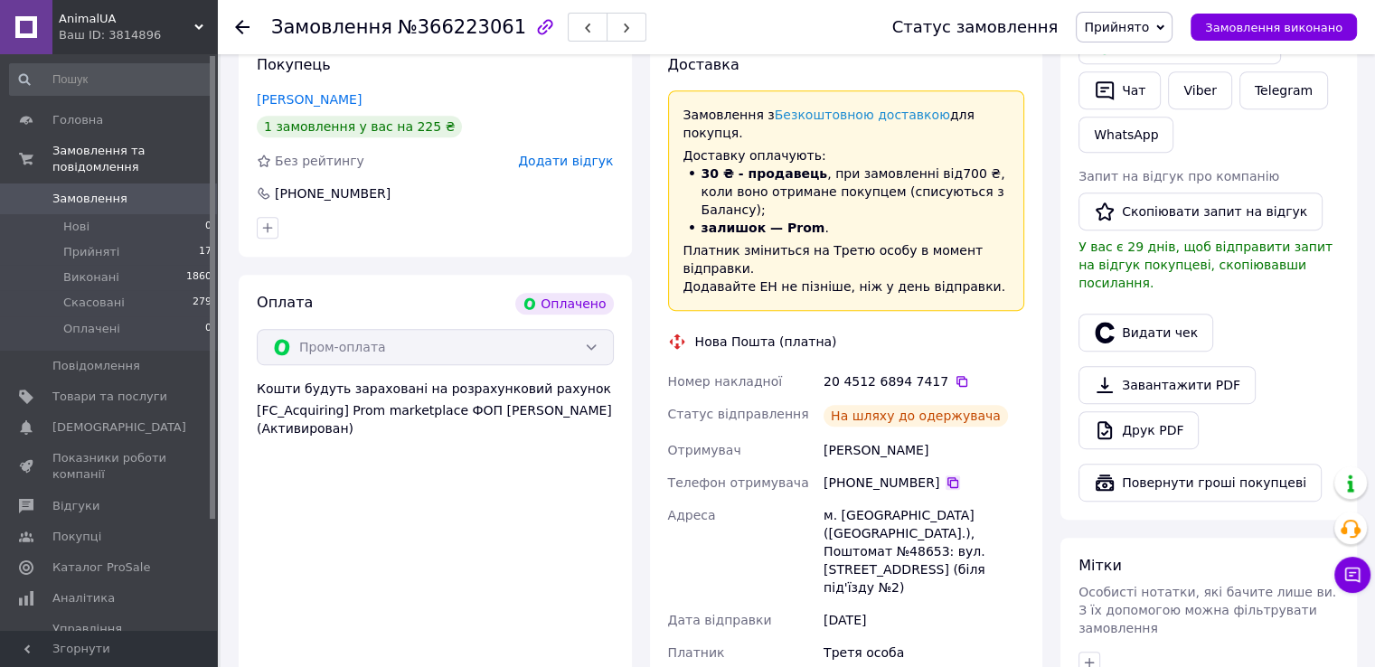
click at [947, 477] on icon at bounding box center [952, 482] width 11 height 11
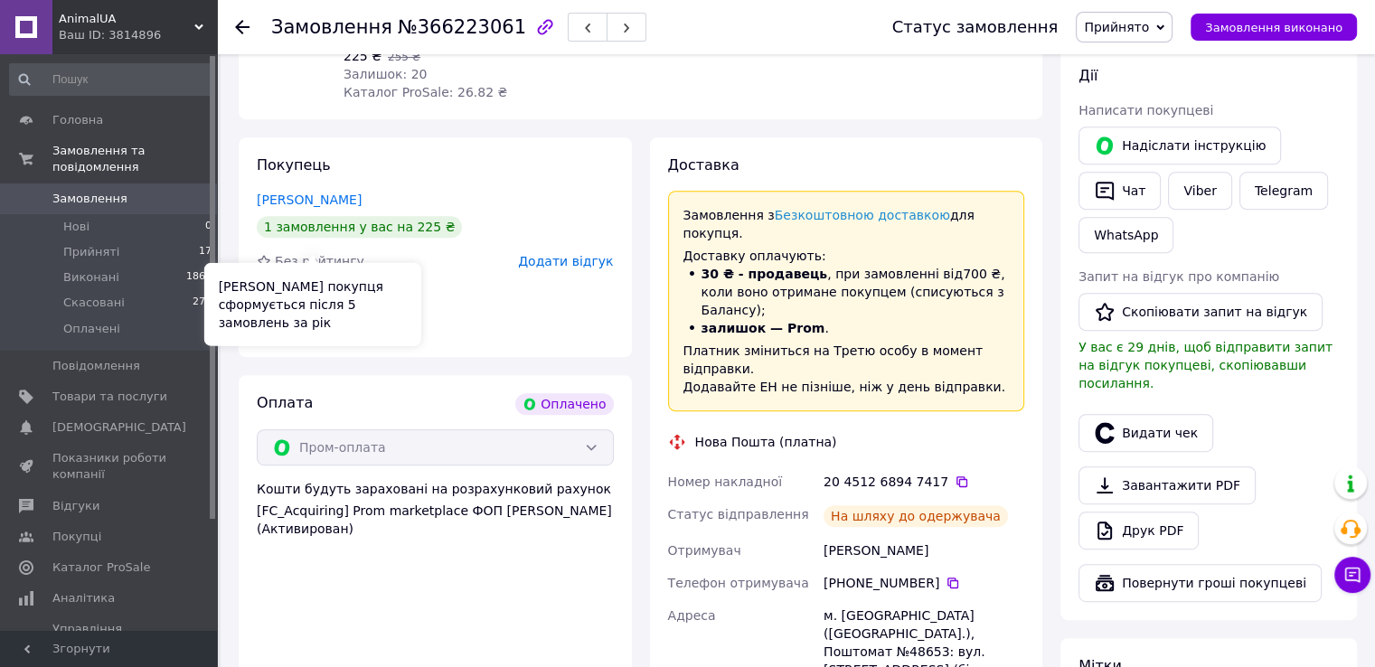
scroll to position [588, 0]
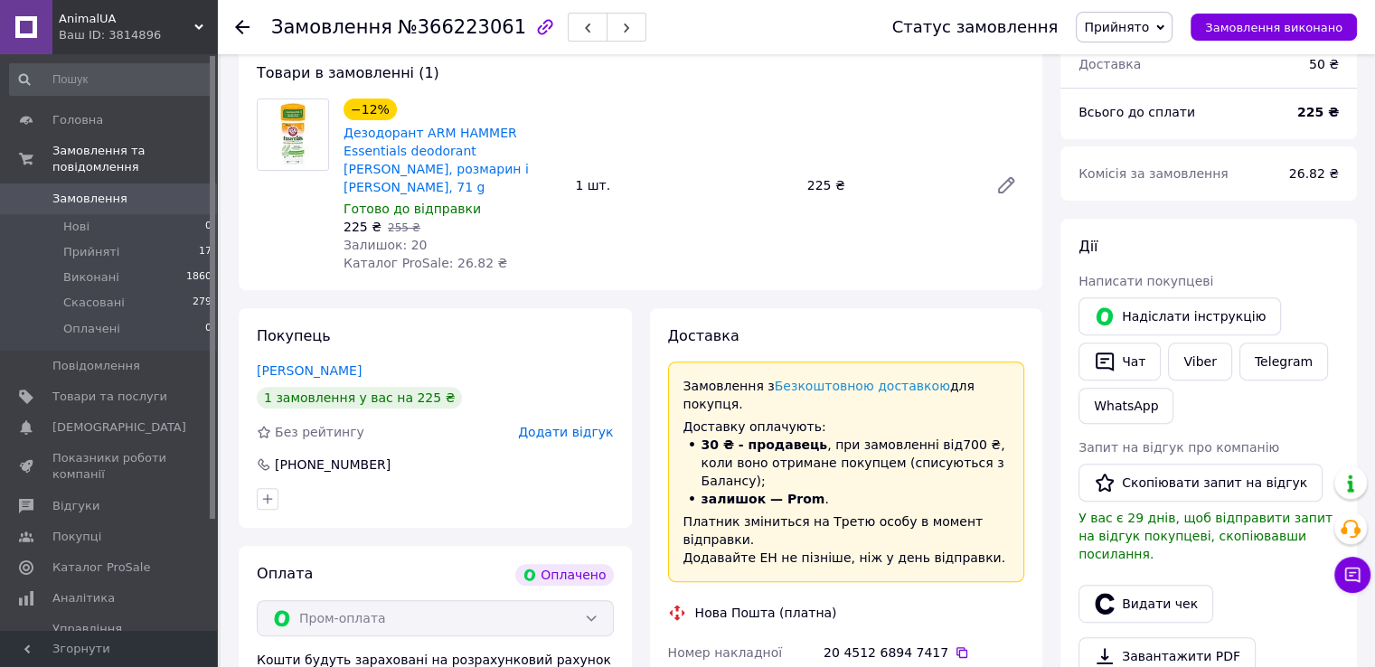
click at [238, 22] on icon at bounding box center [242, 27] width 14 height 14
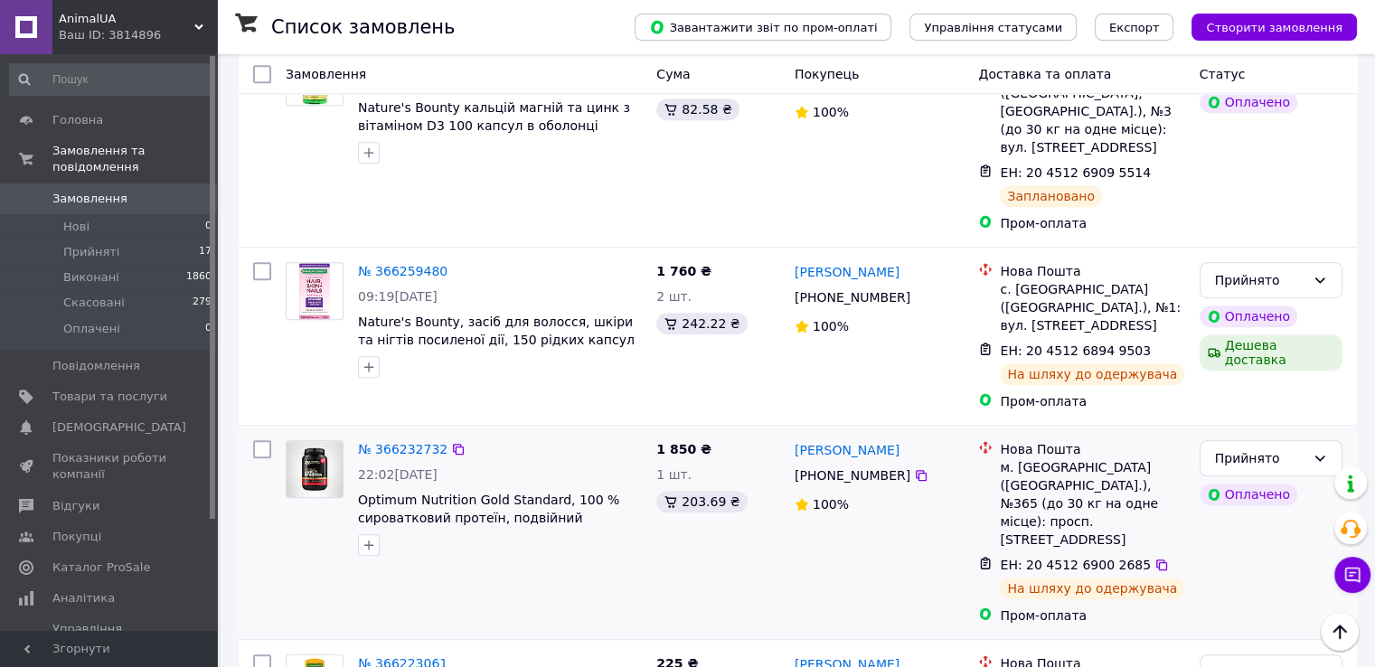
scroll to position [1110, 0]
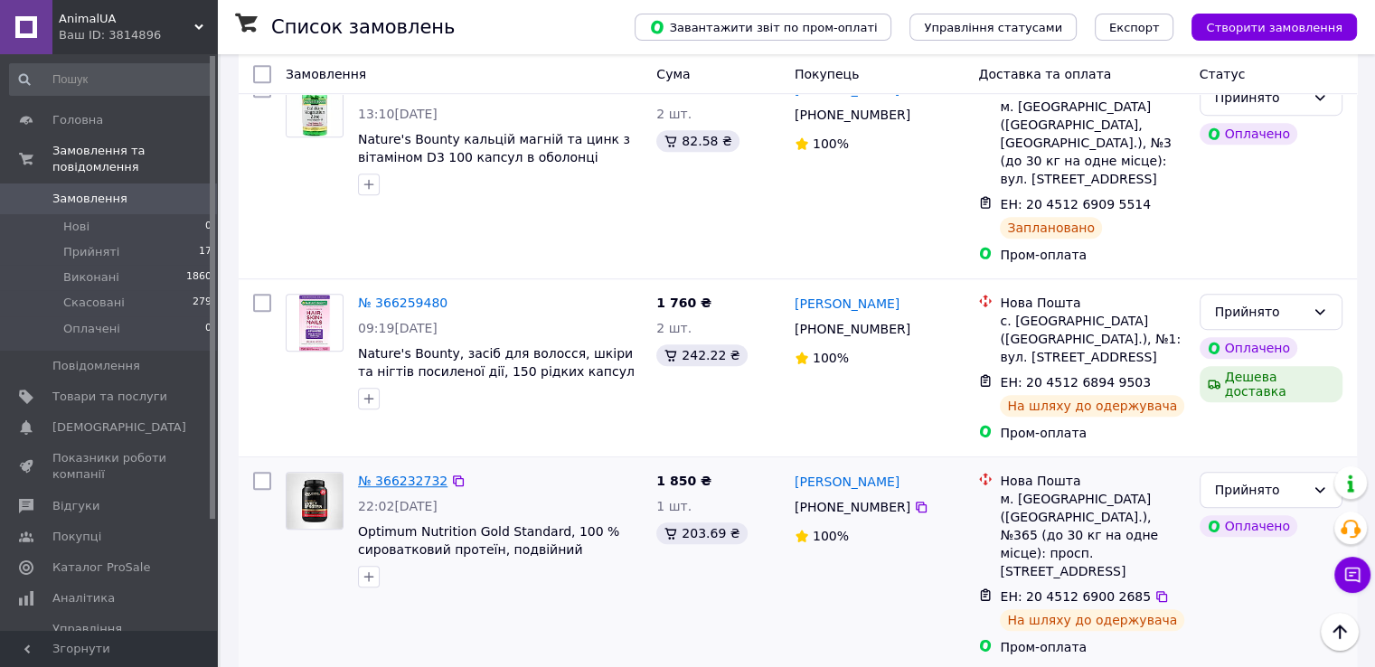
click at [405, 474] on link "№ 366232732" at bounding box center [402, 481] width 89 height 14
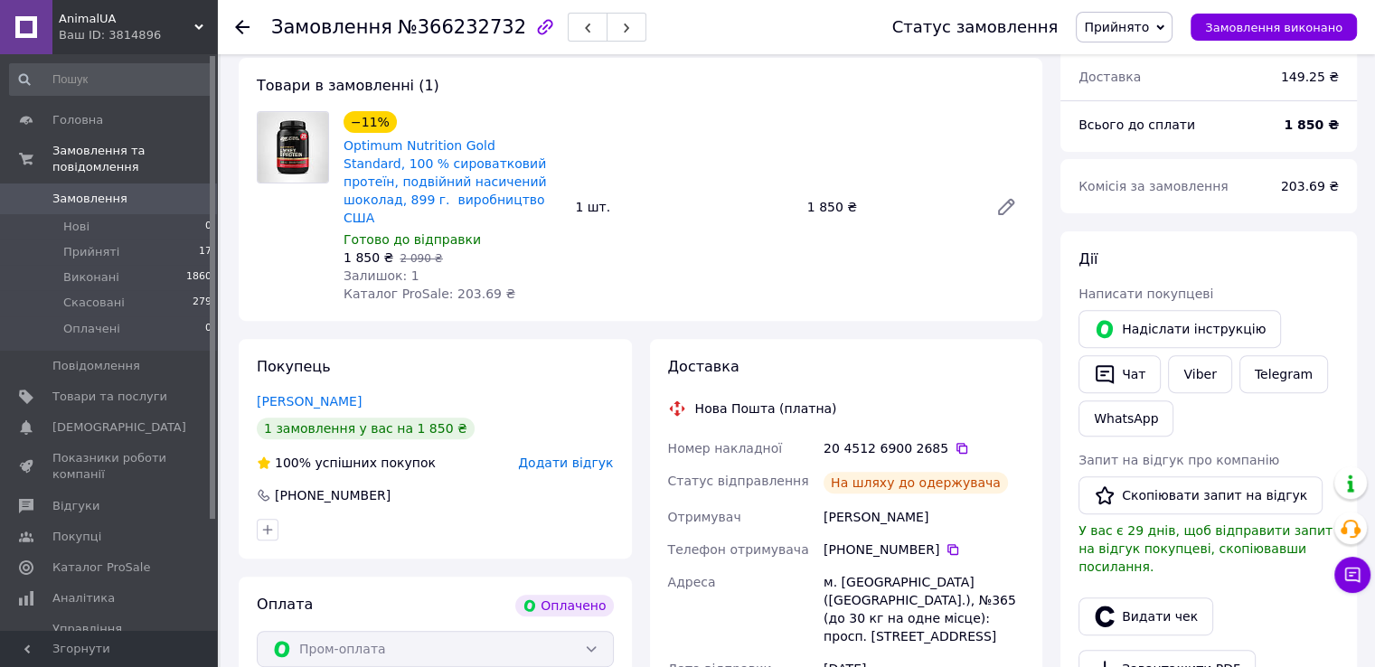
scroll to position [477, 0]
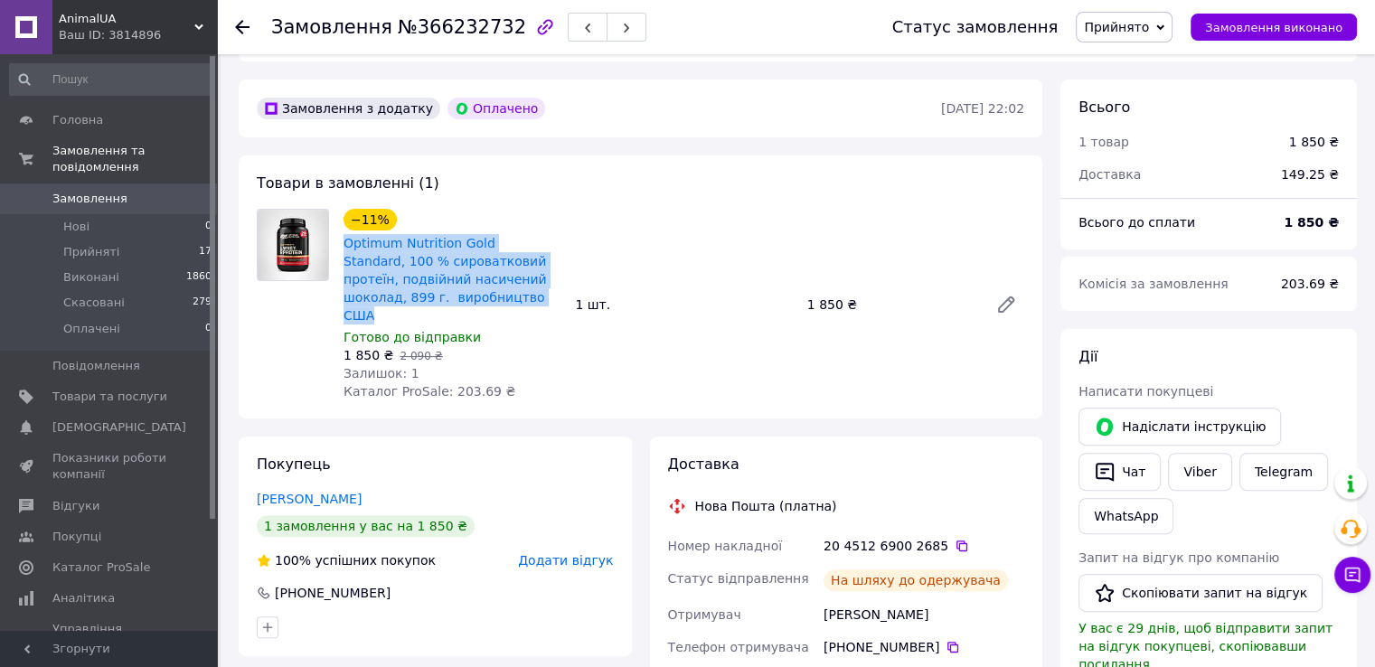
drag, startPoint x: 343, startPoint y: 242, endPoint x: 467, endPoint y: 296, distance: 135.7
click at [467, 296] on div "−11% Optimum Nutrition Gold Standard, 100 % сироватковий протеїн, подвійний нас…" at bounding box center [451, 304] width 231 height 199
copy link "Optimum Nutrition Gold Standard, 100 % сироватковий протеїн, подвійний насичени…"
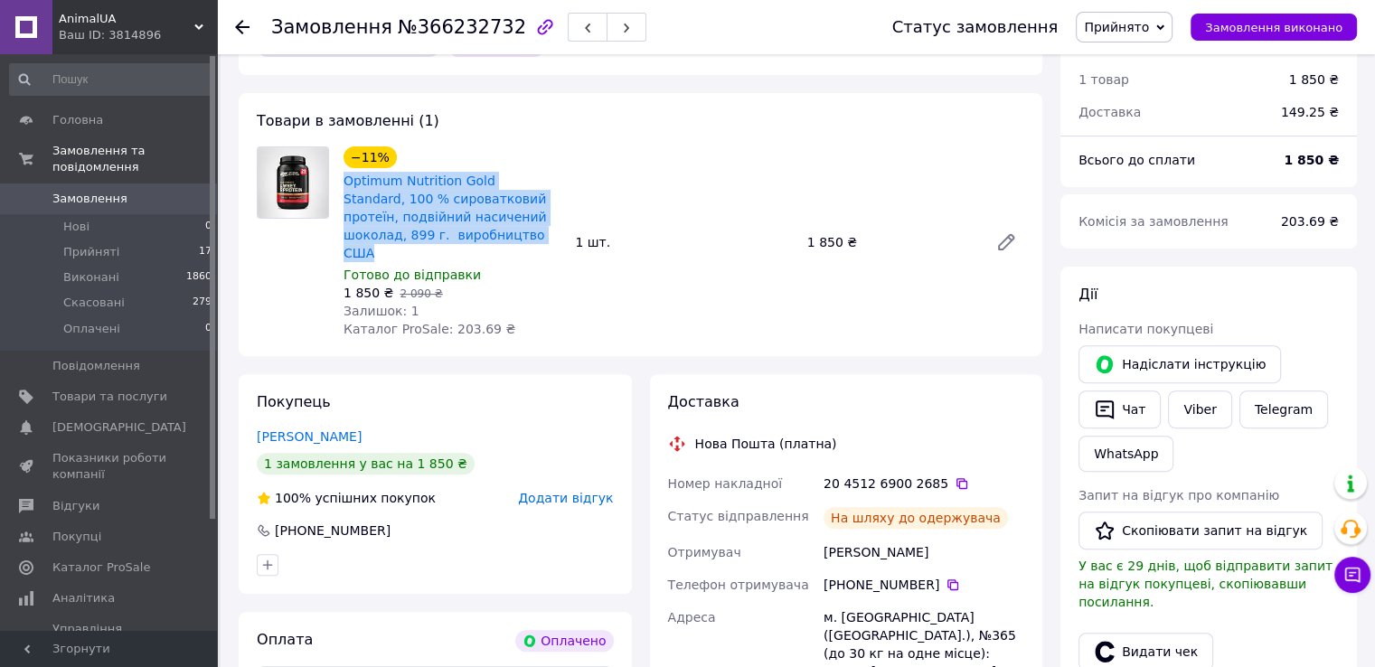
scroll to position [658, 0]
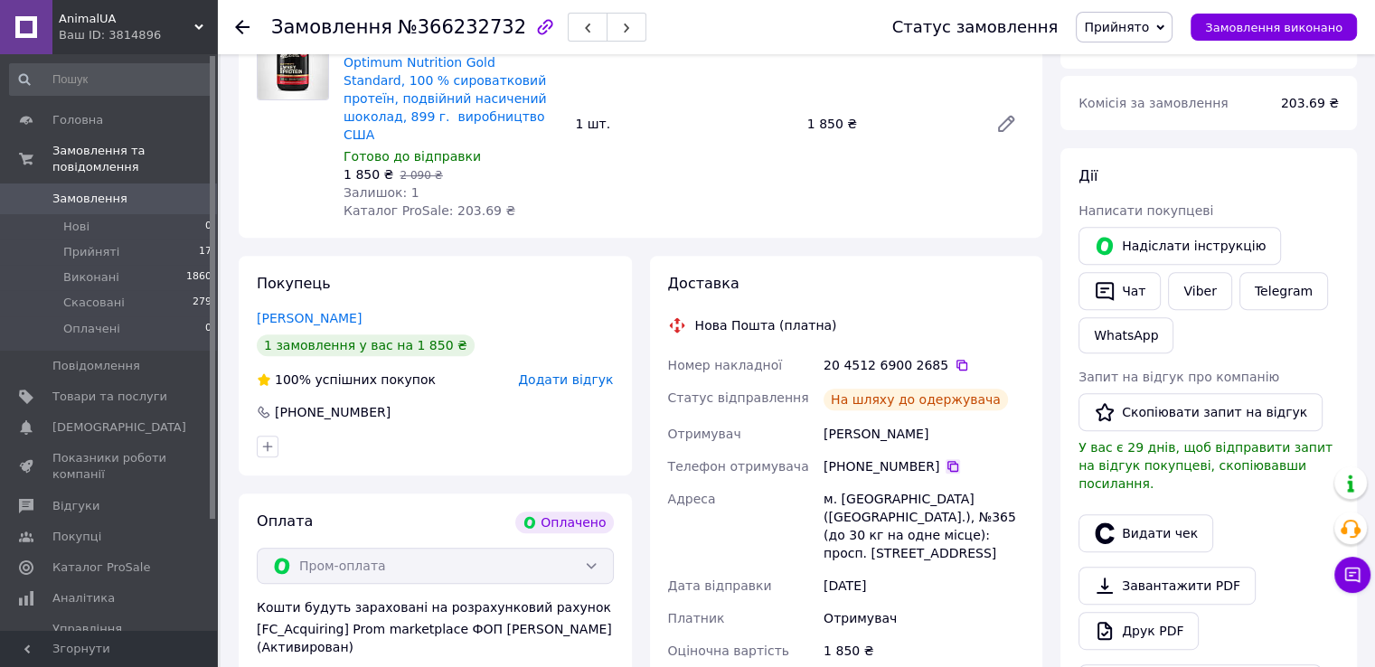
click at [946, 459] on icon at bounding box center [952, 466] width 14 height 14
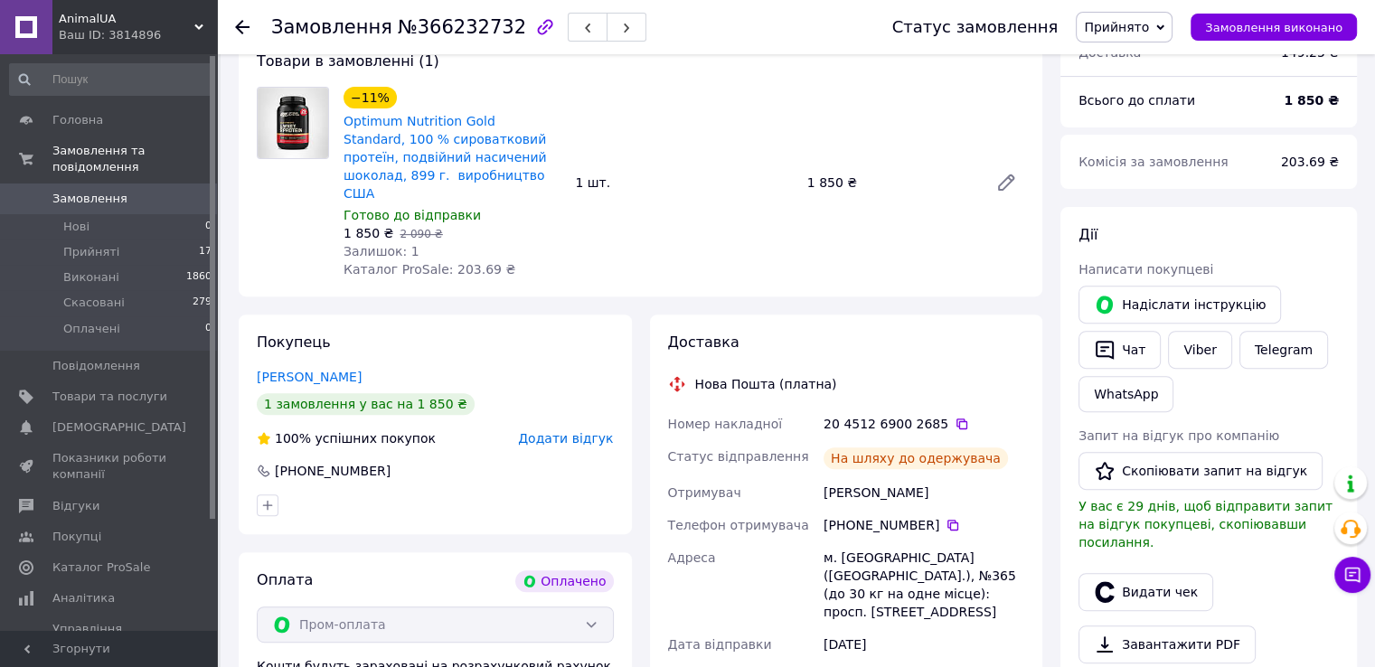
scroll to position [568, 0]
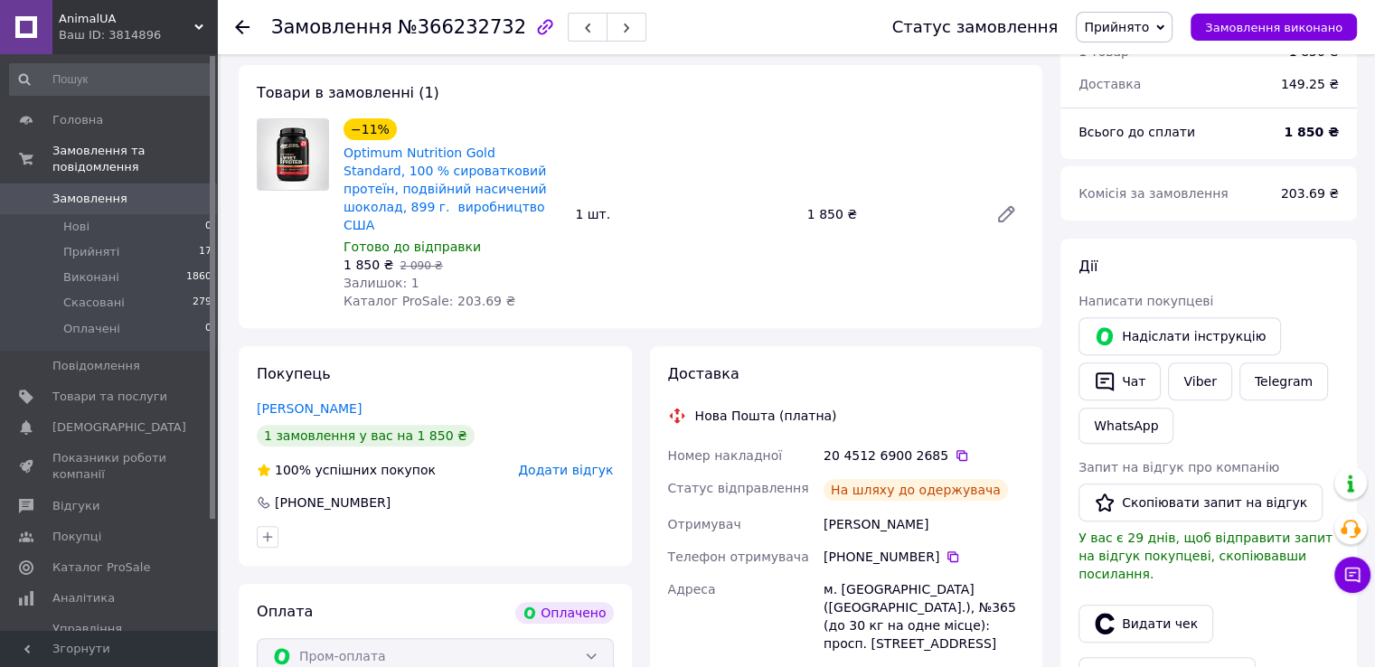
click at [241, 26] on use at bounding box center [242, 27] width 14 height 14
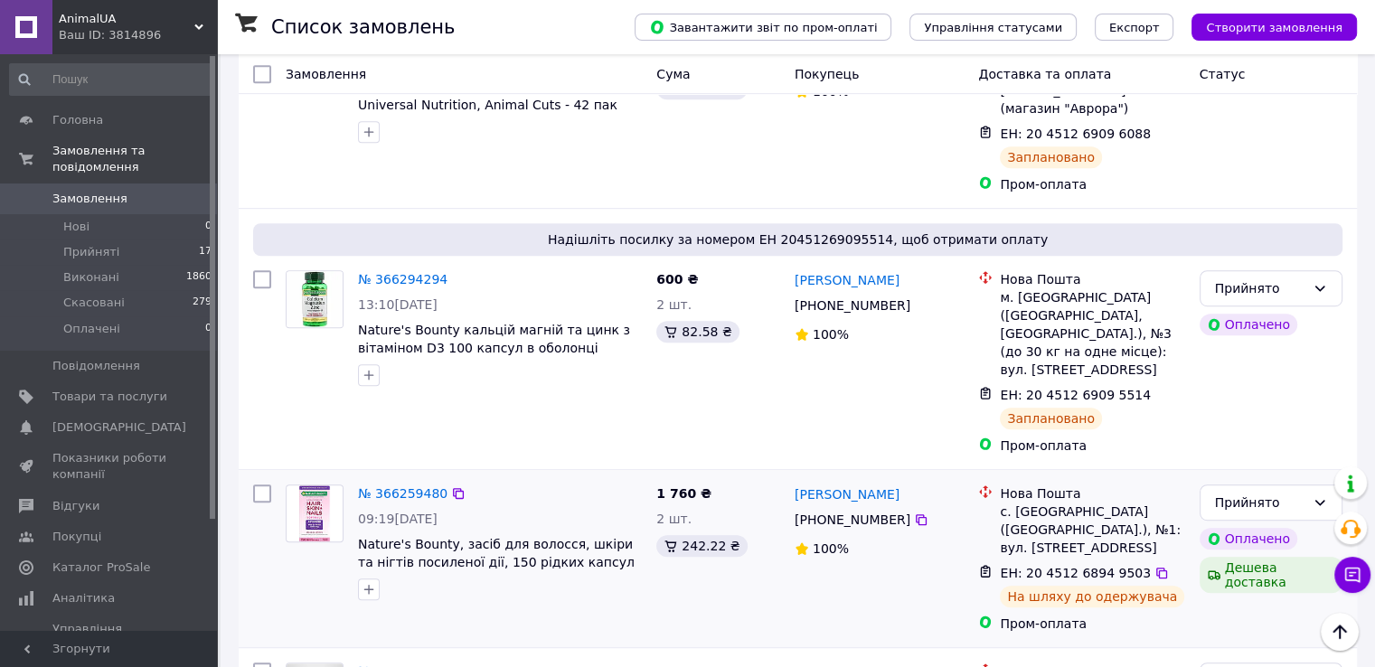
scroll to position [1085, 0]
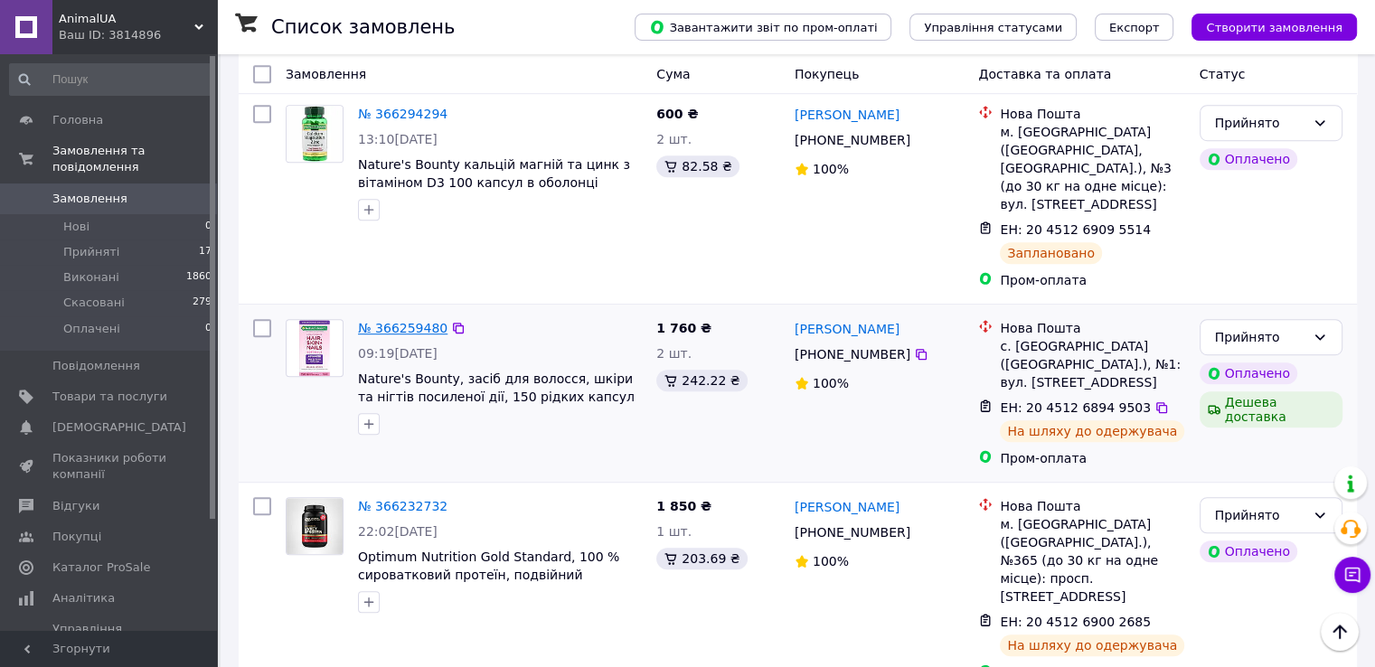
click at [409, 321] on link "№ 366259480" at bounding box center [402, 328] width 89 height 14
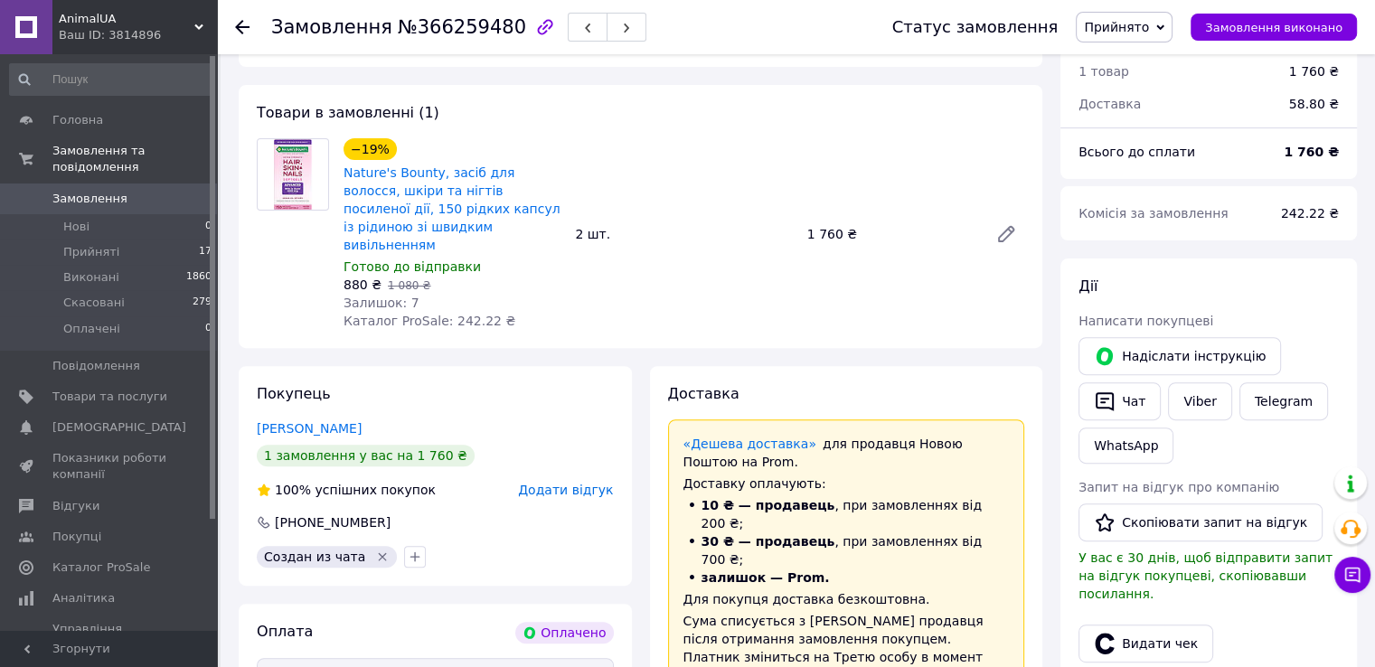
scroll to position [452, 0]
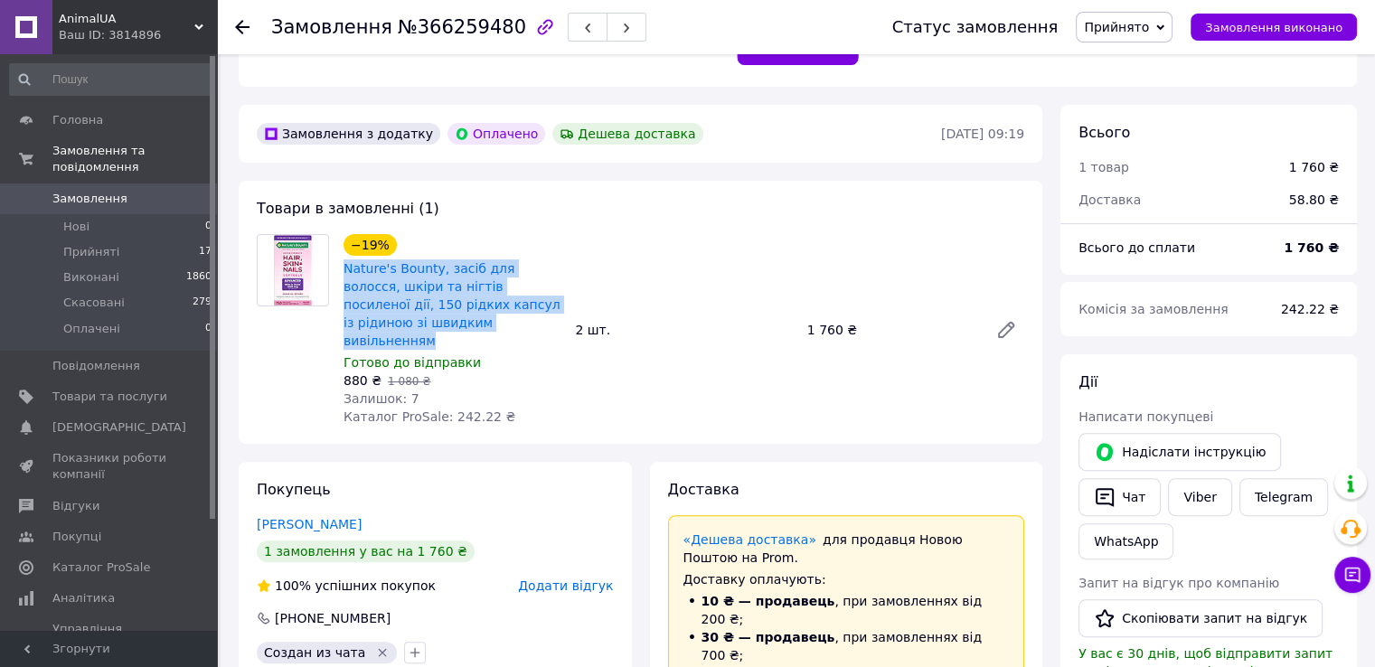
drag, startPoint x: 342, startPoint y: 267, endPoint x: 427, endPoint y: 328, distance: 104.9
click at [427, 328] on div "Nature's Bounty, засіб для волосся, шкіри та нігтів посиленої дії, 150 рідких к…" at bounding box center [452, 305] width 221 height 94
copy link "Nature's Bounty, засіб для волосся, шкіри та нігтів посиленої дії, 150 рідких к…"
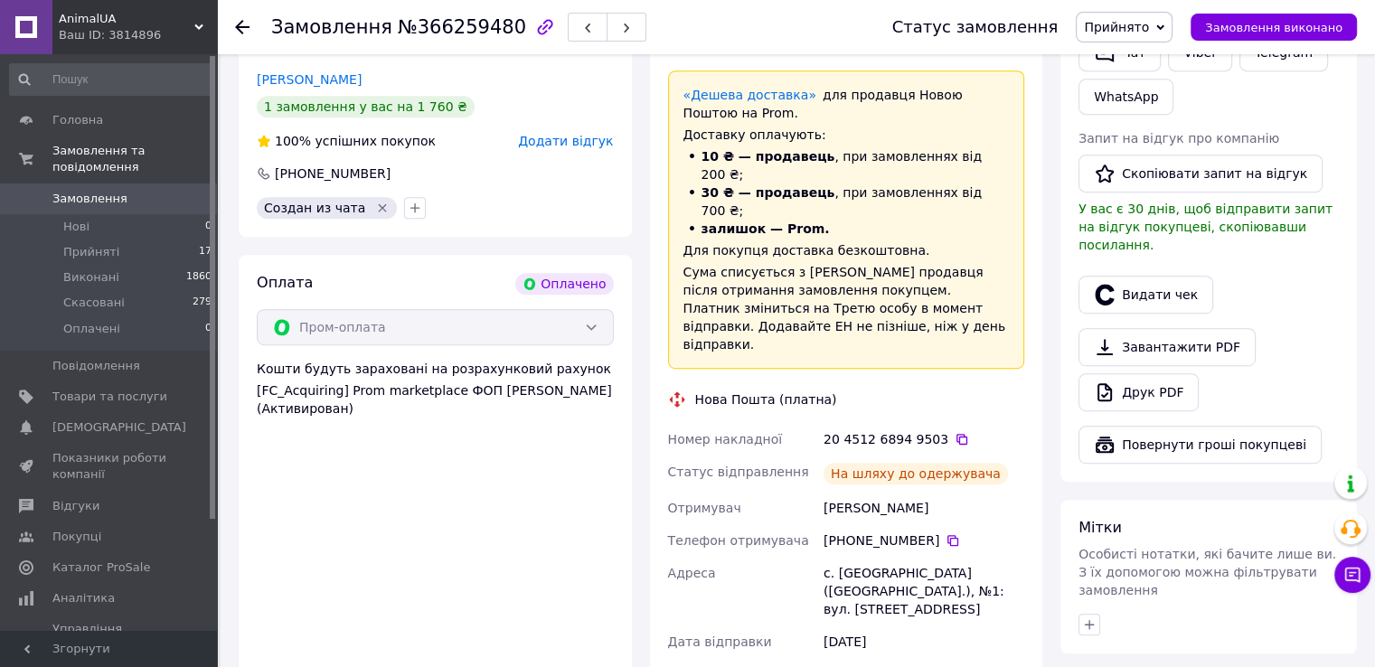
scroll to position [994, 0]
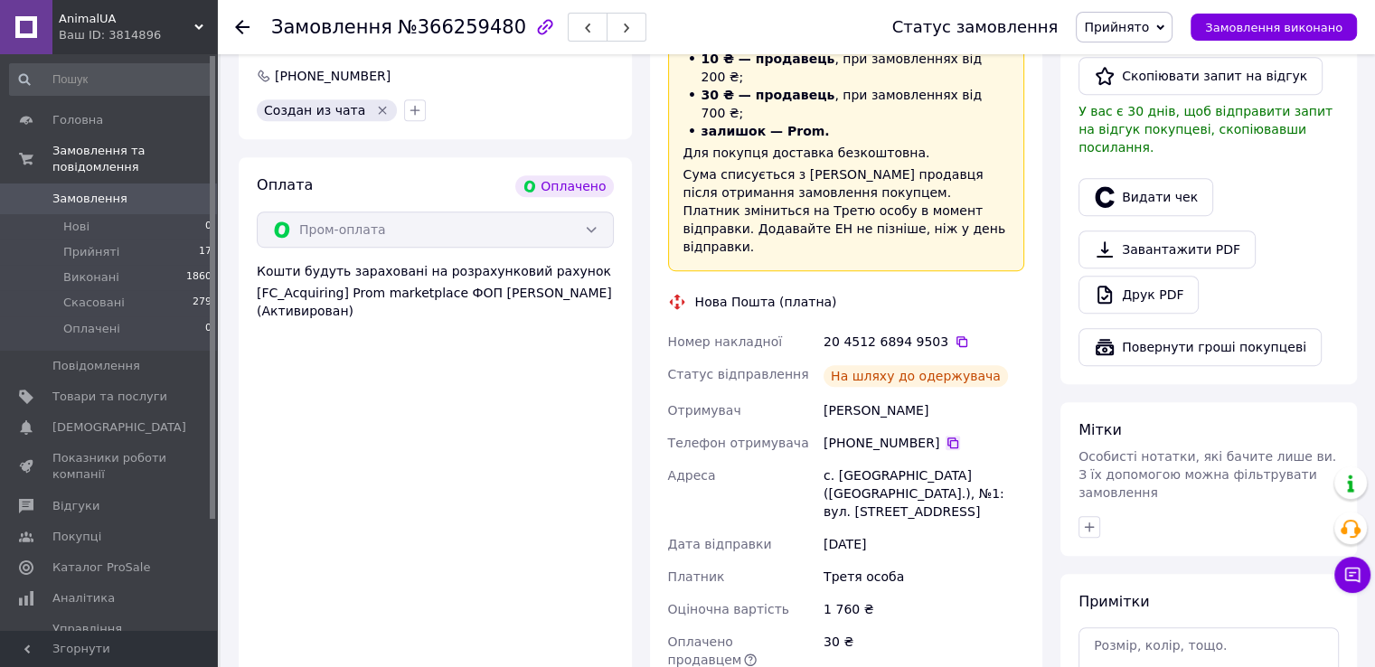
click at [945, 436] on icon at bounding box center [952, 443] width 14 height 14
click at [243, 24] on icon at bounding box center [242, 27] width 14 height 14
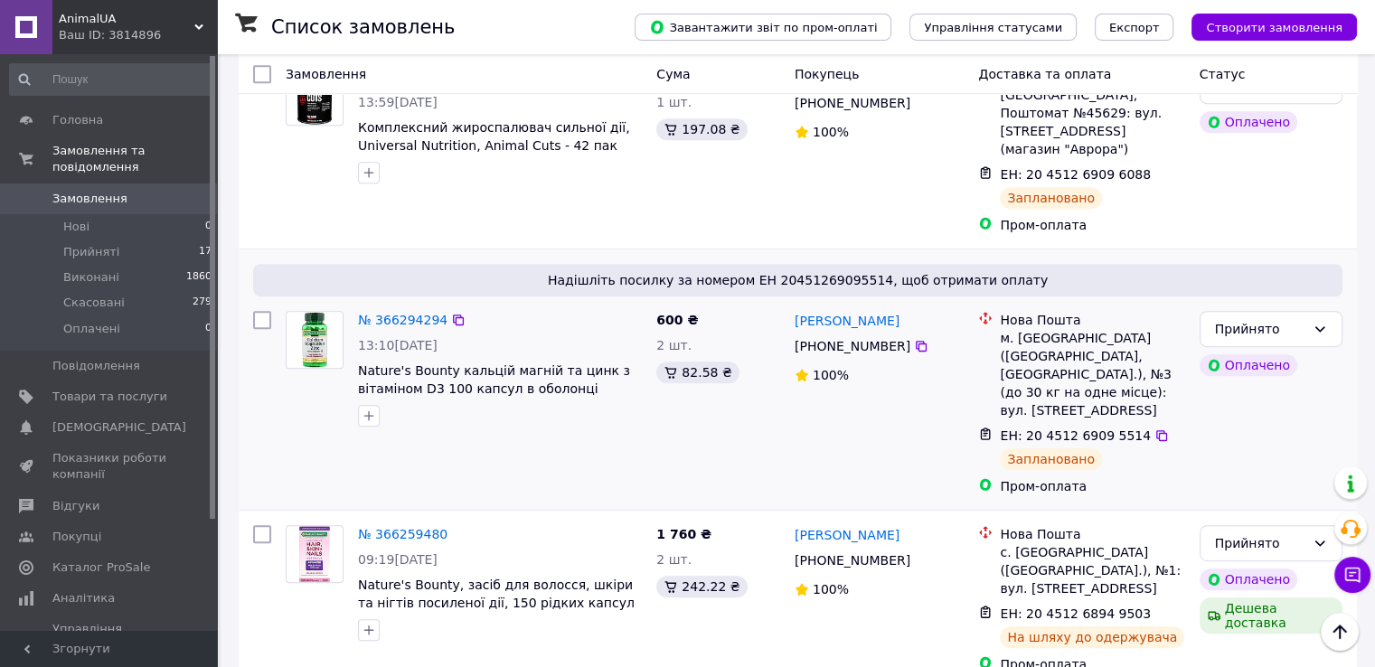
scroll to position [813, 0]
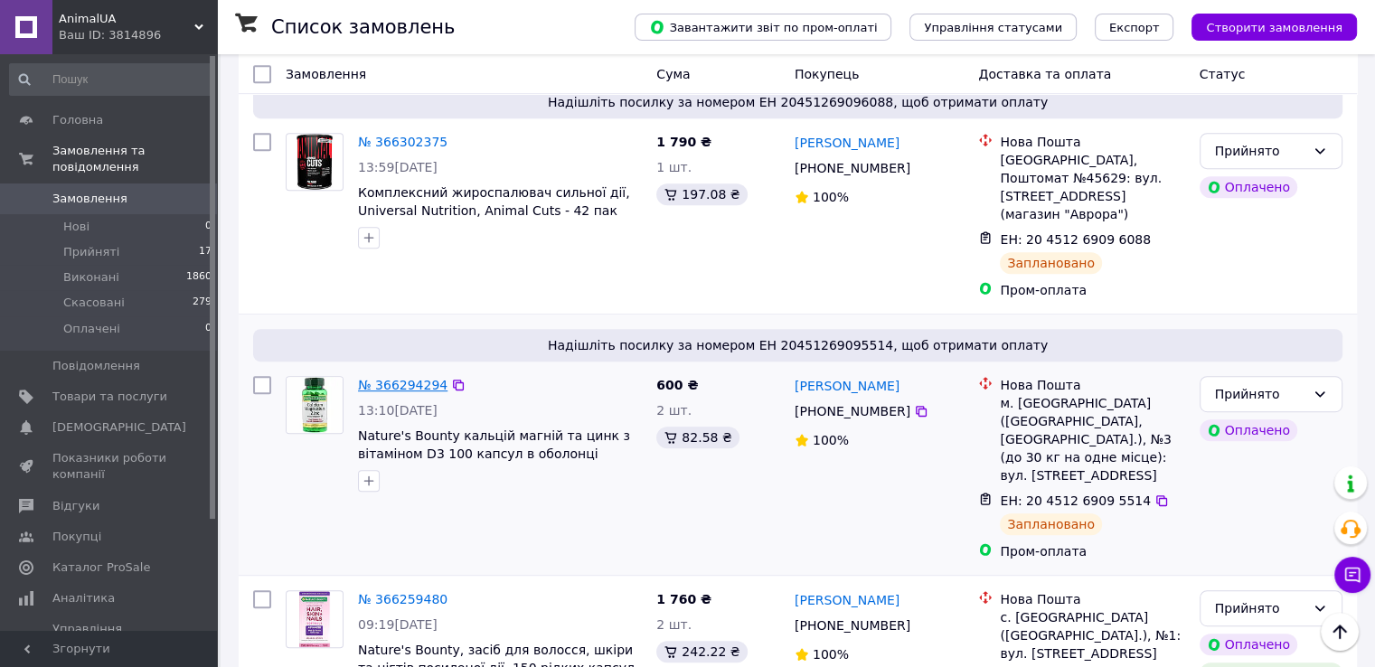
click at [408, 378] on link "№ 366294294" at bounding box center [402, 385] width 89 height 14
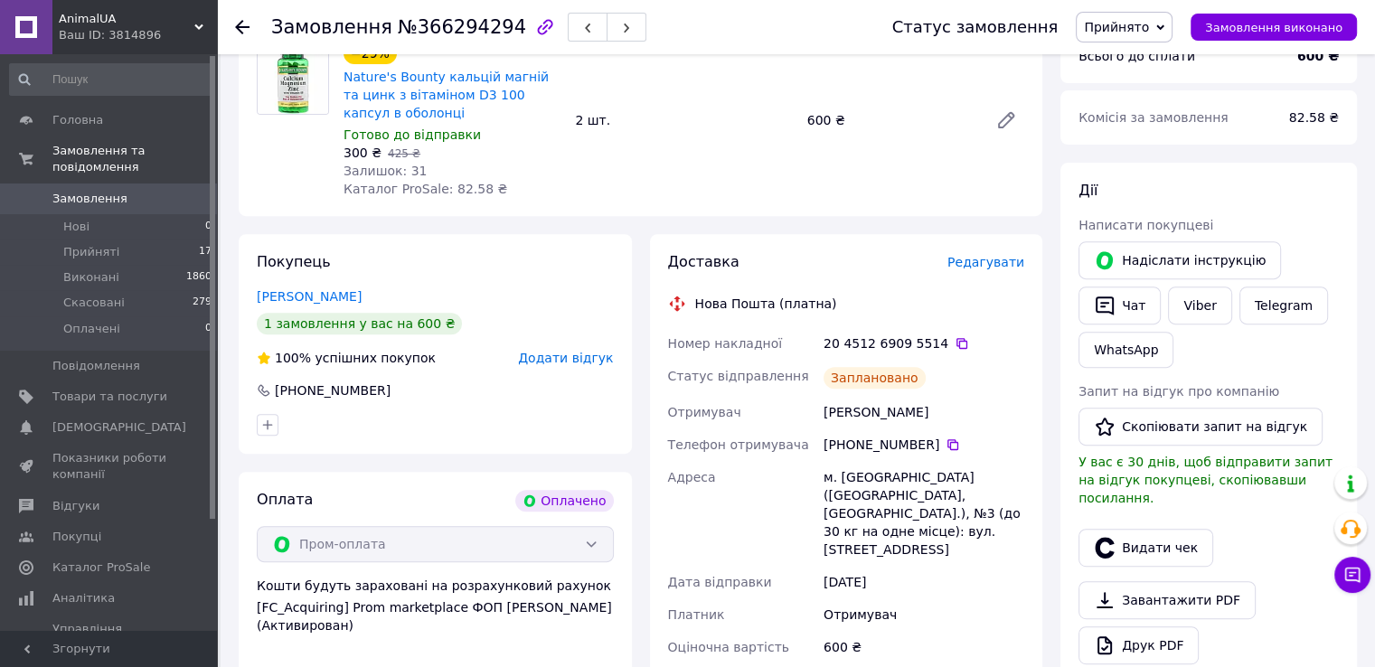
scroll to position [542, 0]
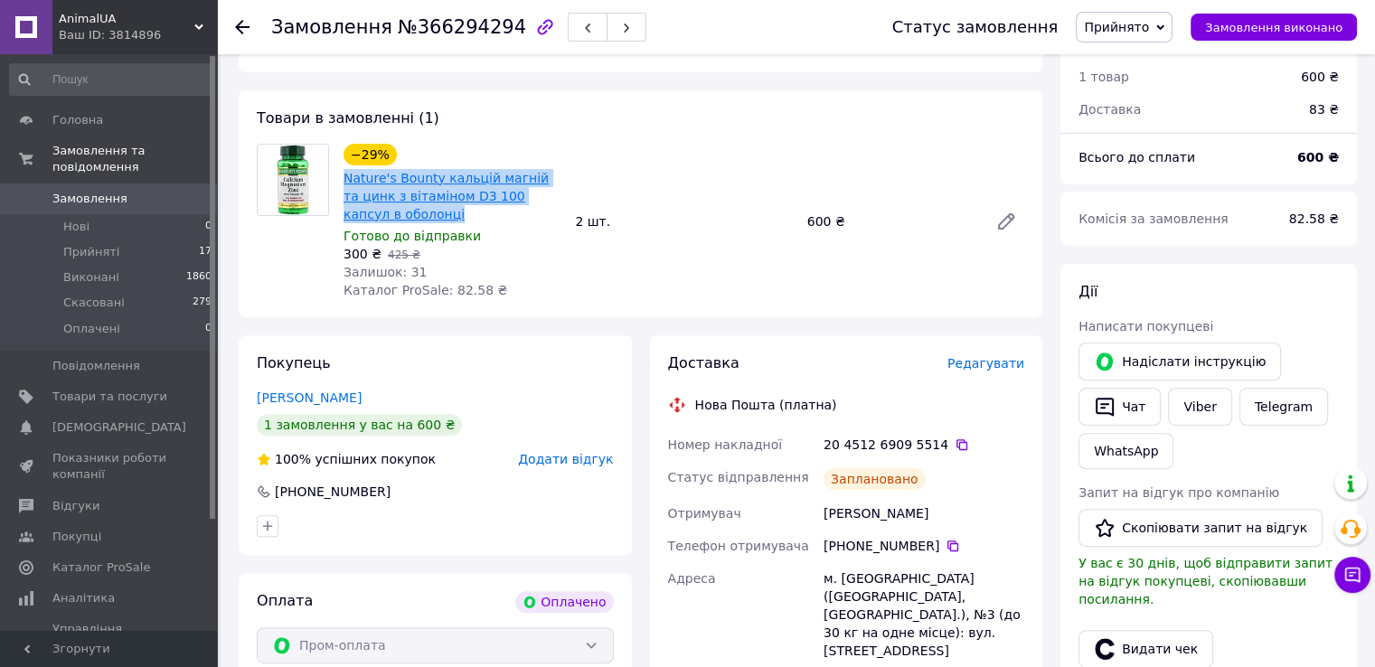
drag, startPoint x: 339, startPoint y: 174, endPoint x: 396, endPoint y: 213, distance: 69.5
click at [396, 213] on div "−29% Nature's Bounty кальцій магній та цинк з вітаміном D3 100 капсул в оболонц…" at bounding box center [451, 221] width 231 height 163
copy link "Nature's Bounty кальцій магній та цинк з вітаміном D3 100 капсул в оболонці"
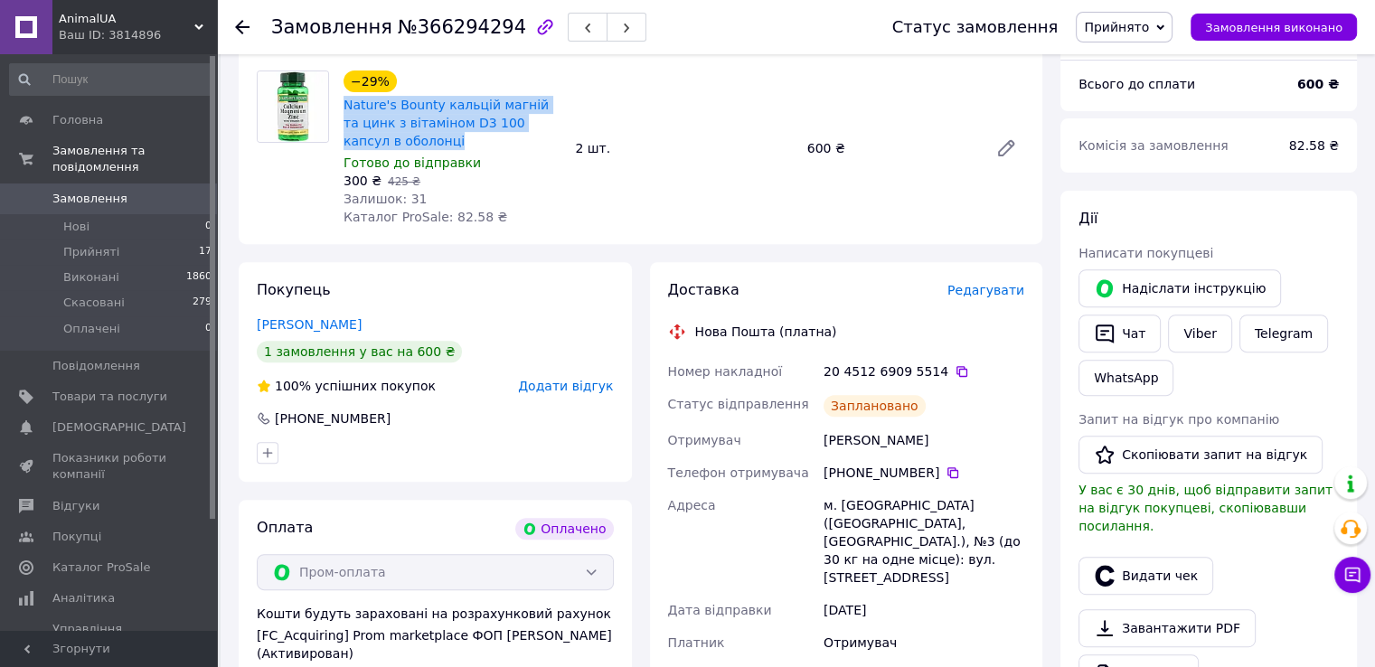
scroll to position [813, 0]
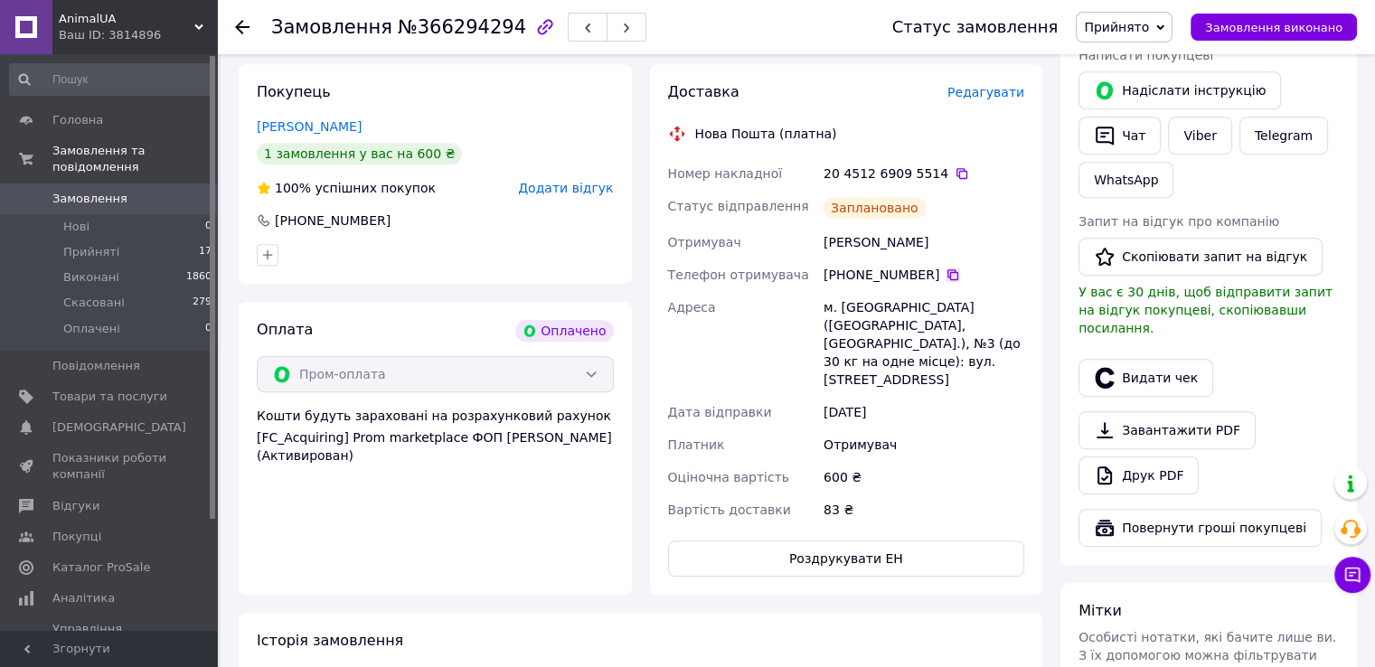
click at [947, 274] on icon at bounding box center [952, 274] width 11 height 11
click at [241, 23] on use at bounding box center [242, 27] width 14 height 14
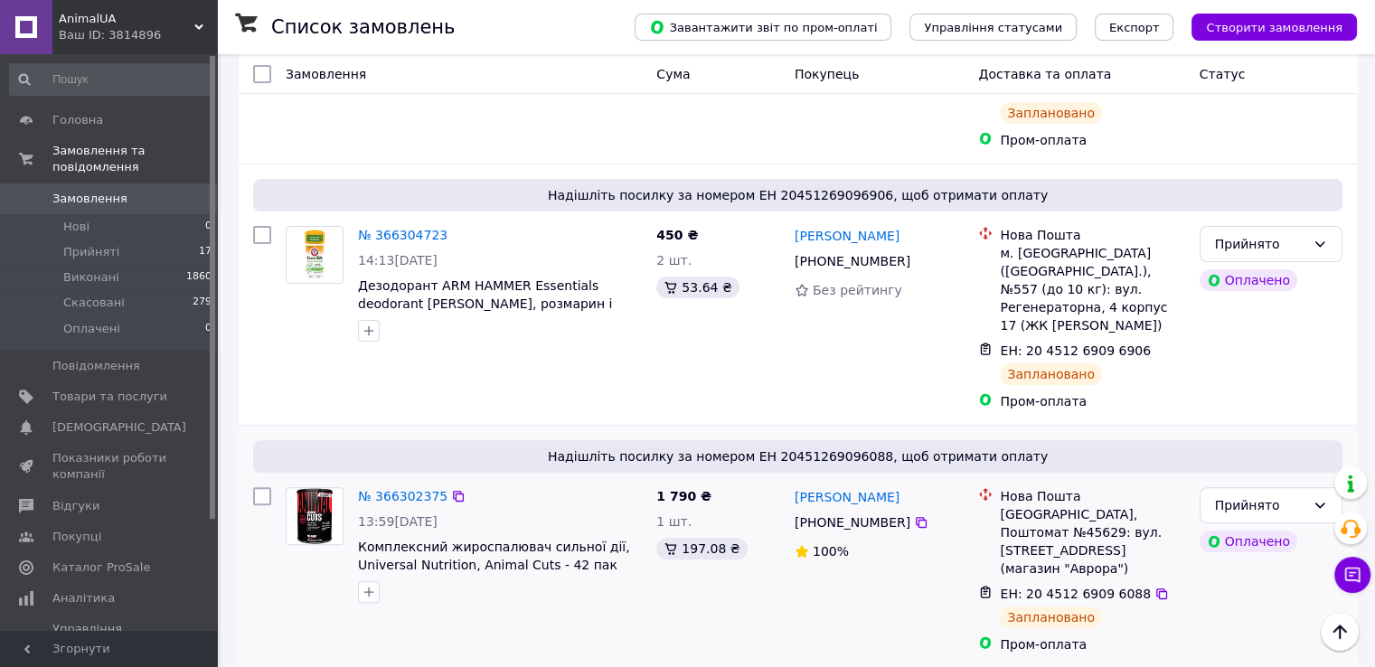
scroll to position [452, 0]
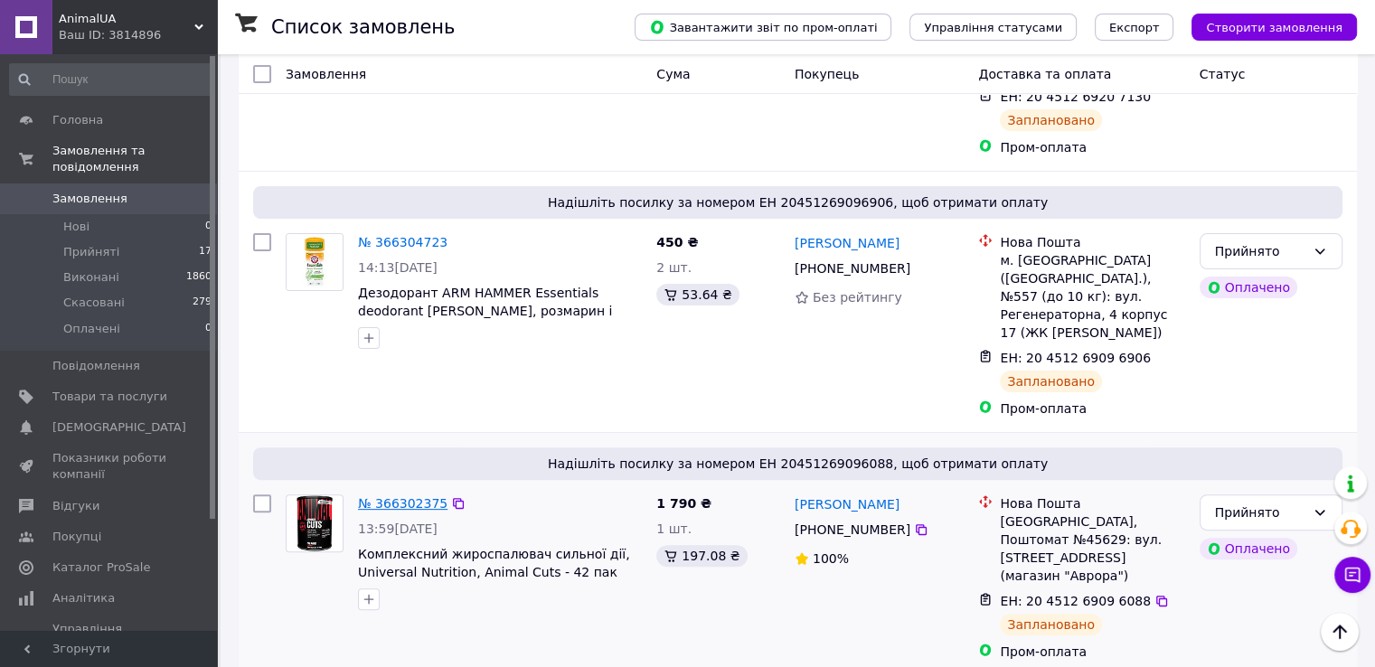
click at [397, 496] on link "№ 366302375" at bounding box center [402, 503] width 89 height 14
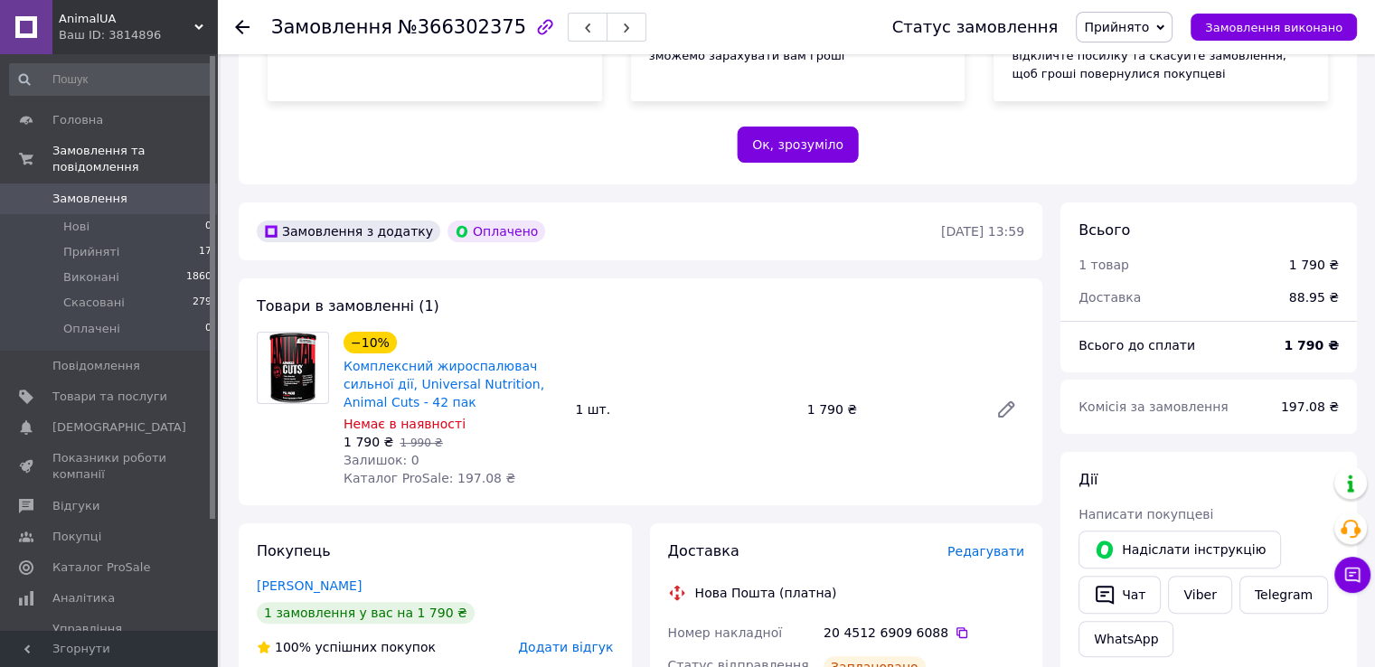
scroll to position [452, 0]
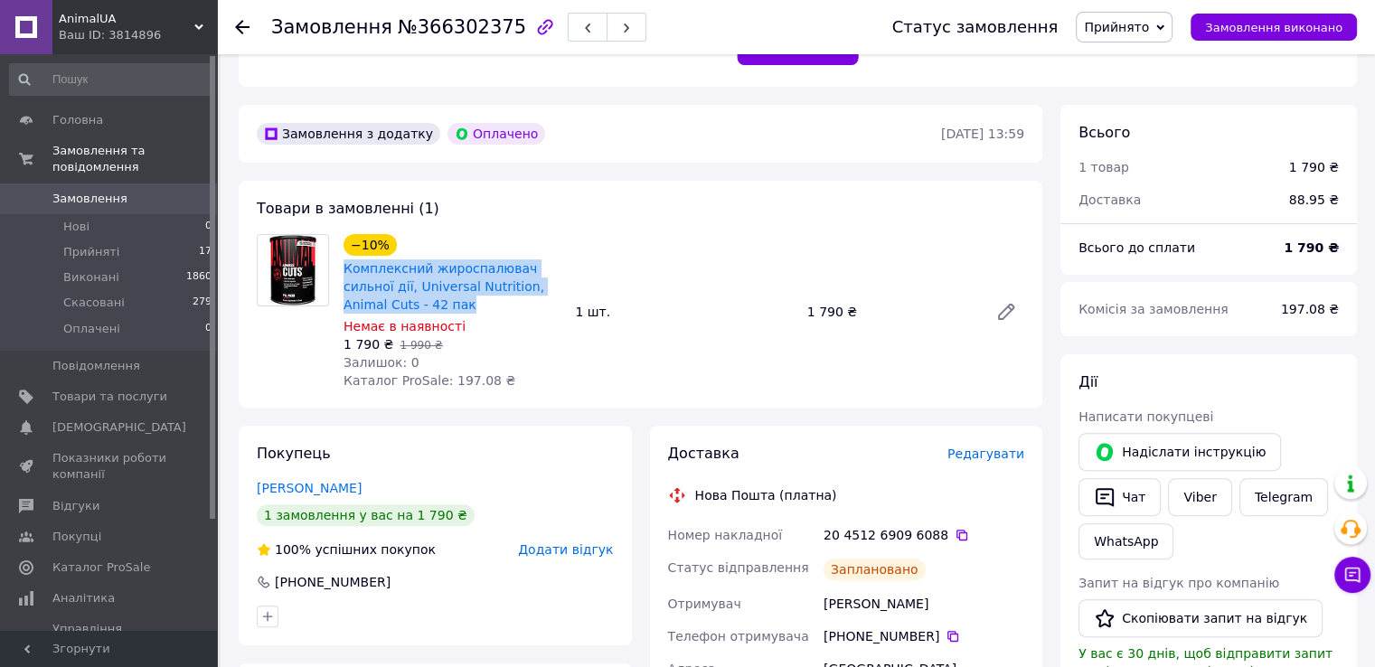
drag, startPoint x: 340, startPoint y: 268, endPoint x: 423, endPoint y: 306, distance: 91.4
click at [423, 306] on div "−10% Комплексний жироспалювач сильної дії, Universal Nutrition, Animal Cuts - 4…" at bounding box center [451, 311] width 231 height 163
copy link "Комплексний жироспалювач сильної дії, Universal Nutrition, Animal Cuts - 42 пак"
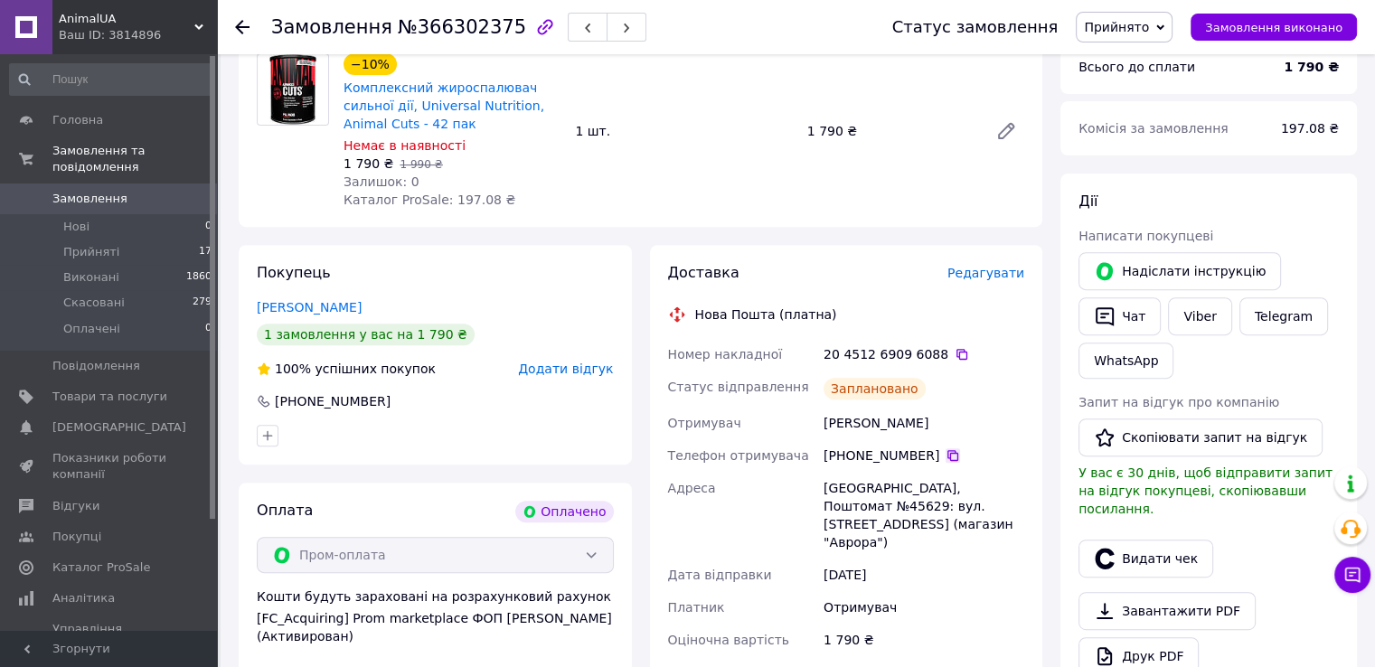
click at [945, 456] on icon at bounding box center [952, 455] width 14 height 14
click at [242, 23] on icon at bounding box center [242, 27] width 14 height 14
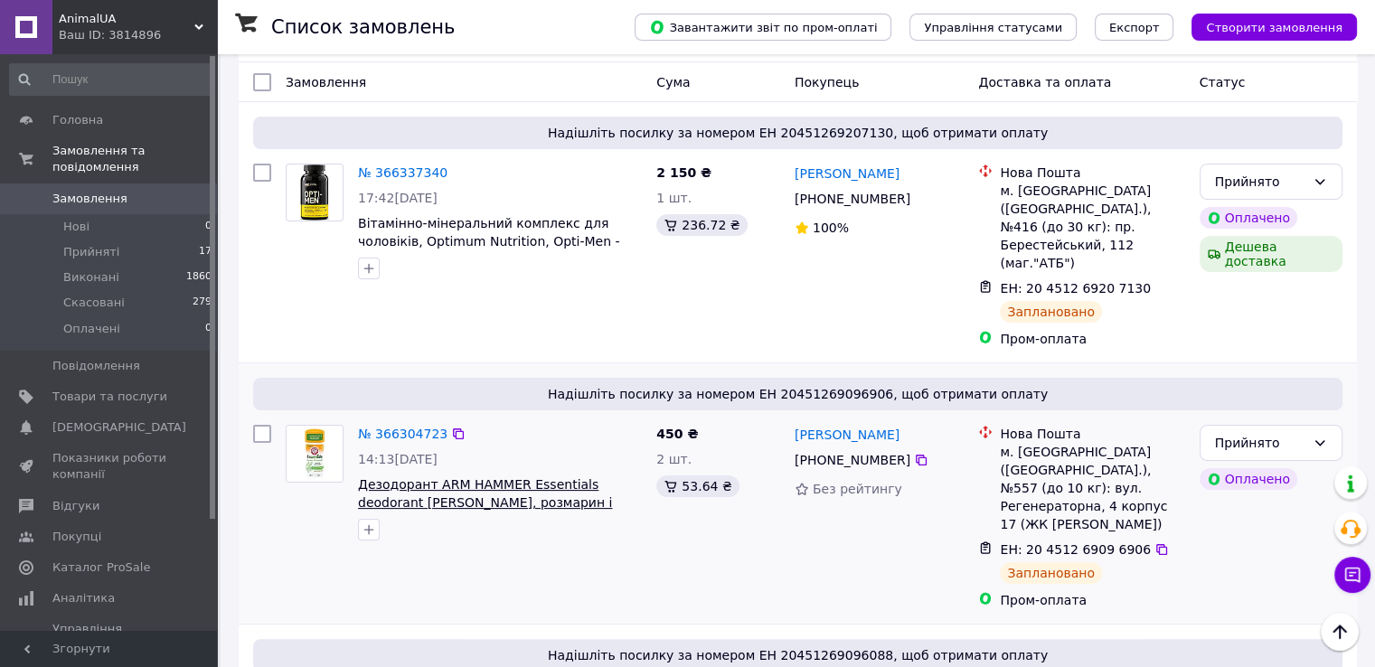
scroll to position [271, 0]
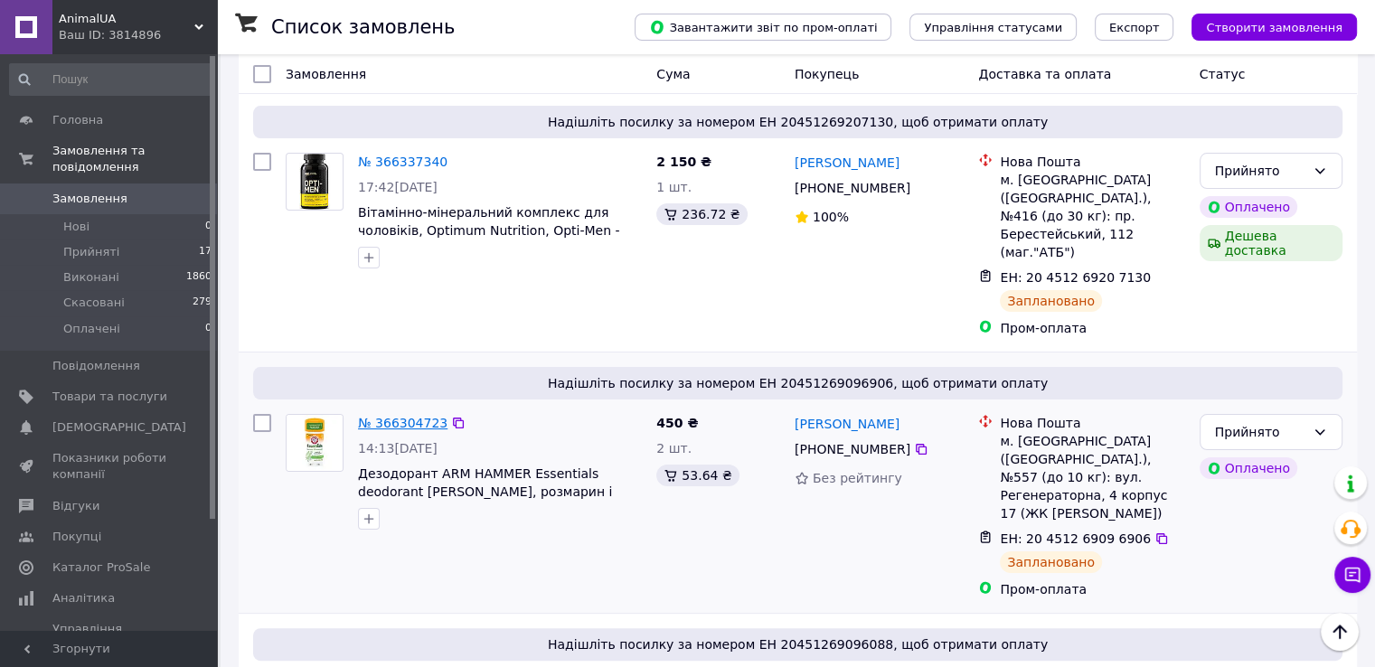
click at [398, 416] on link "№ 366304723" at bounding box center [402, 423] width 89 height 14
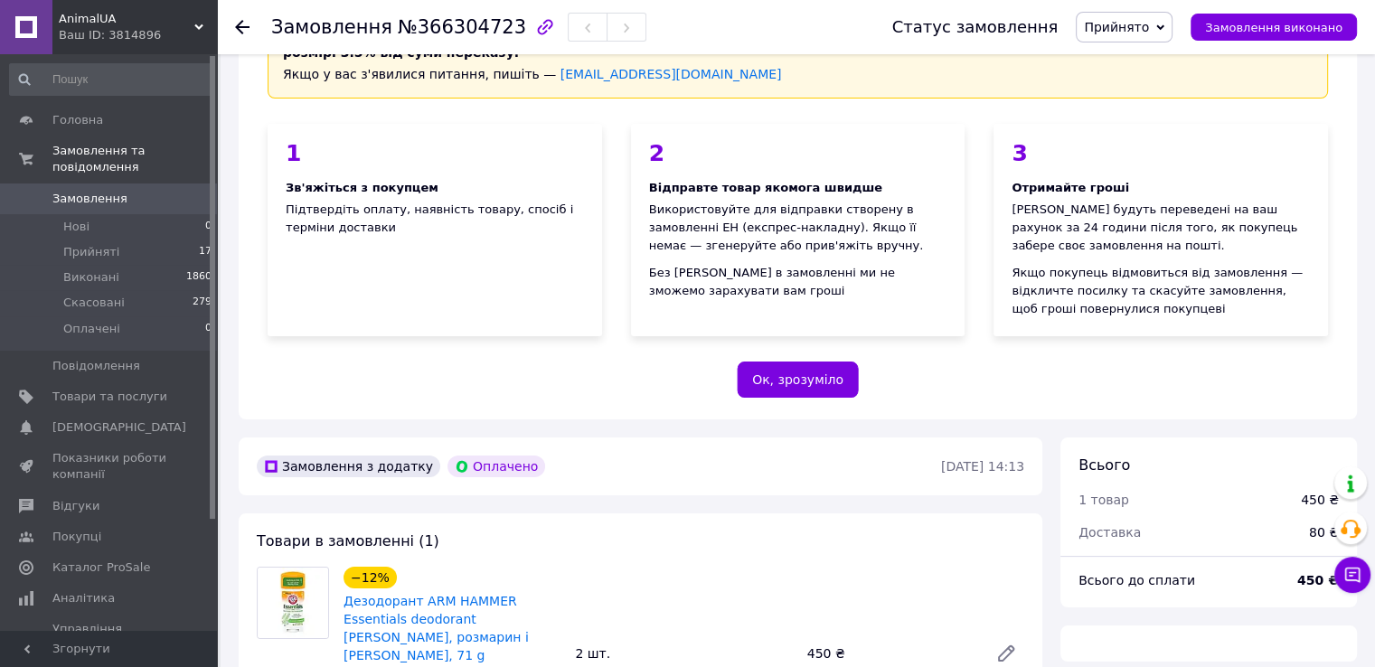
scroll to position [271, 0]
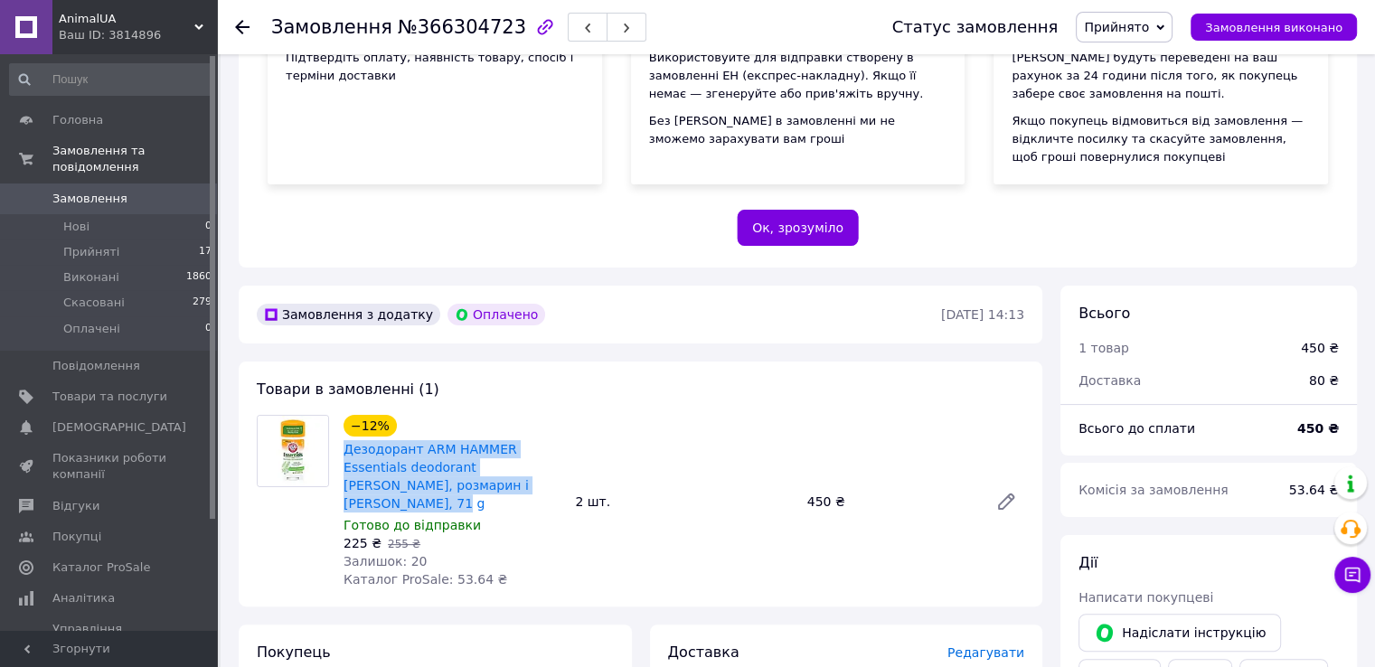
drag, startPoint x: 343, startPoint y: 449, endPoint x: 494, endPoint y: 478, distance: 154.6
click at [494, 478] on div "Дезодорант ARM HAMMER Essentials deodorant [PERSON_NAME], розмарин і [PERSON_NA…" at bounding box center [452, 476] width 221 height 76
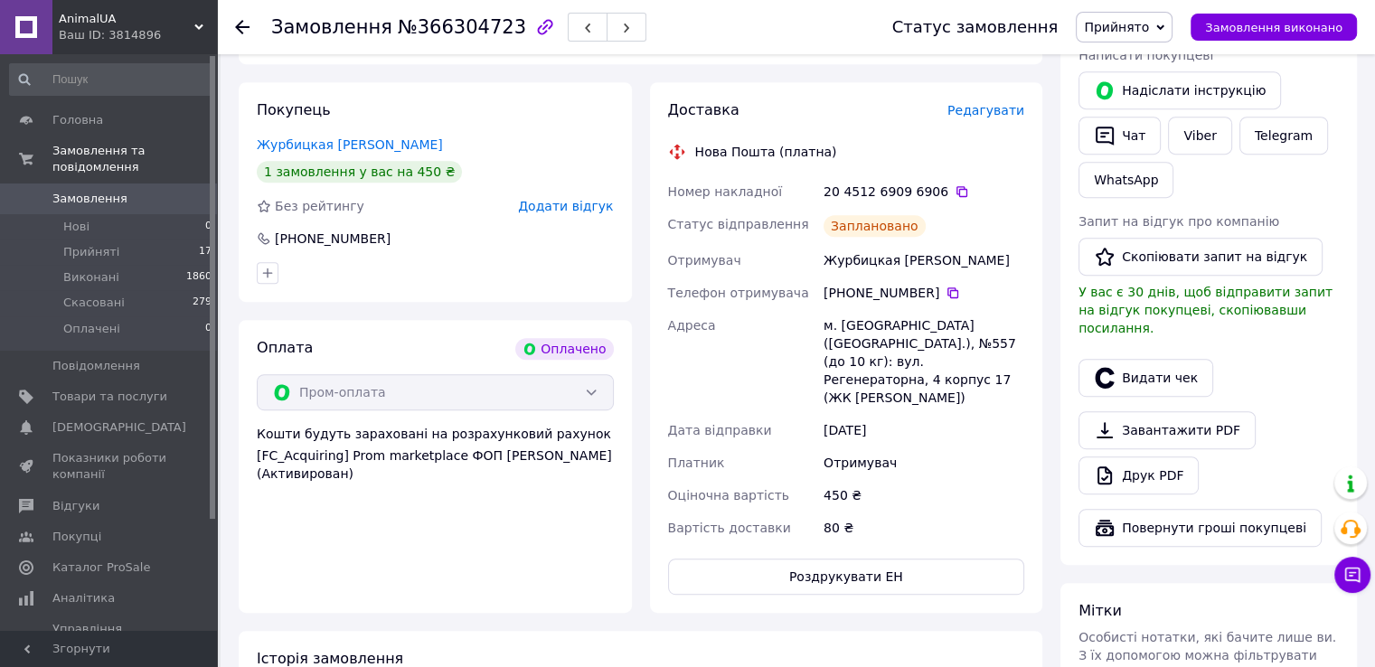
scroll to position [723, 0]
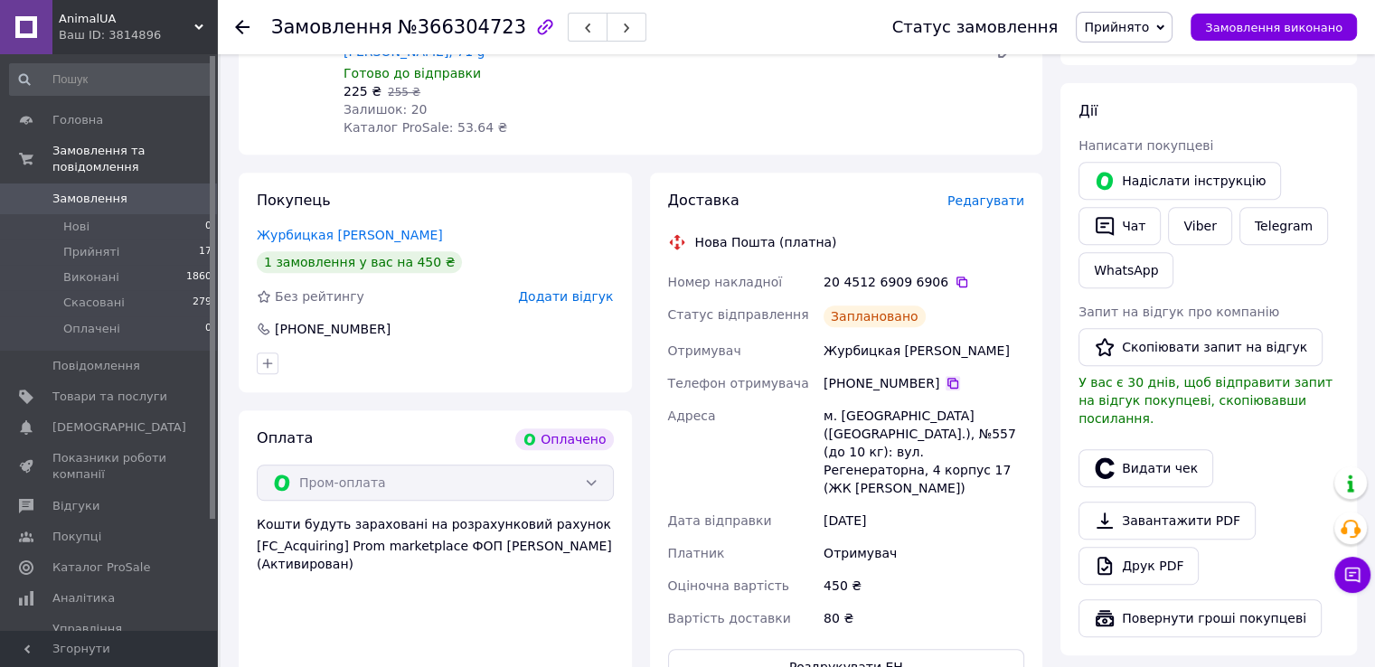
click at [945, 376] on icon at bounding box center [952, 383] width 14 height 14
click at [242, 22] on icon at bounding box center [242, 27] width 14 height 14
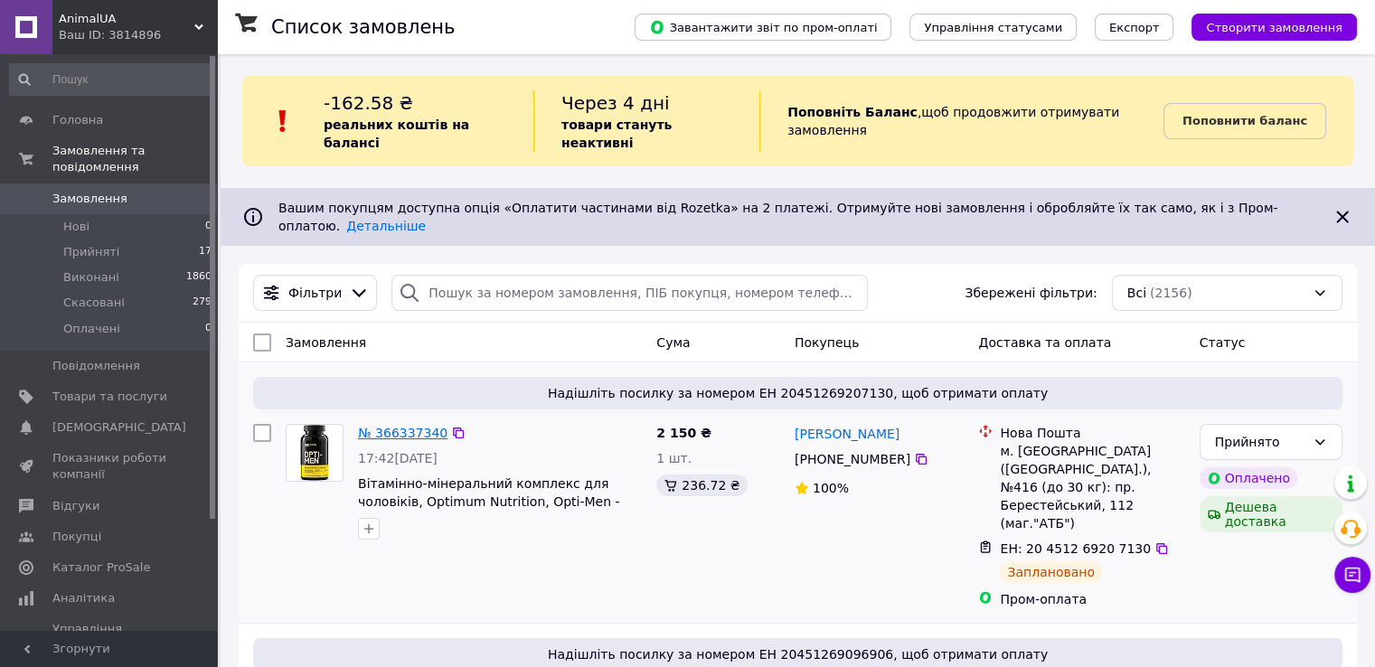
click at [394, 426] on link "№ 366337340" at bounding box center [402, 433] width 89 height 14
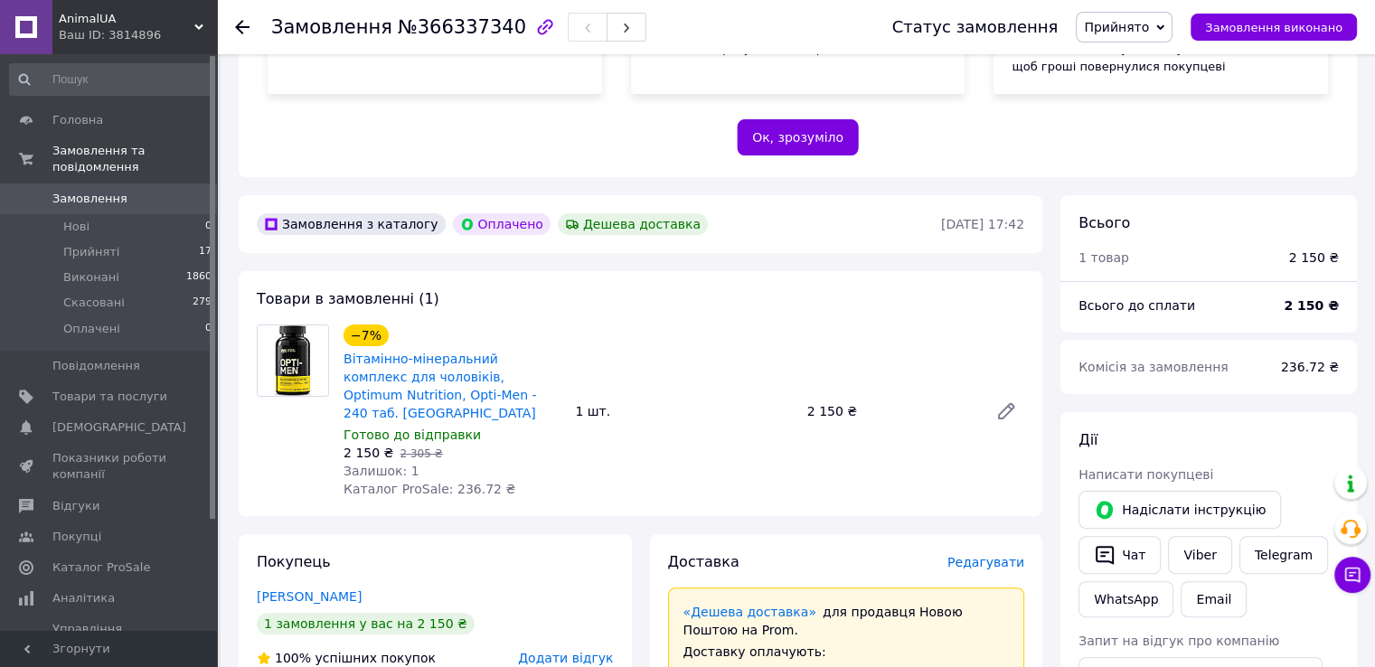
scroll to position [633, 0]
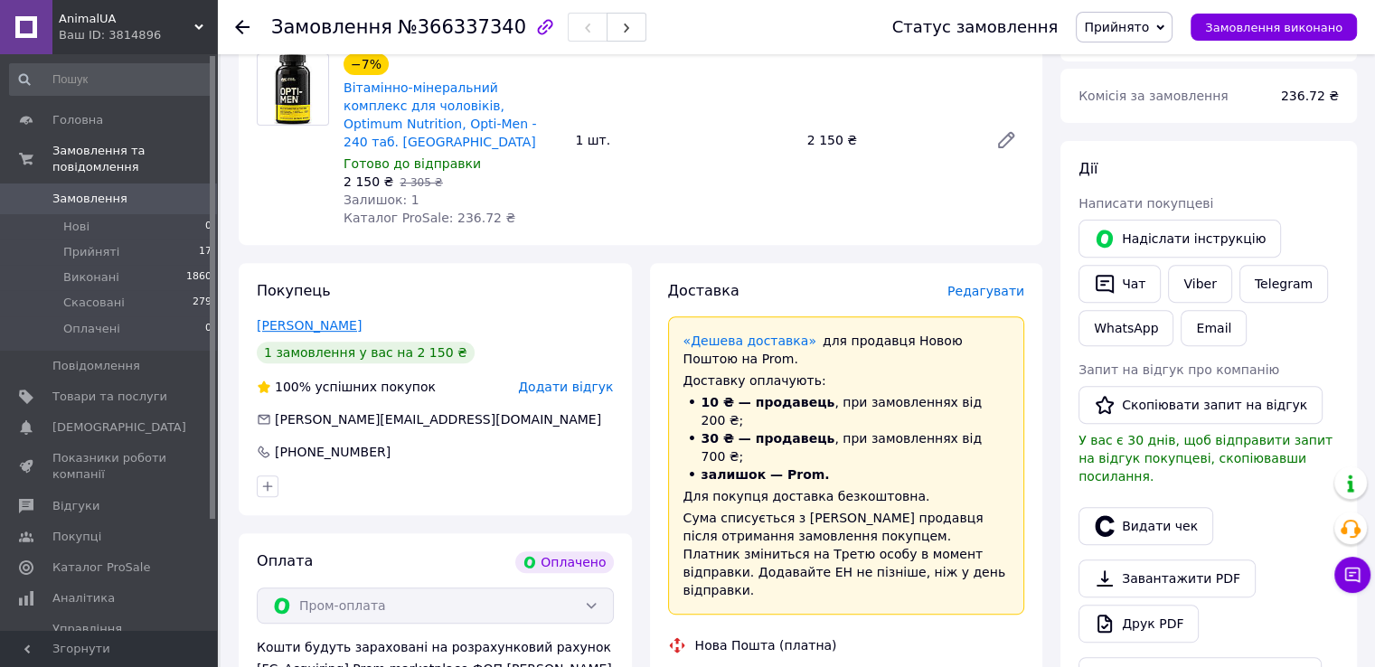
click at [311, 318] on link "[PERSON_NAME]" at bounding box center [309, 325] width 105 height 14
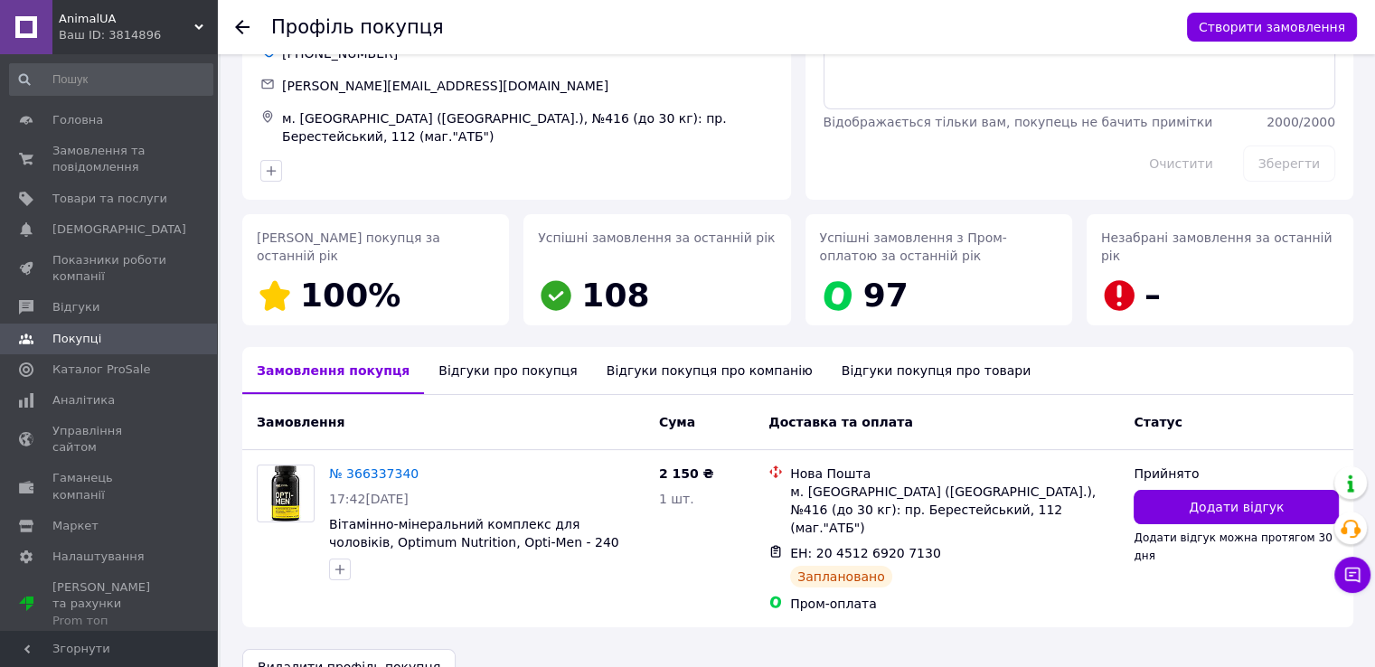
scroll to position [137, 0]
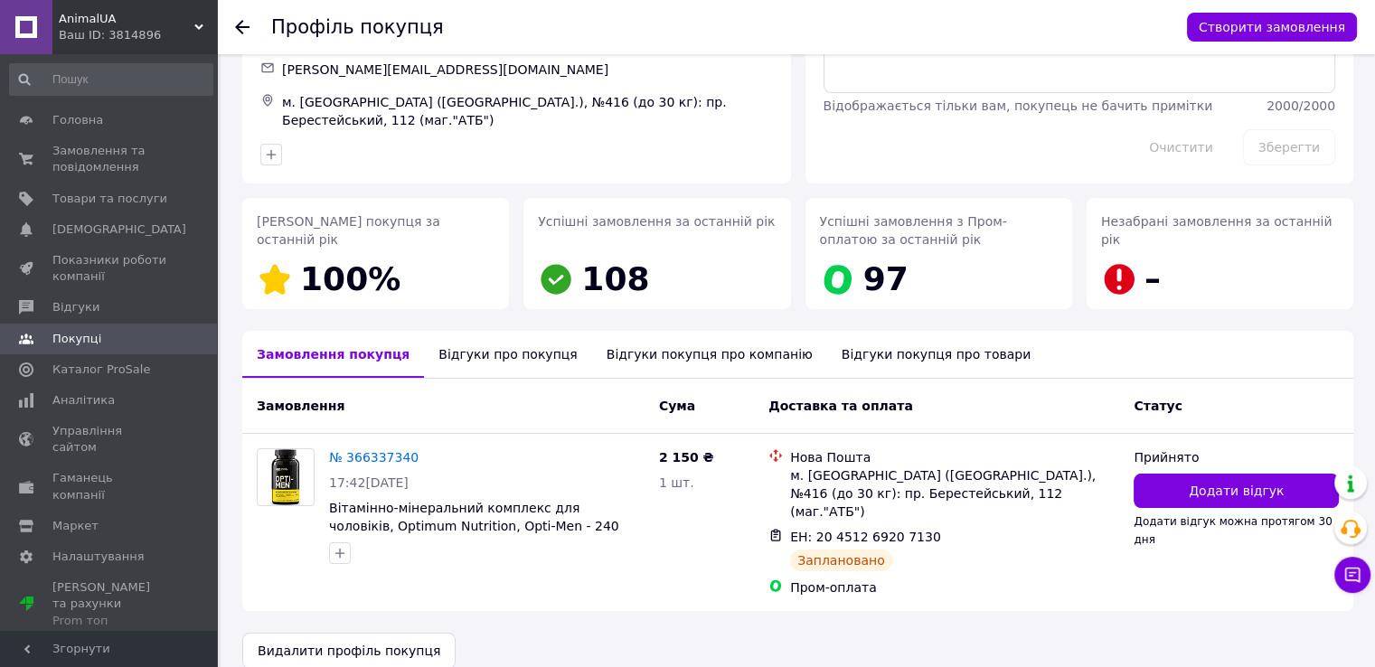
click at [240, 23] on use at bounding box center [242, 27] width 14 height 14
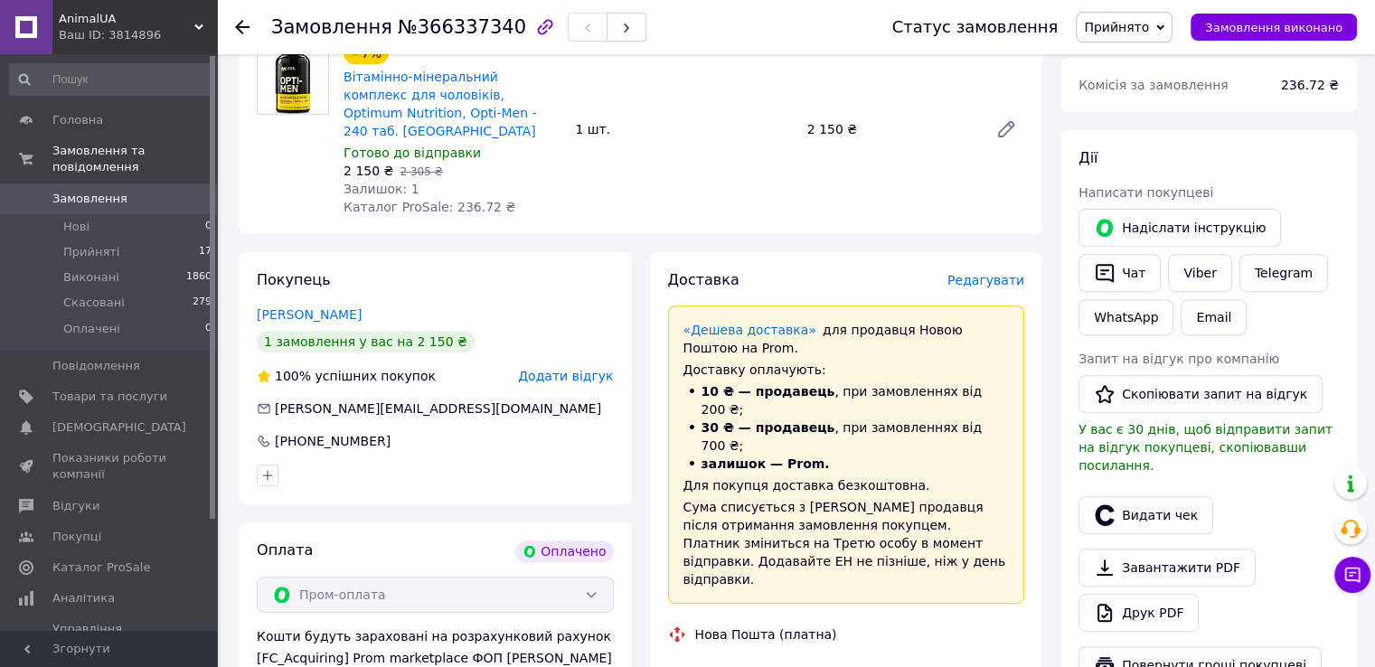
scroll to position [521, 0]
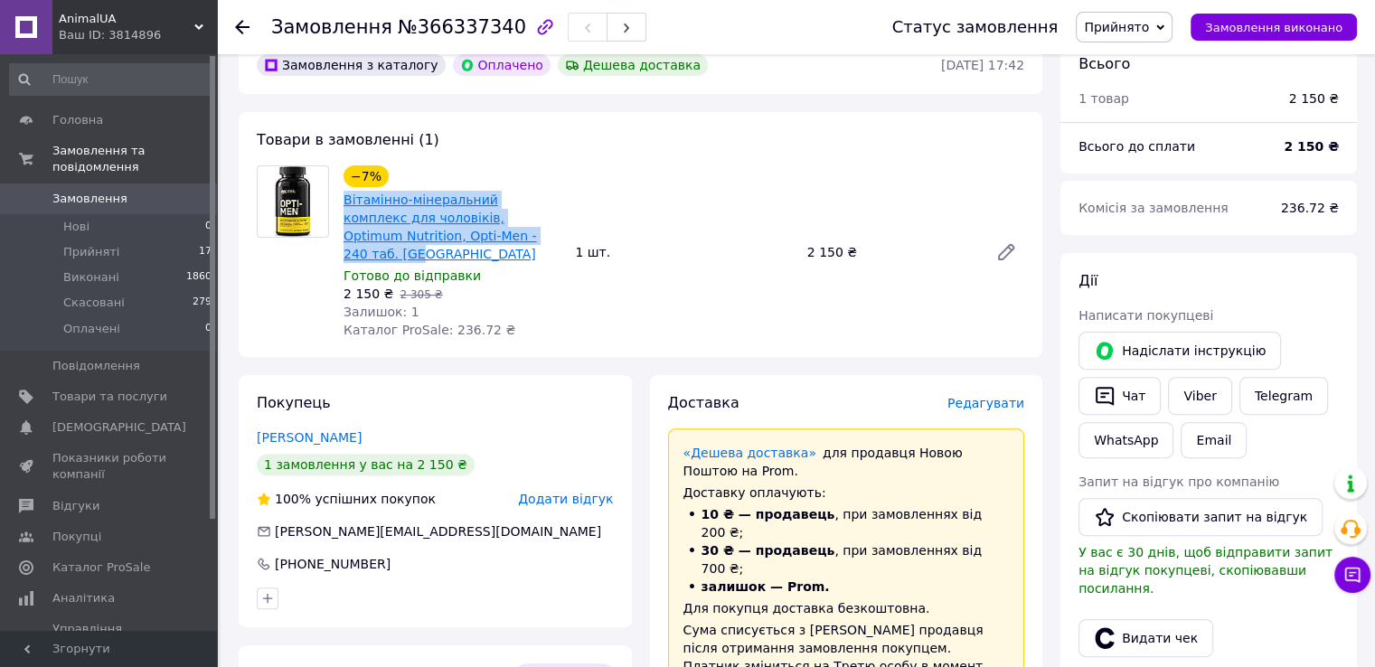
drag, startPoint x: 339, startPoint y: 195, endPoint x: 486, endPoint y: 240, distance: 153.8
click at [489, 237] on div "−7% Вітамінно-мінеральний комплекс для чоловіків, Optimum Nutrition, Opti-Men -…" at bounding box center [451, 252] width 231 height 181
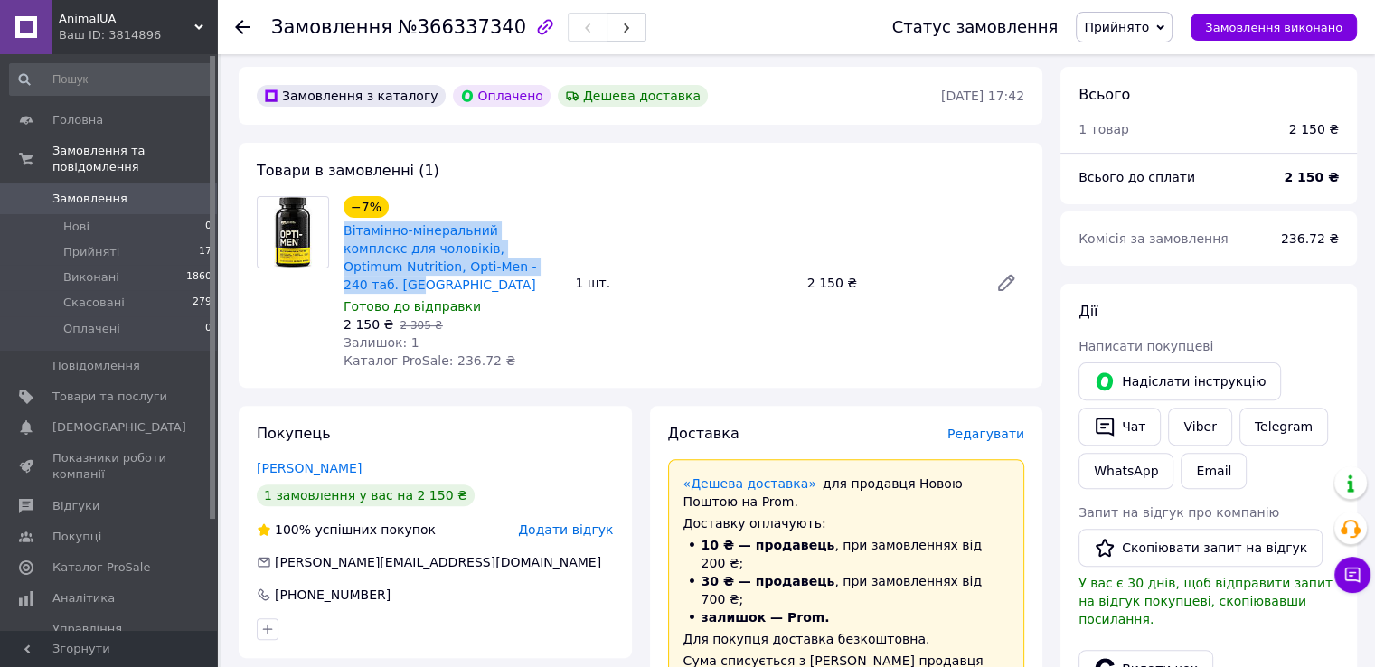
scroll to position [611, 0]
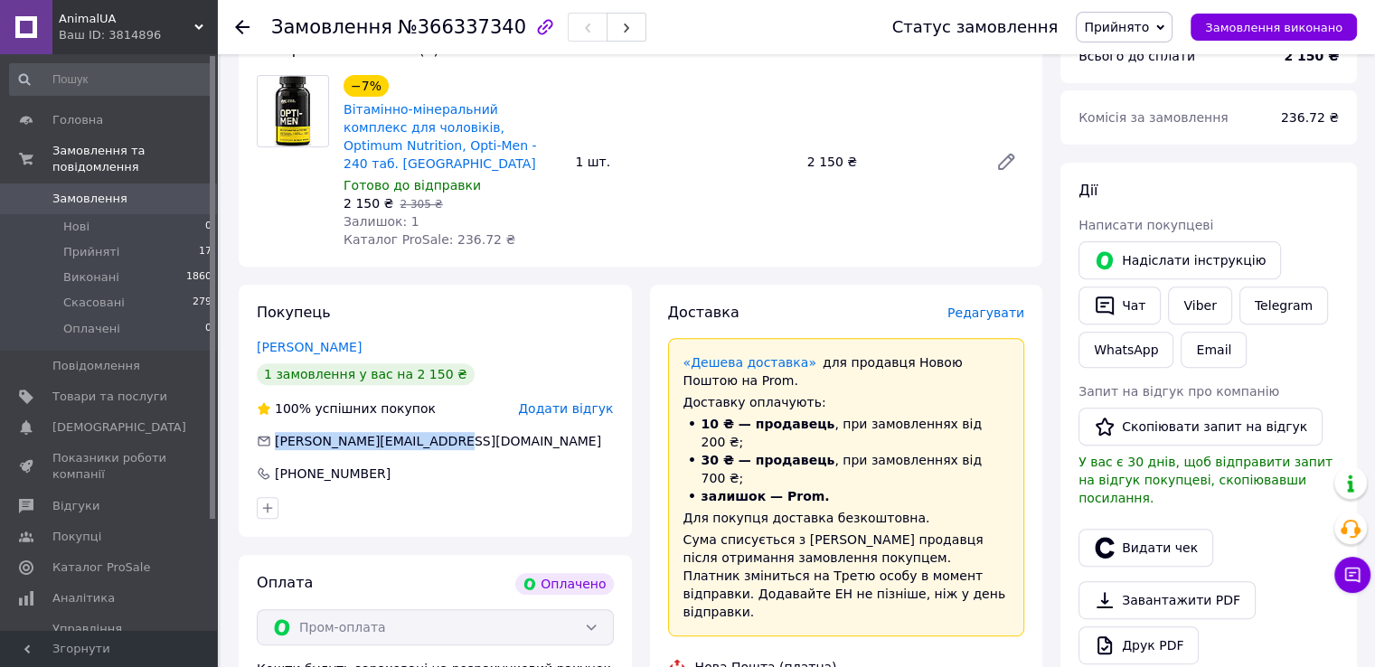
drag, startPoint x: 275, startPoint y: 427, endPoint x: 437, endPoint y: 421, distance: 162.8
click at [437, 434] on span "[PERSON_NAME][EMAIL_ADDRESS][DOMAIN_NAME]" at bounding box center [438, 441] width 326 height 14
click at [240, 23] on use at bounding box center [242, 27] width 14 height 14
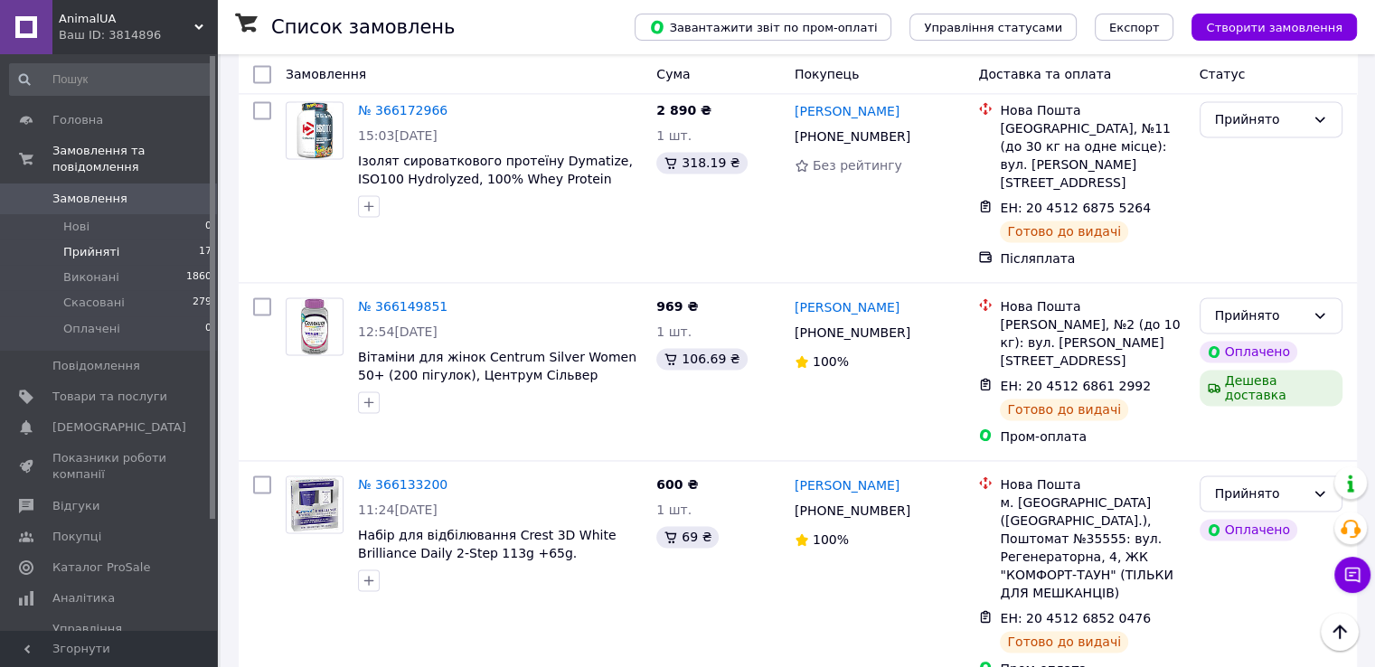
click at [80, 244] on span "Прийняті" at bounding box center [91, 252] width 56 height 16
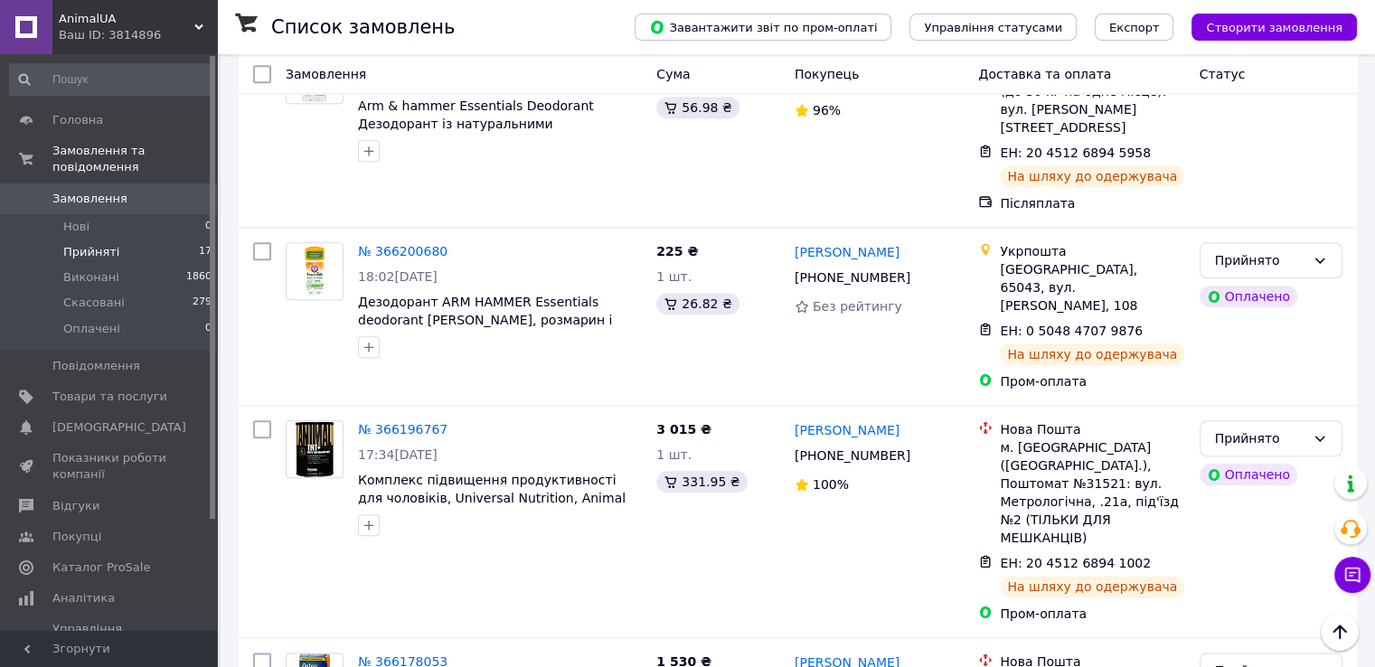
scroll to position [1994, 0]
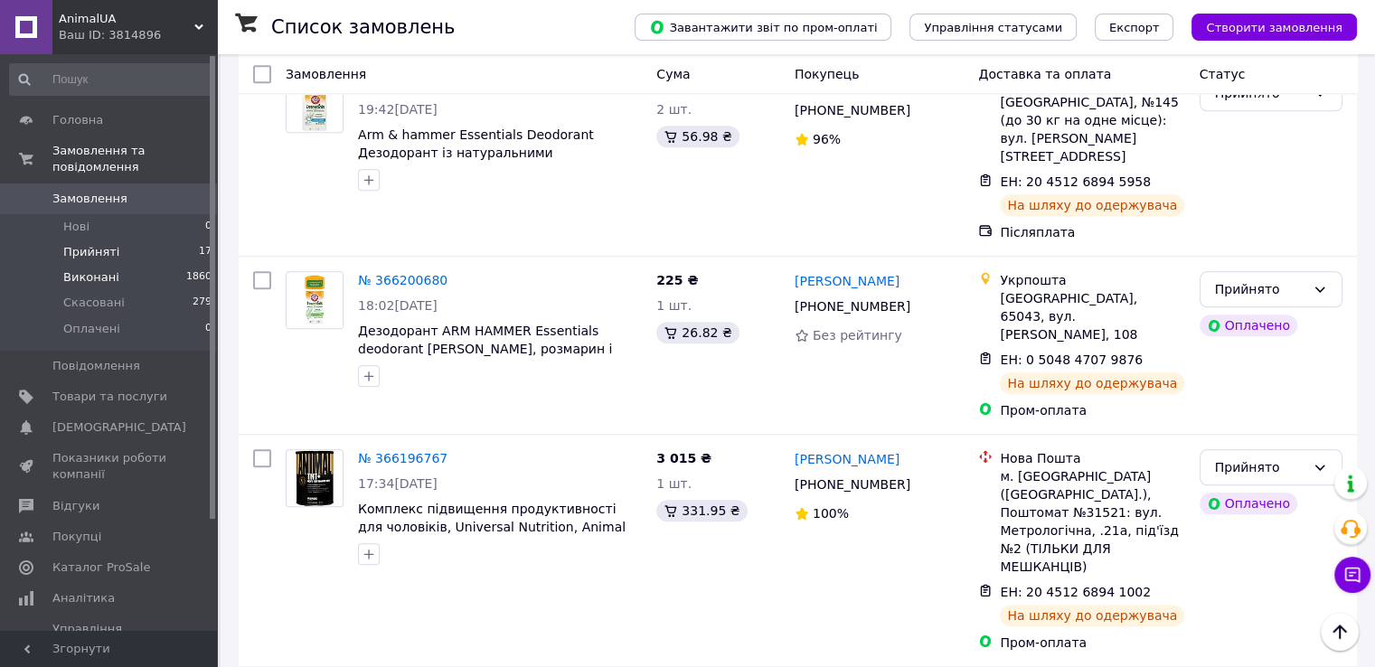
click at [92, 269] on span "Виконані" at bounding box center [91, 277] width 56 height 16
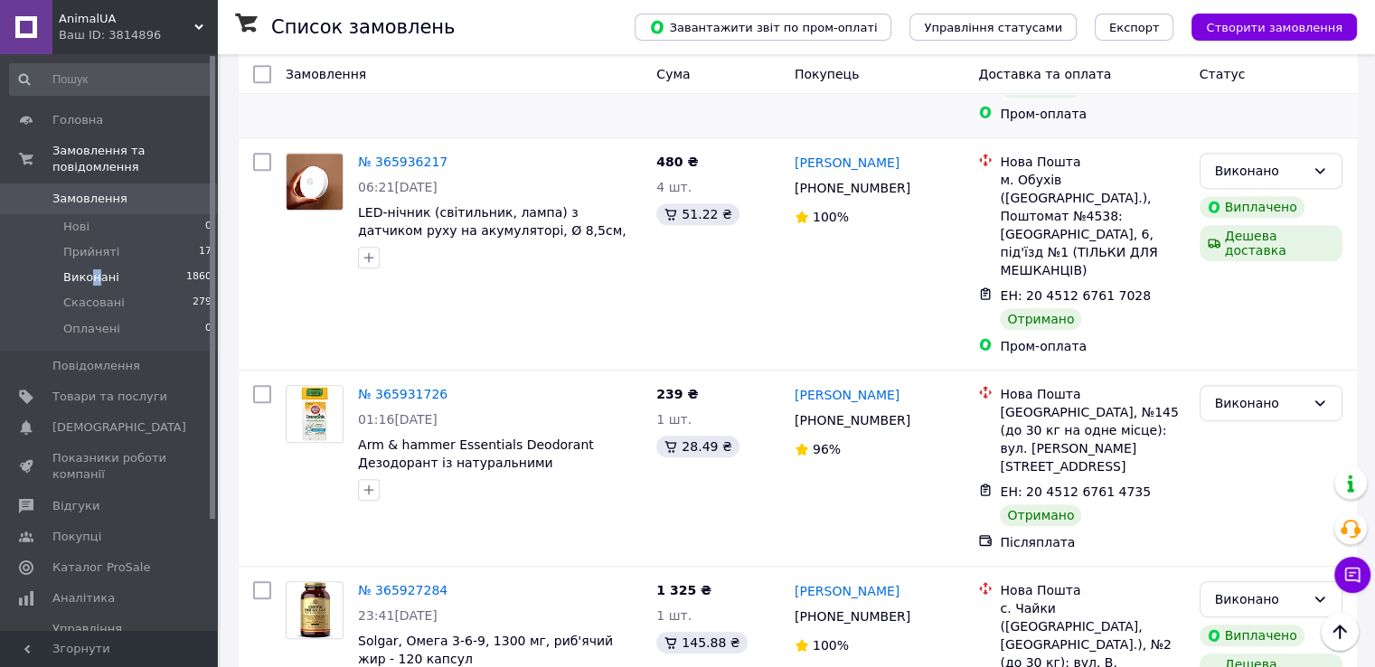
scroll to position [904, 0]
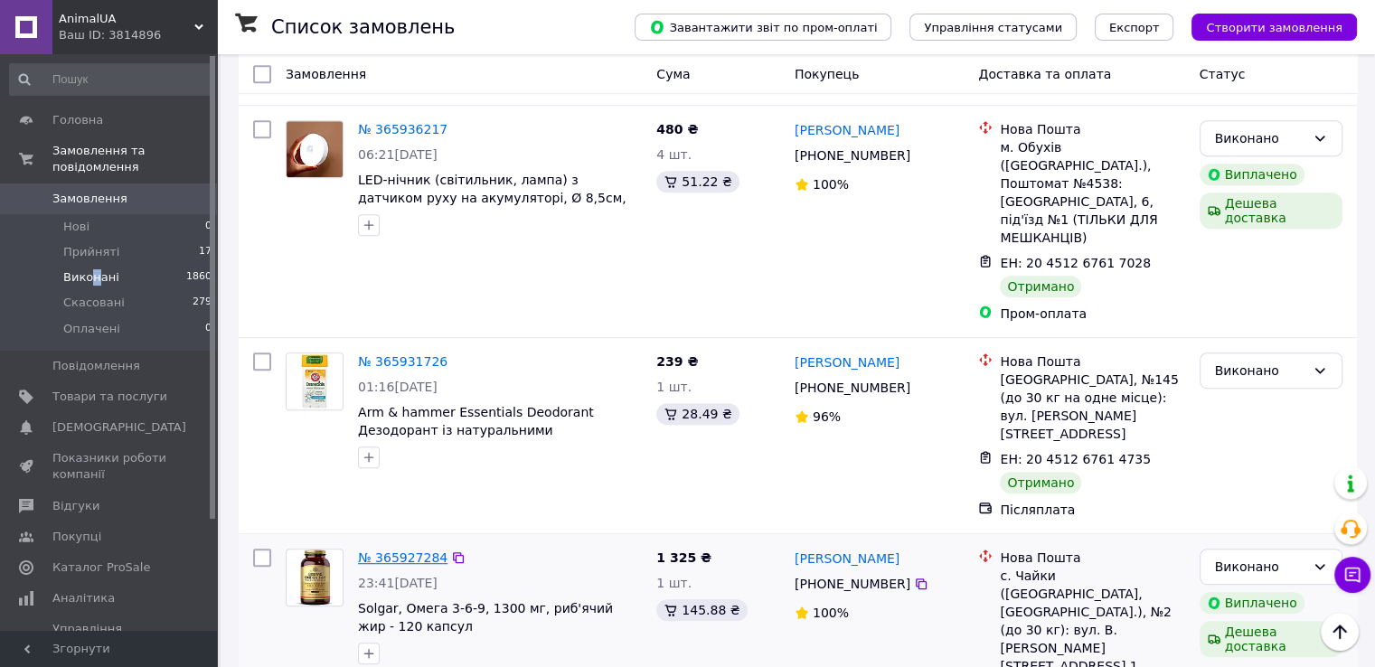
click at [390, 550] on link "№ 365927284" at bounding box center [402, 557] width 89 height 14
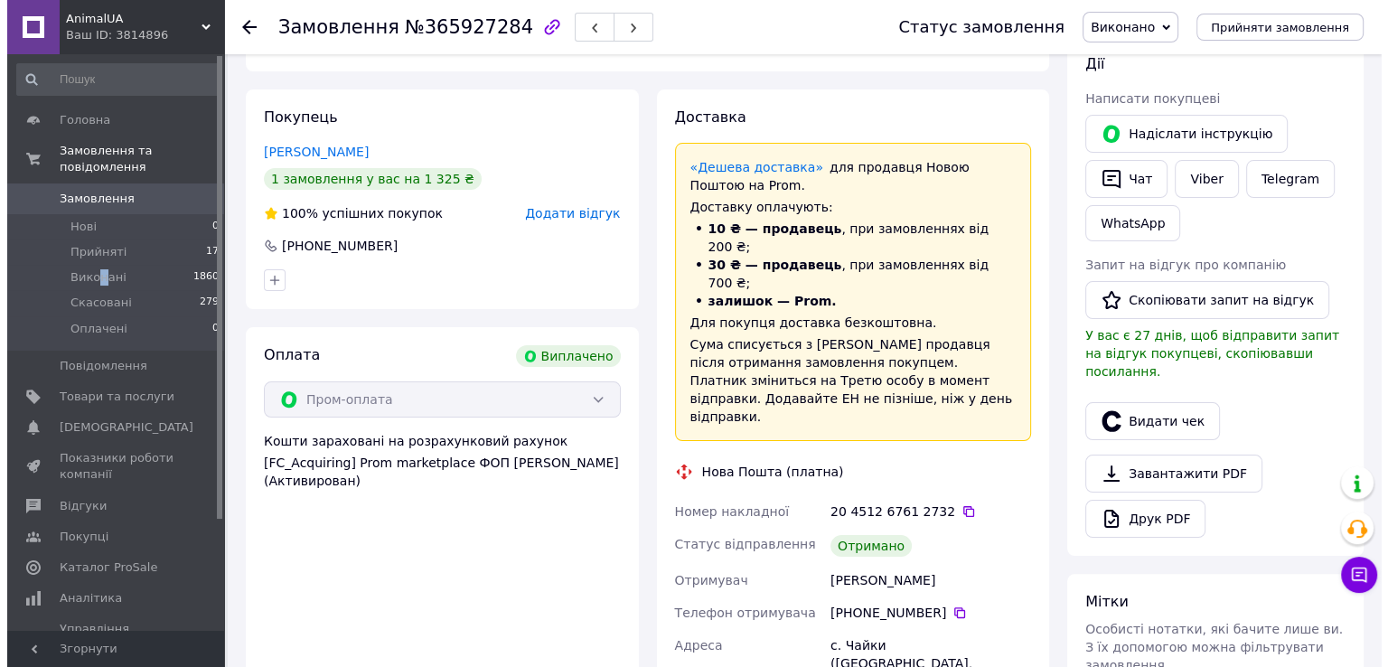
scroll to position [181, 0]
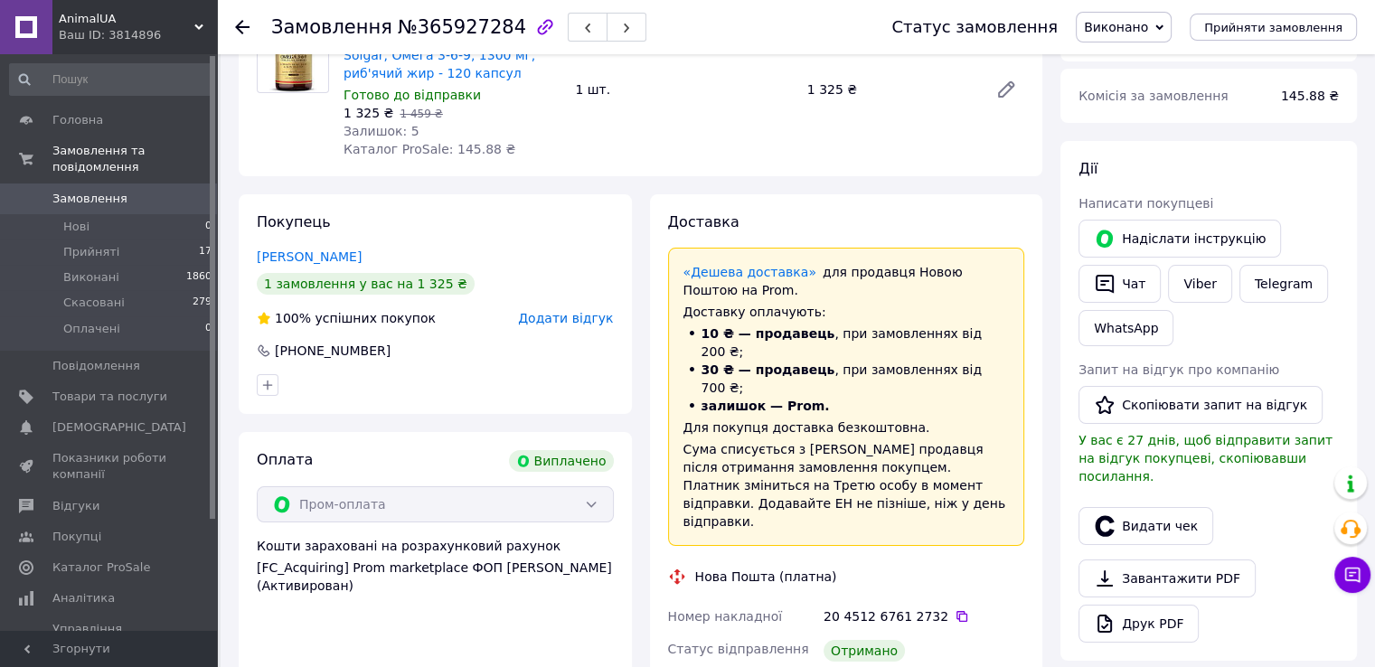
click at [568, 320] on span "Додати відгук" at bounding box center [565, 318] width 95 height 14
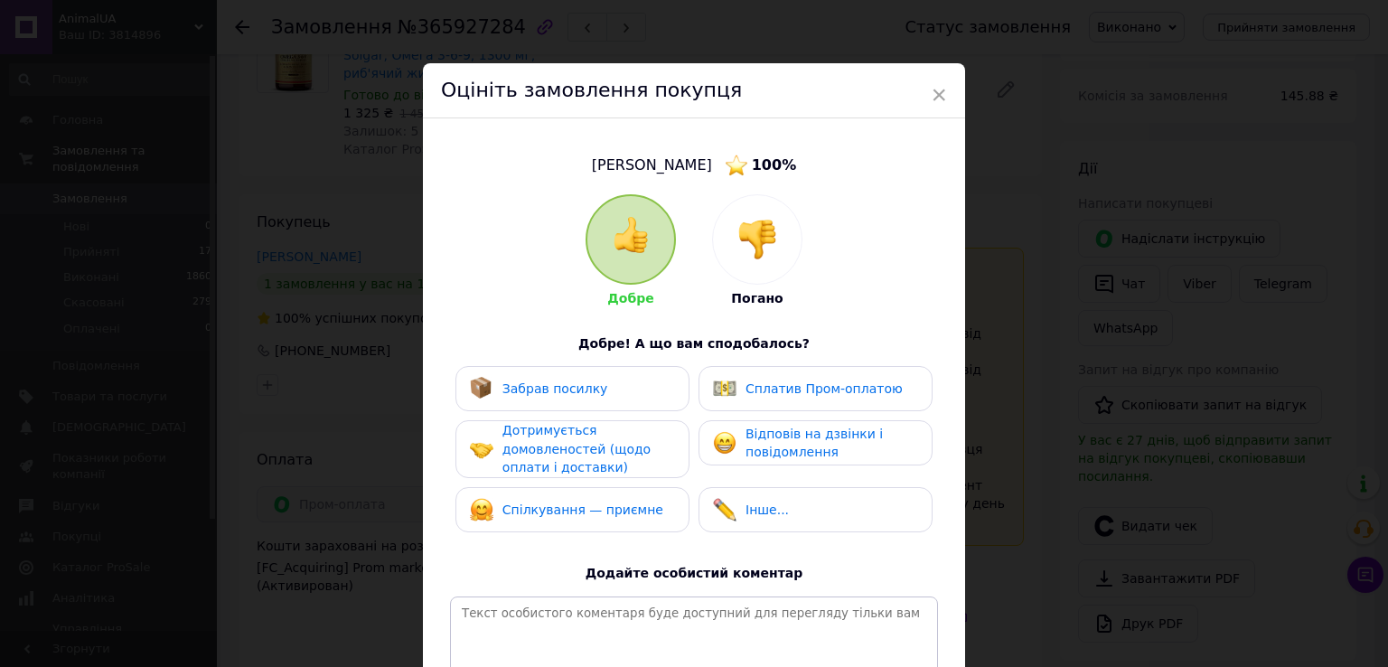
click at [936, 89] on span "×" at bounding box center [939, 95] width 16 height 31
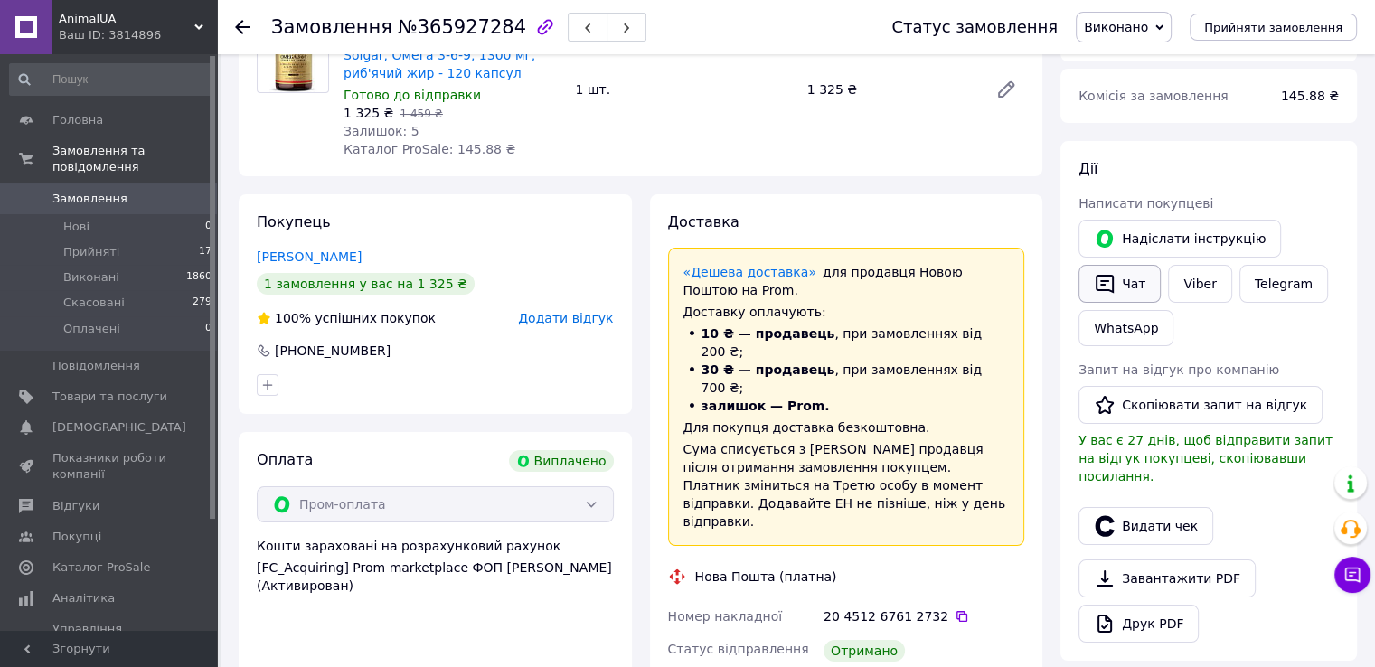
click at [1126, 287] on button "Чат" at bounding box center [1119, 284] width 82 height 38
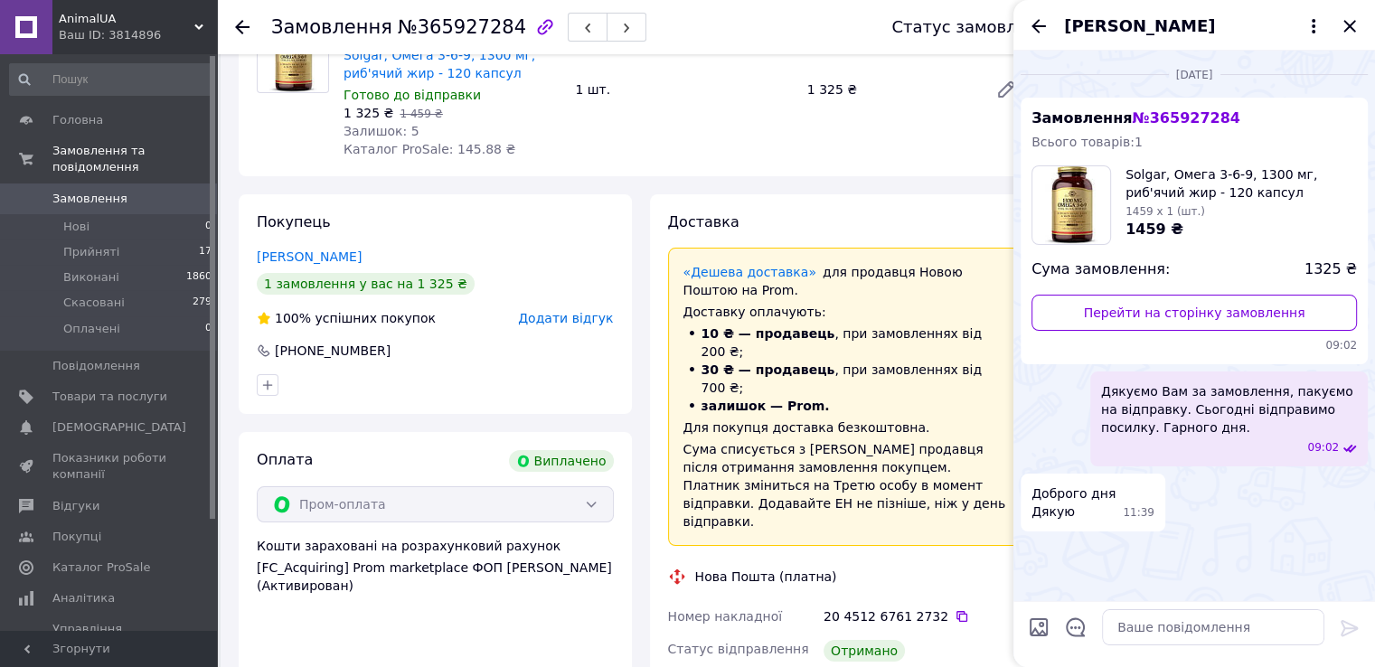
drag, startPoint x: 1349, startPoint y: 26, endPoint x: 1283, endPoint y: 70, distance: 79.0
click at [1349, 26] on icon "Закрити" at bounding box center [1350, 26] width 22 height 22
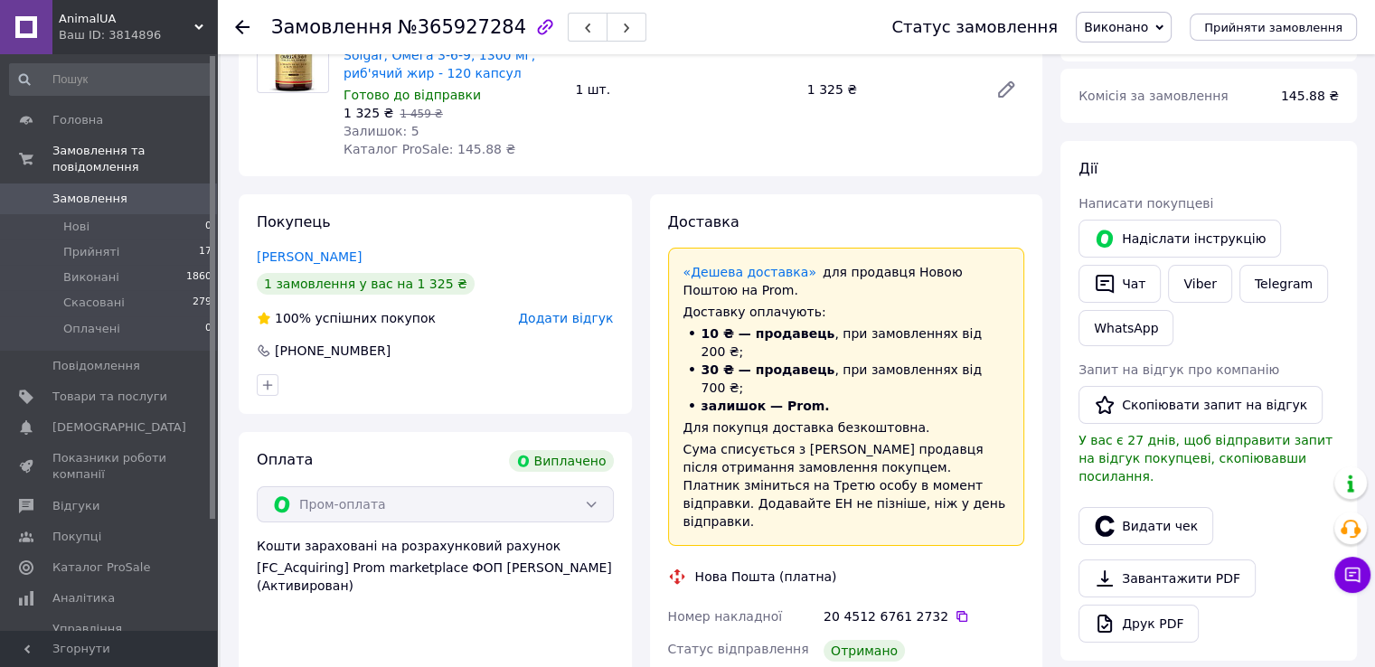
click at [570, 319] on span "Додати відгук" at bounding box center [565, 318] width 95 height 14
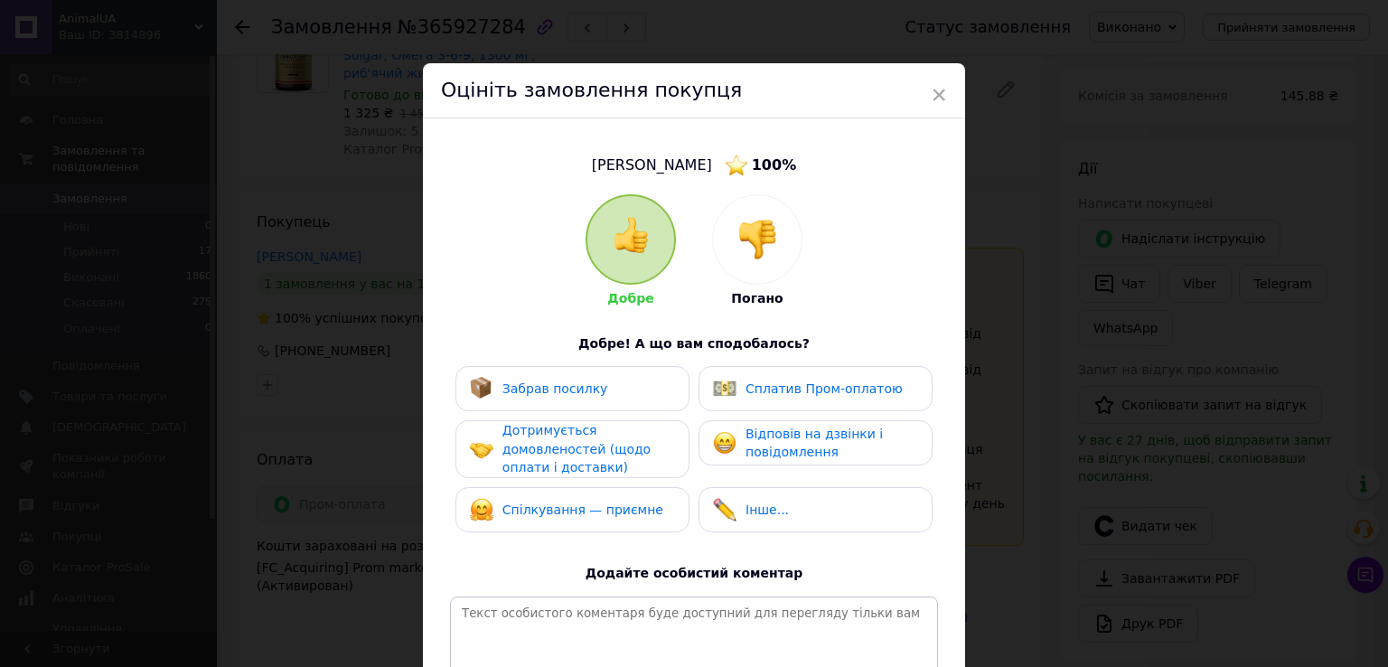
click at [602, 384] on div "Забрав посилку" at bounding box center [572, 389] width 205 height 24
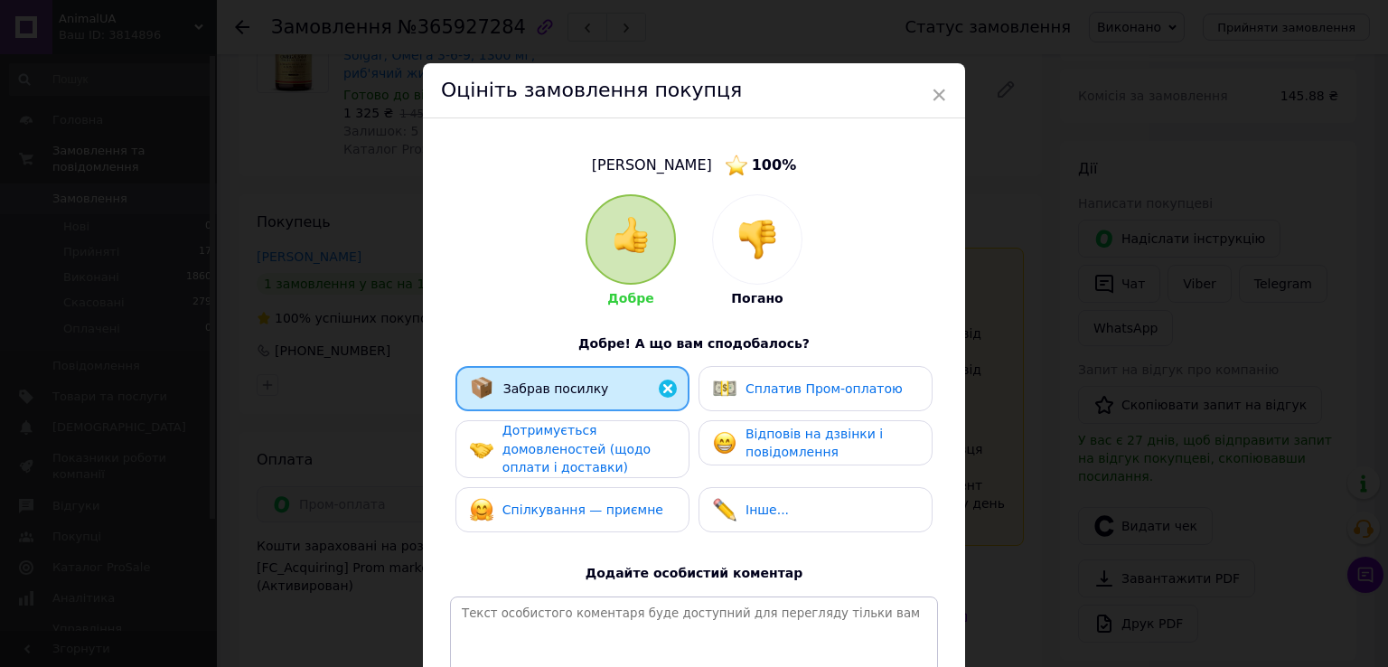
drag, startPoint x: 565, startPoint y: 462, endPoint x: 702, endPoint y: 420, distance: 143.5
click at [565, 463] on span "Дотримується домовленостей (щодо оплати і доставки)" at bounding box center [577, 449] width 148 height 52
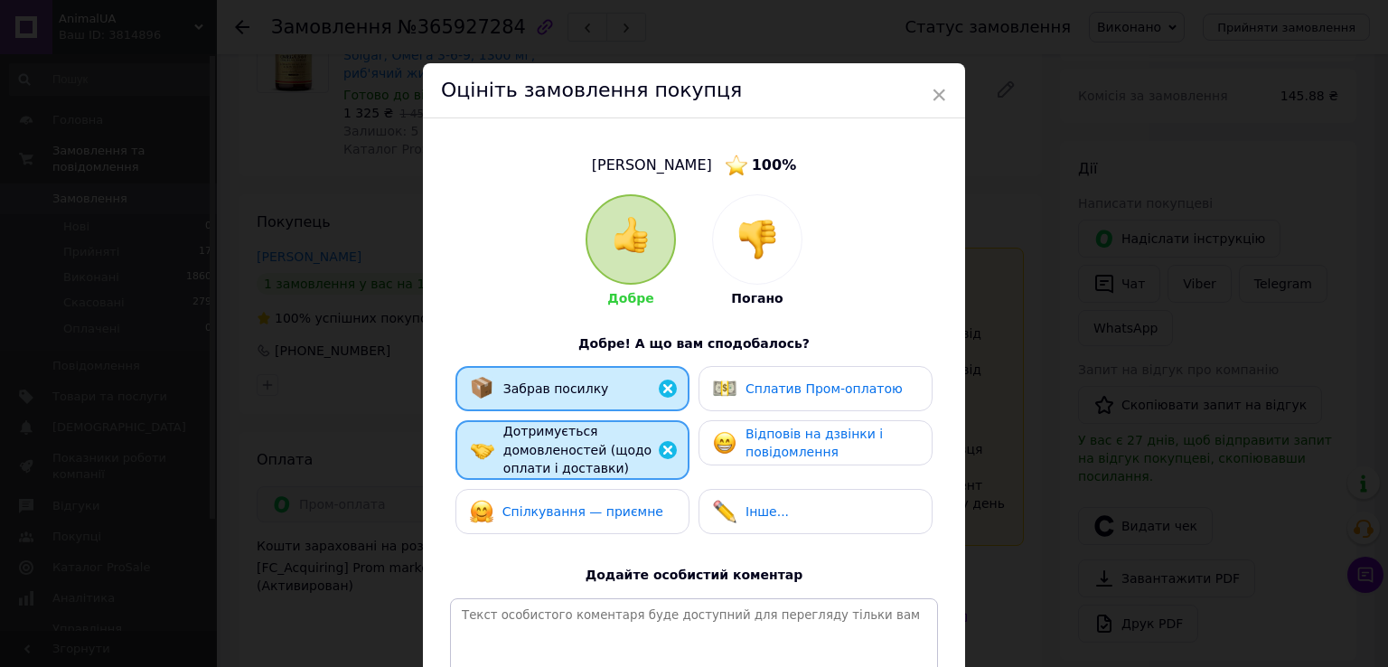
drag, startPoint x: 776, startPoint y: 386, endPoint x: 752, endPoint y: 441, distance: 59.9
click at [775, 387] on span "Сплатив Пром-оплатою" at bounding box center [824, 388] width 157 height 14
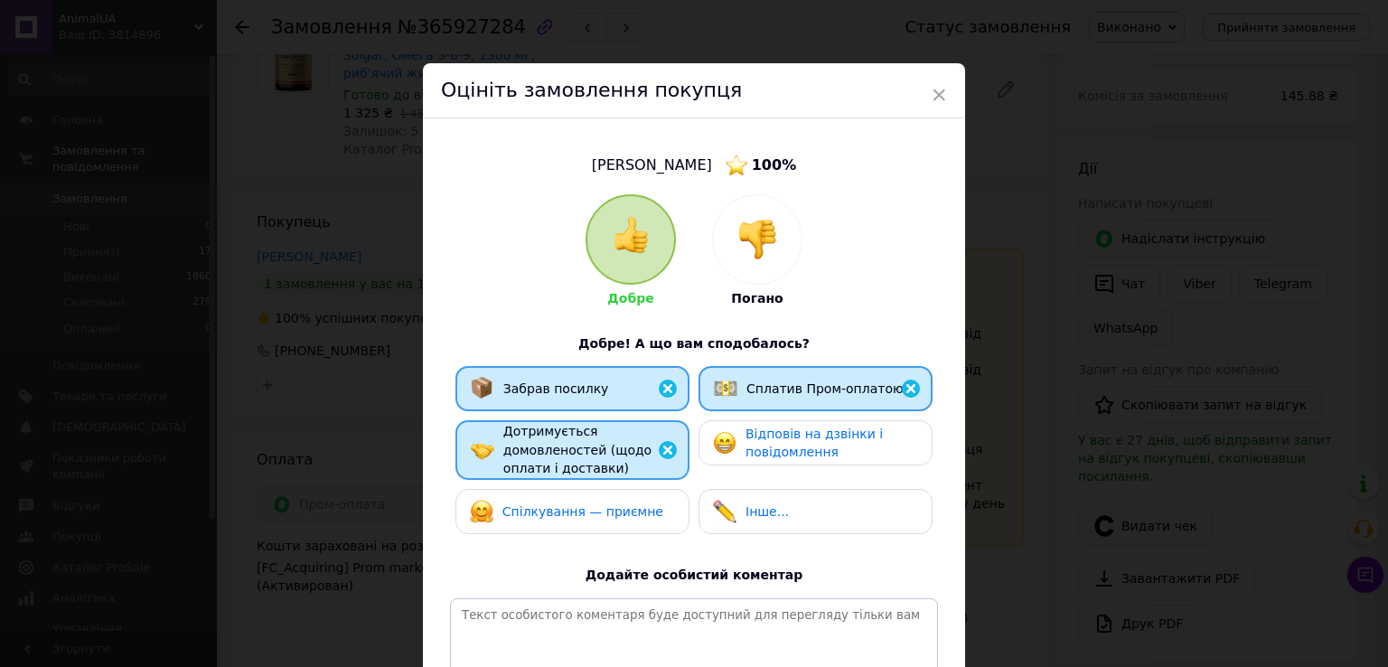
click at [757, 444] on span "Відповів на дзвінки і повідомлення" at bounding box center [814, 443] width 137 height 33
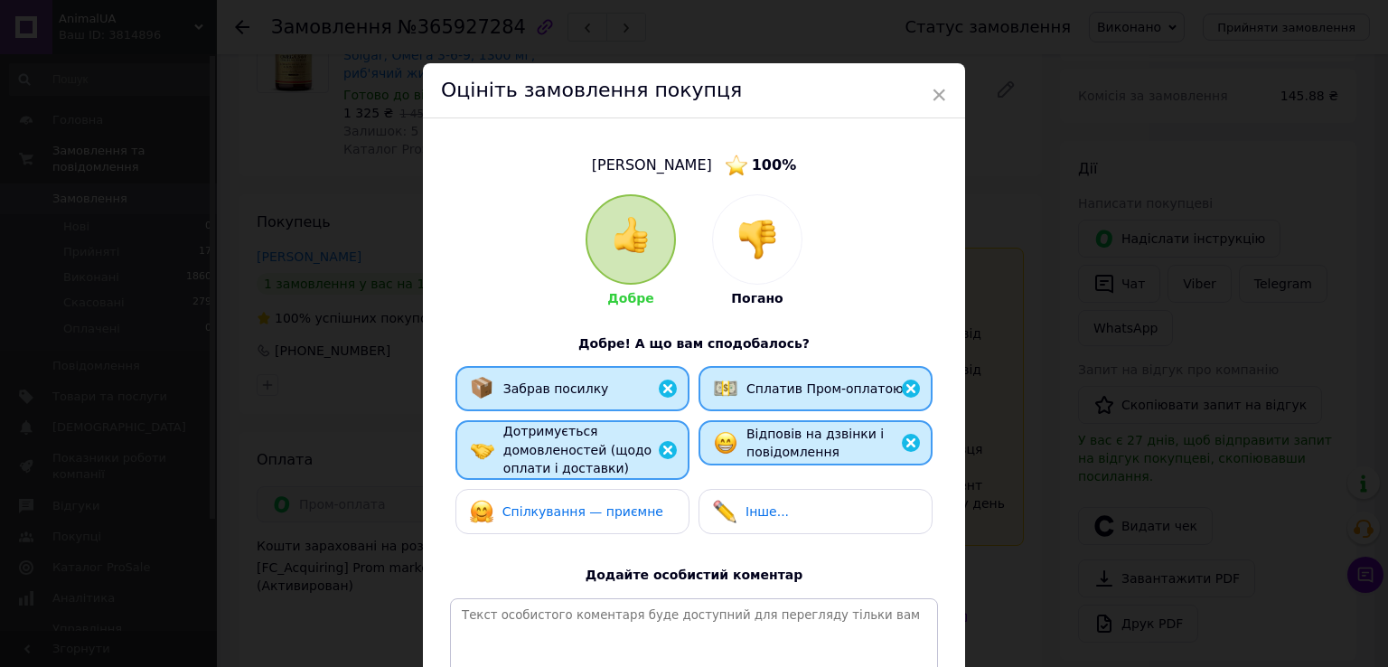
click at [629, 511] on span "Спілкування — приємне" at bounding box center [583, 511] width 161 height 14
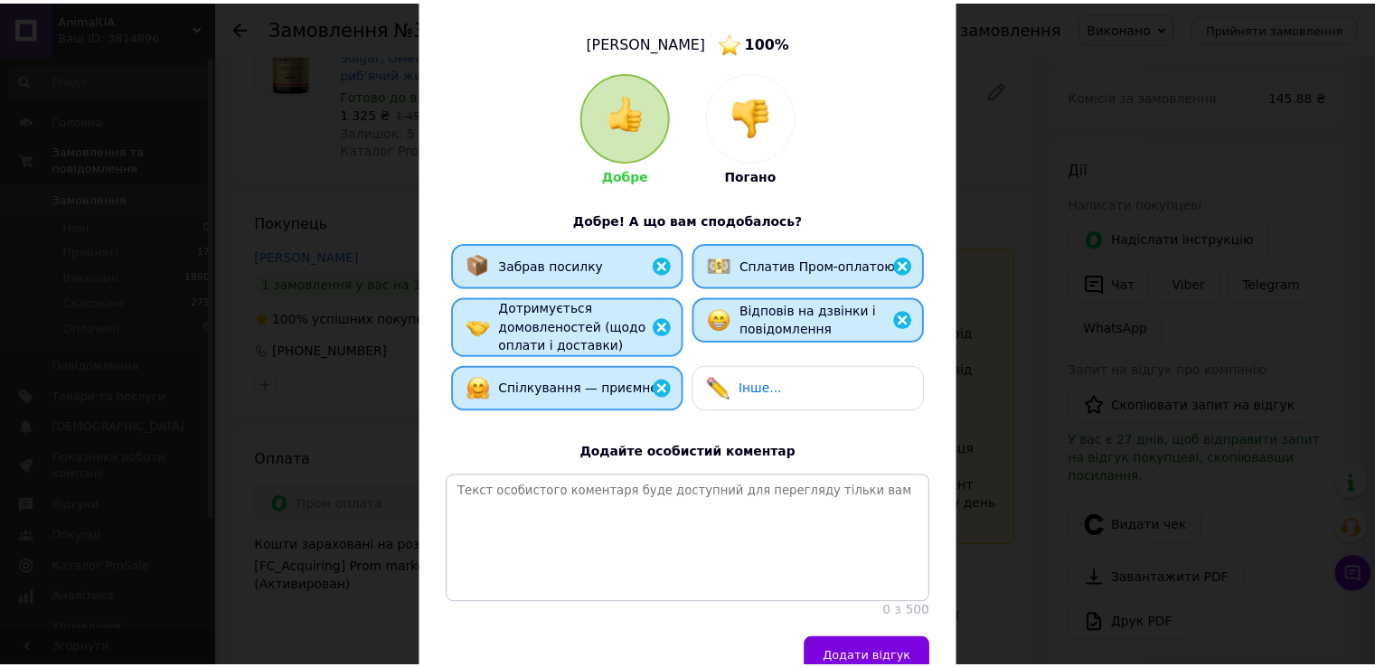
scroll to position [230, 0]
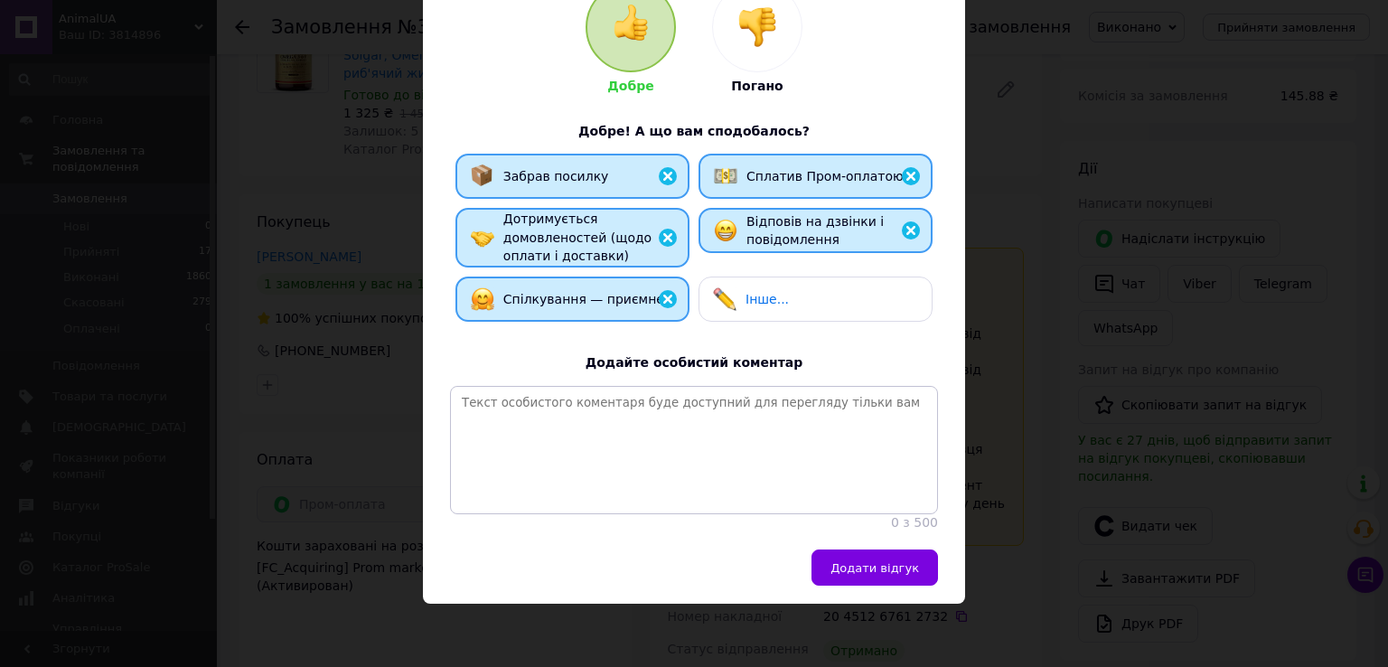
click at [860, 563] on span "Додати відгук" at bounding box center [875, 568] width 89 height 14
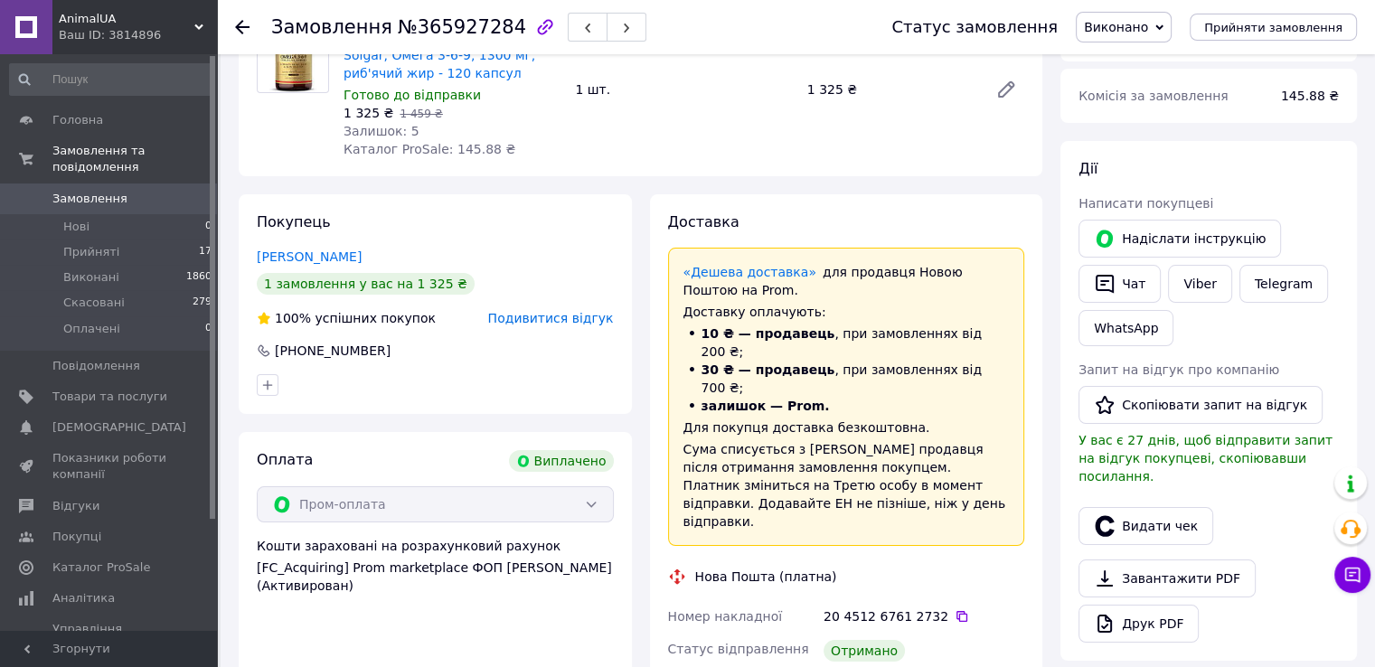
click at [239, 24] on use at bounding box center [242, 27] width 14 height 14
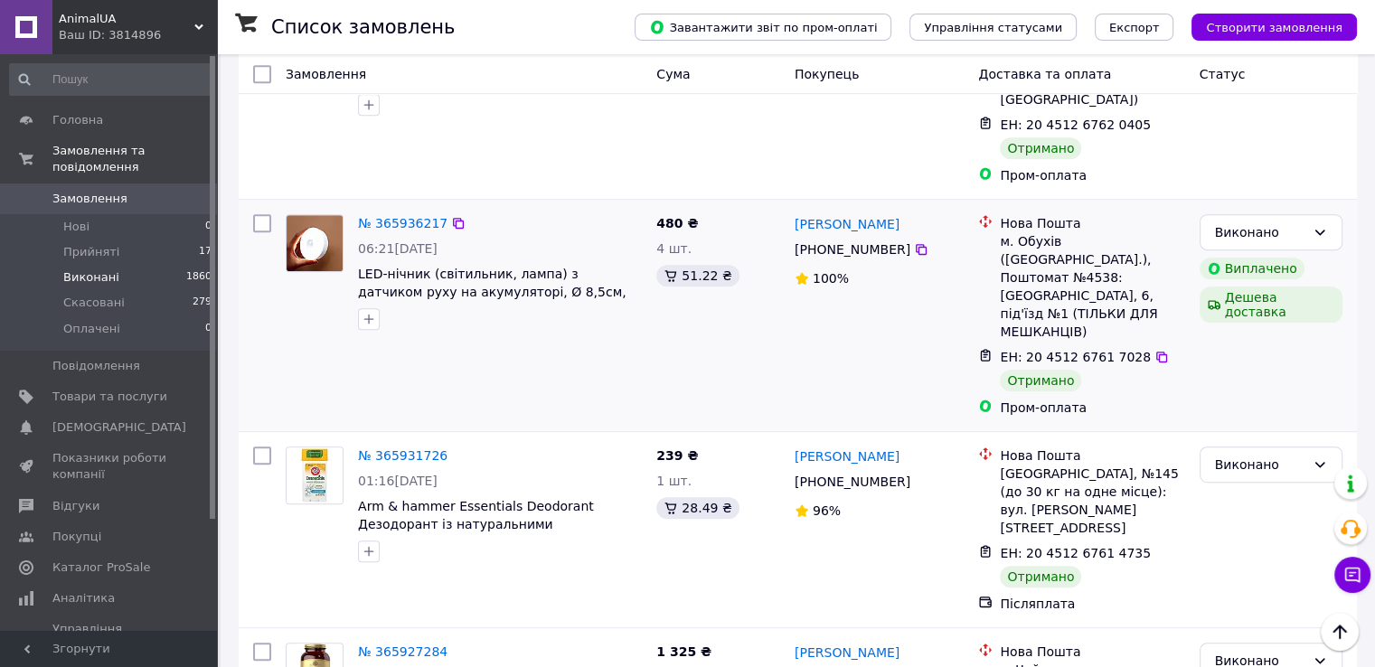
scroll to position [813, 0]
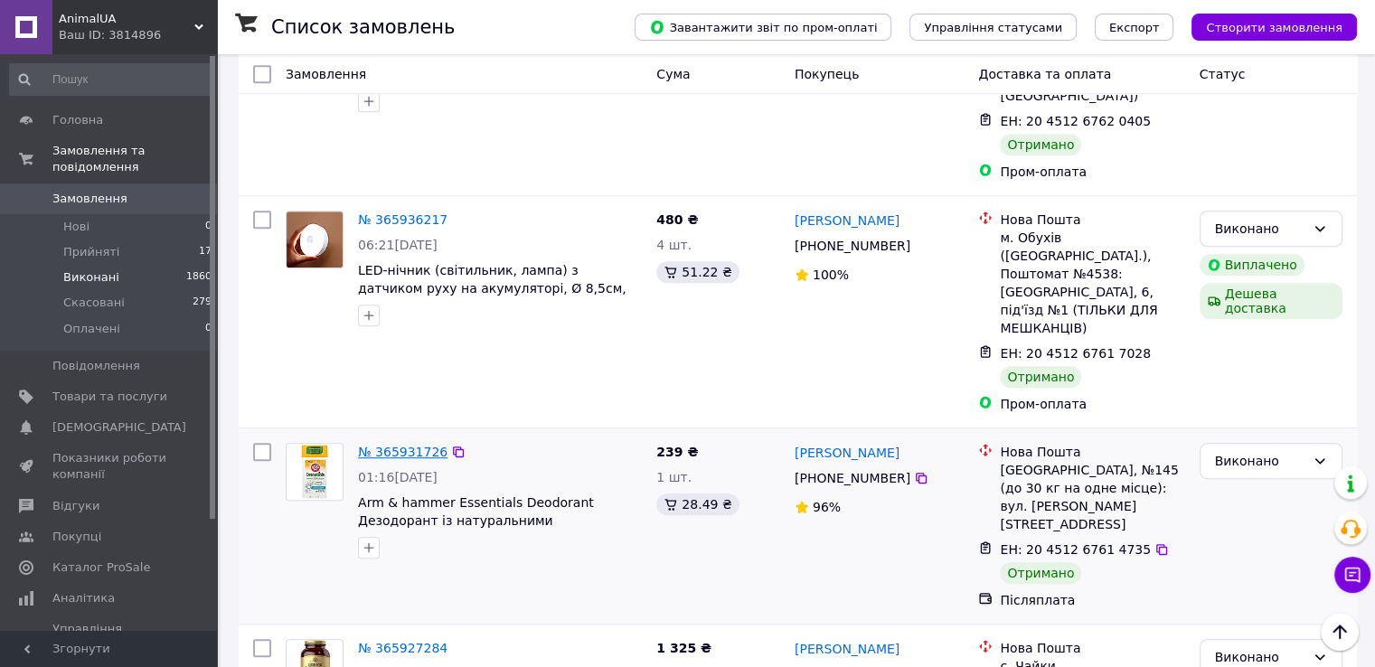
click at [400, 445] on link "№ 365931726" at bounding box center [402, 452] width 89 height 14
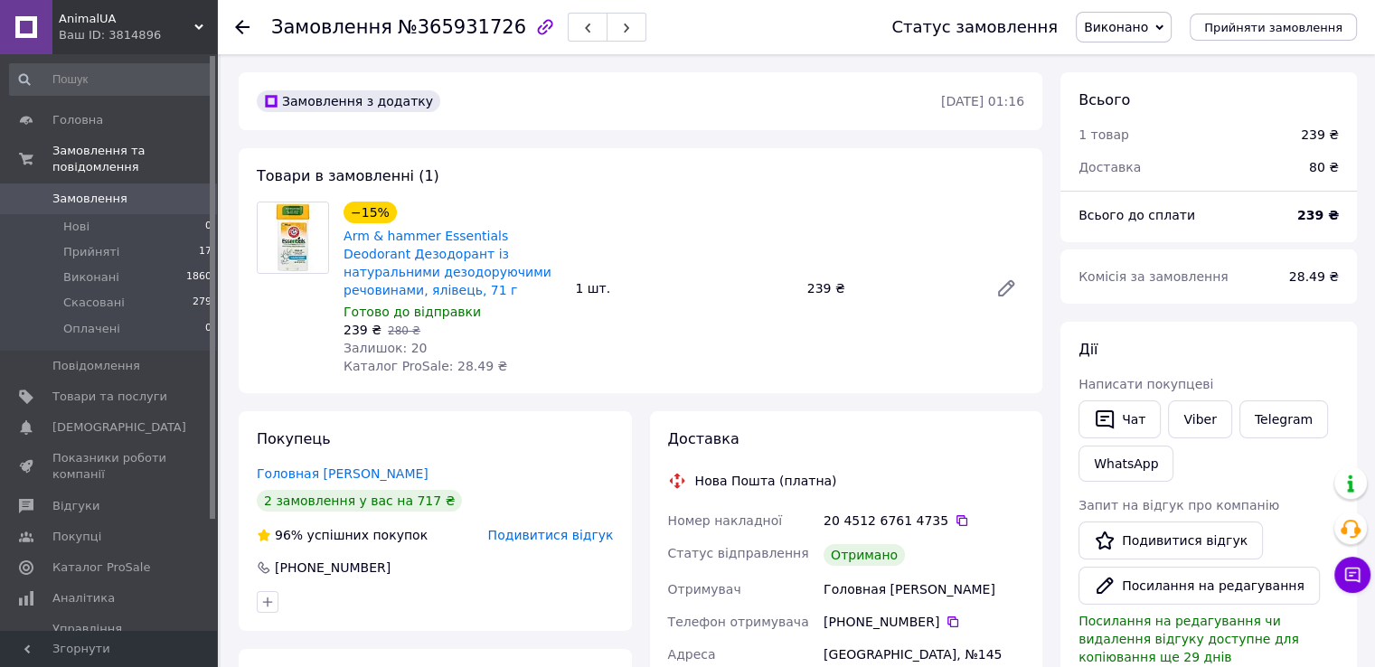
click at [238, 22] on icon at bounding box center [242, 27] width 14 height 14
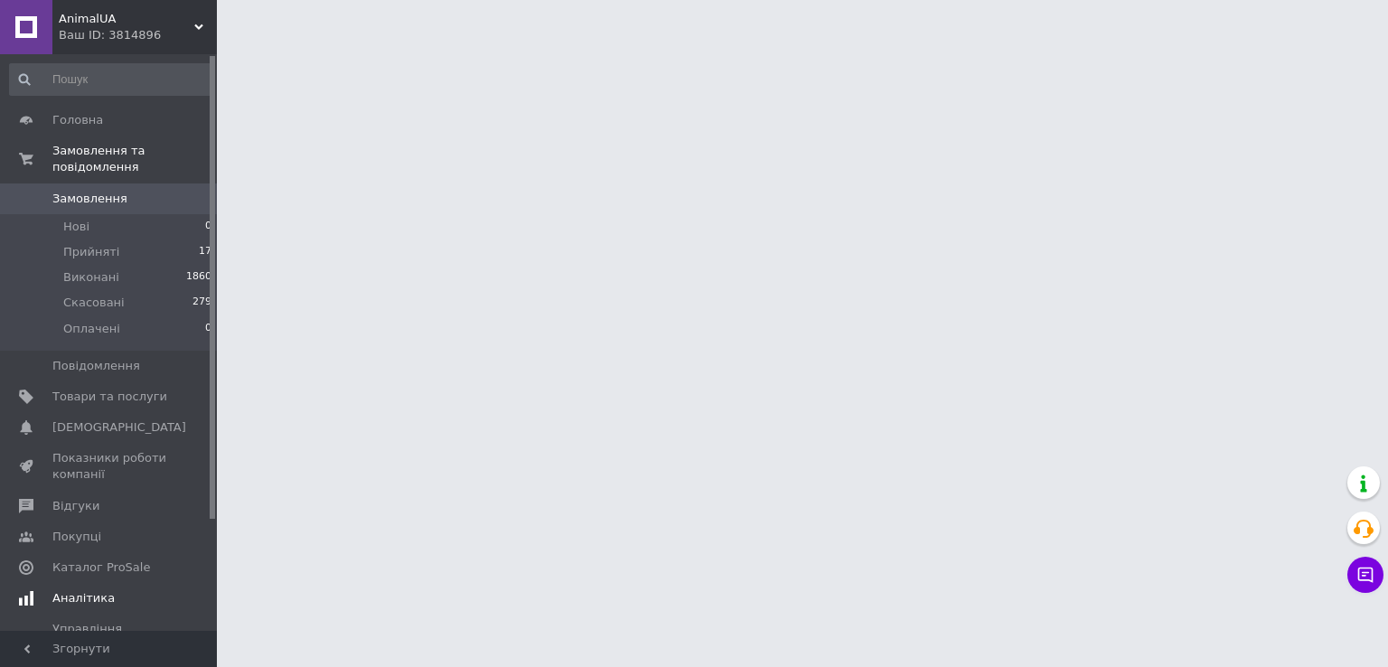
click at [85, 590] on span "Аналітика" at bounding box center [83, 598] width 62 height 16
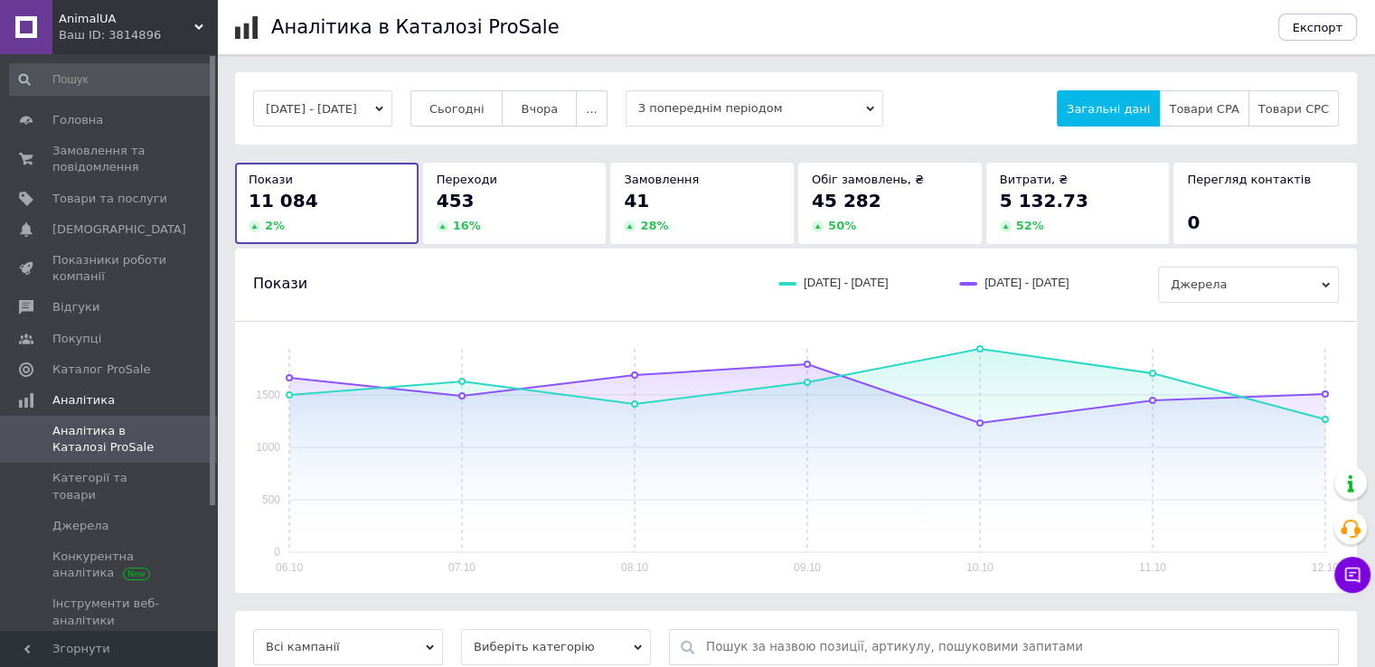
click at [497, 208] on div "453" at bounding box center [515, 200] width 156 height 25
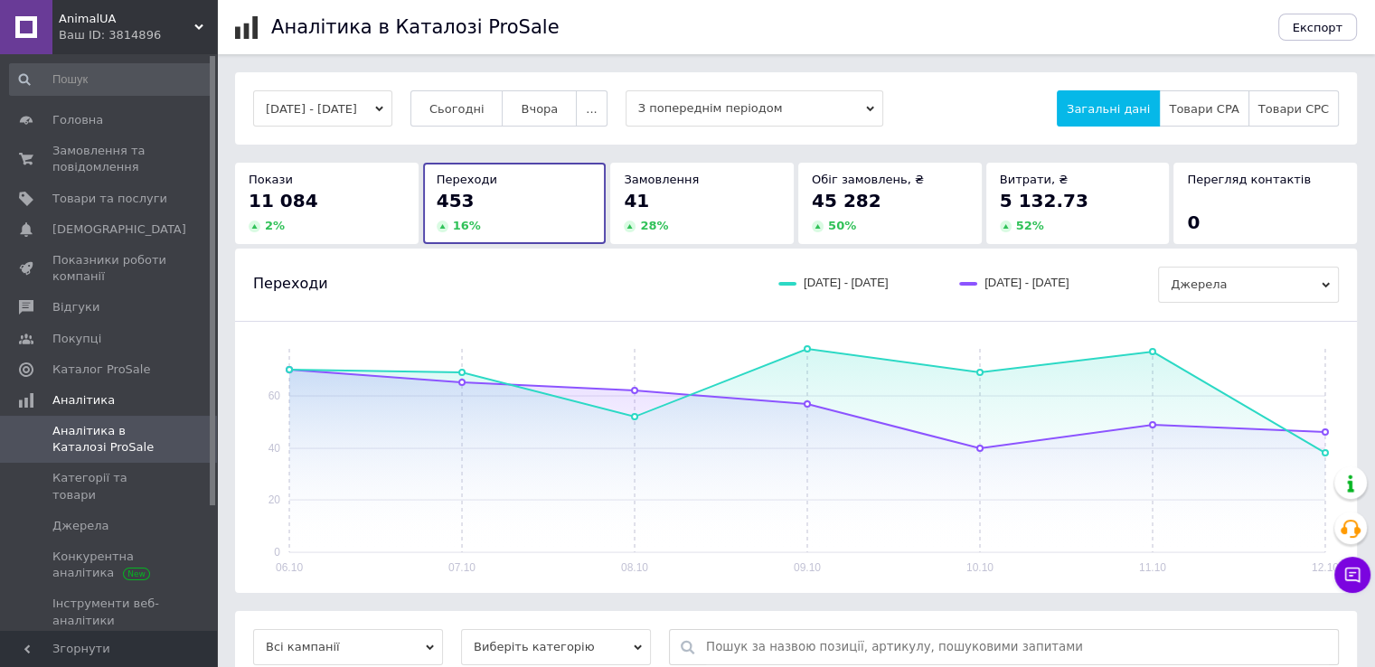
click at [738, 207] on div "41" at bounding box center [702, 200] width 156 height 25
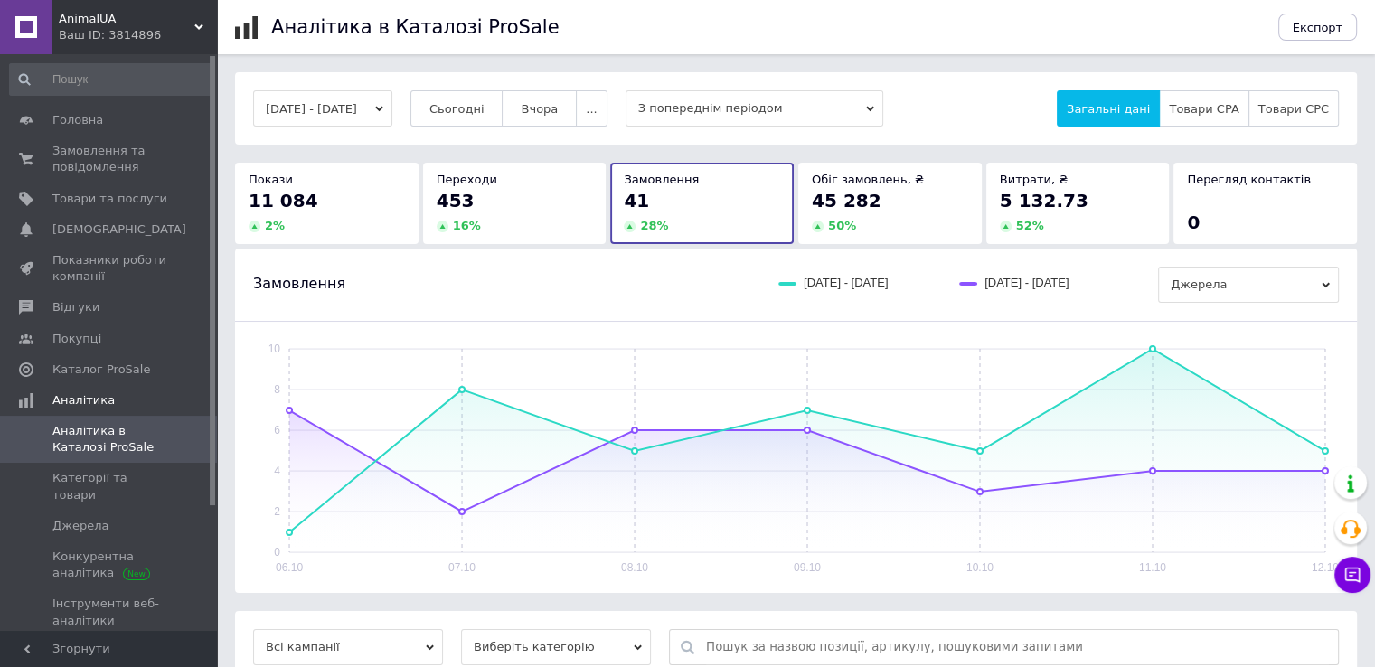
click at [899, 204] on div "45 282" at bounding box center [890, 200] width 156 height 25
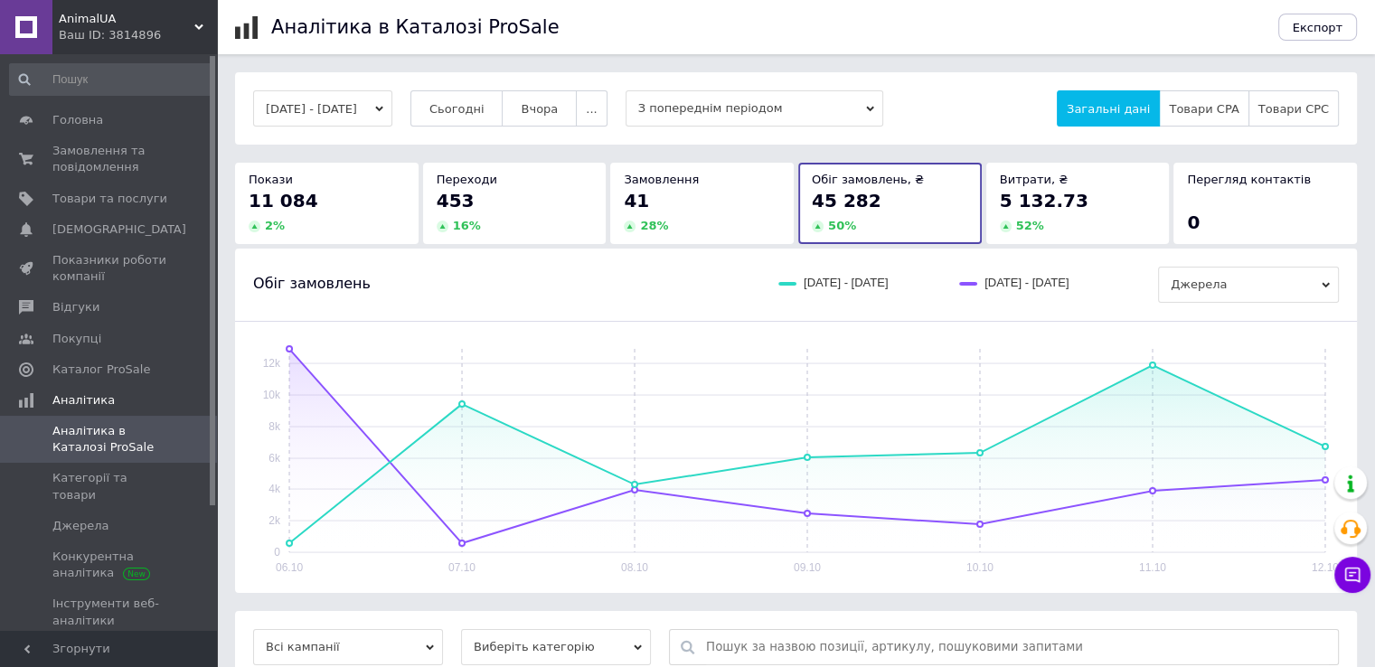
click at [1067, 202] on span "5 132.73" at bounding box center [1044, 201] width 89 height 22
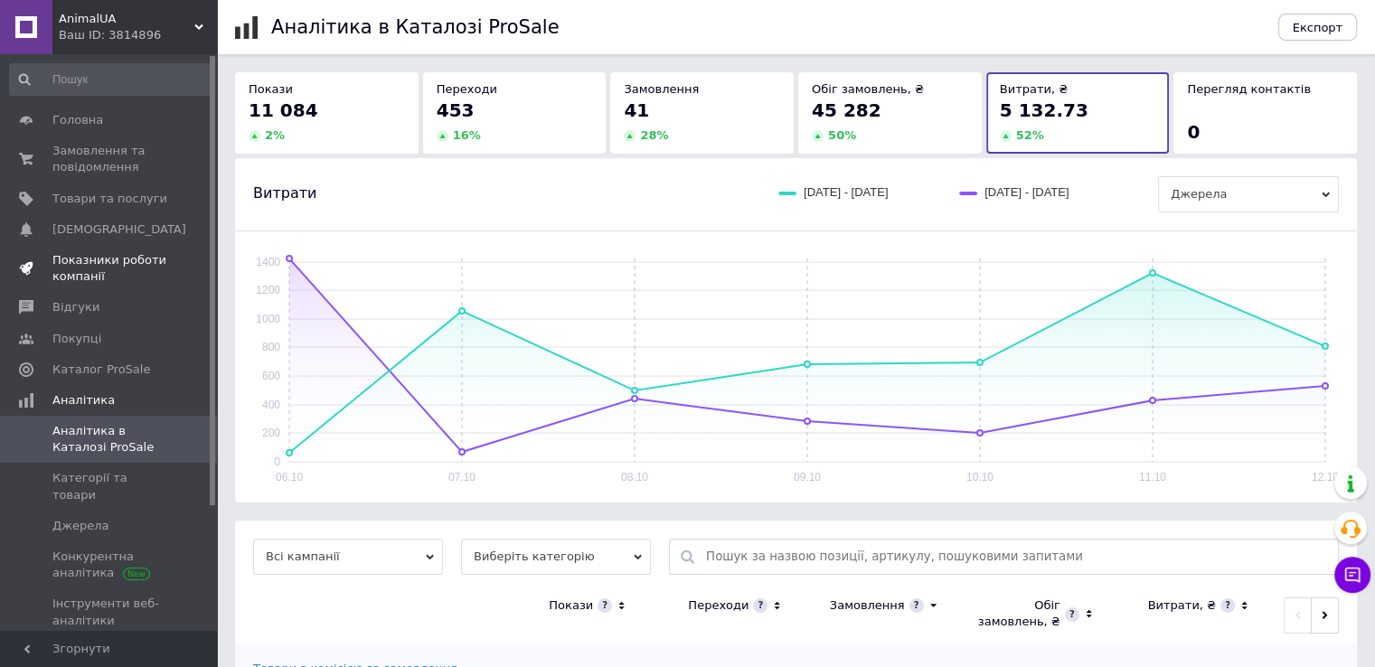
click at [75, 263] on span "Показники роботи компанії" at bounding box center [109, 268] width 115 height 33
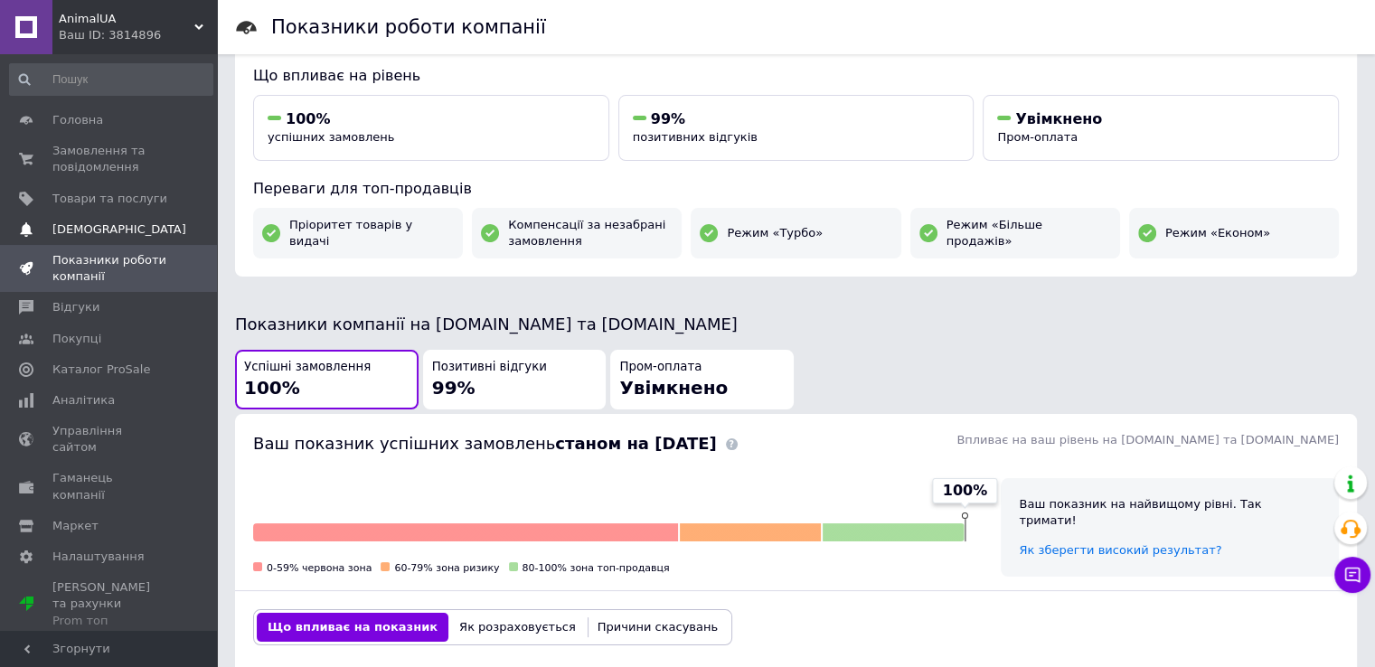
scroll to position [181, 0]
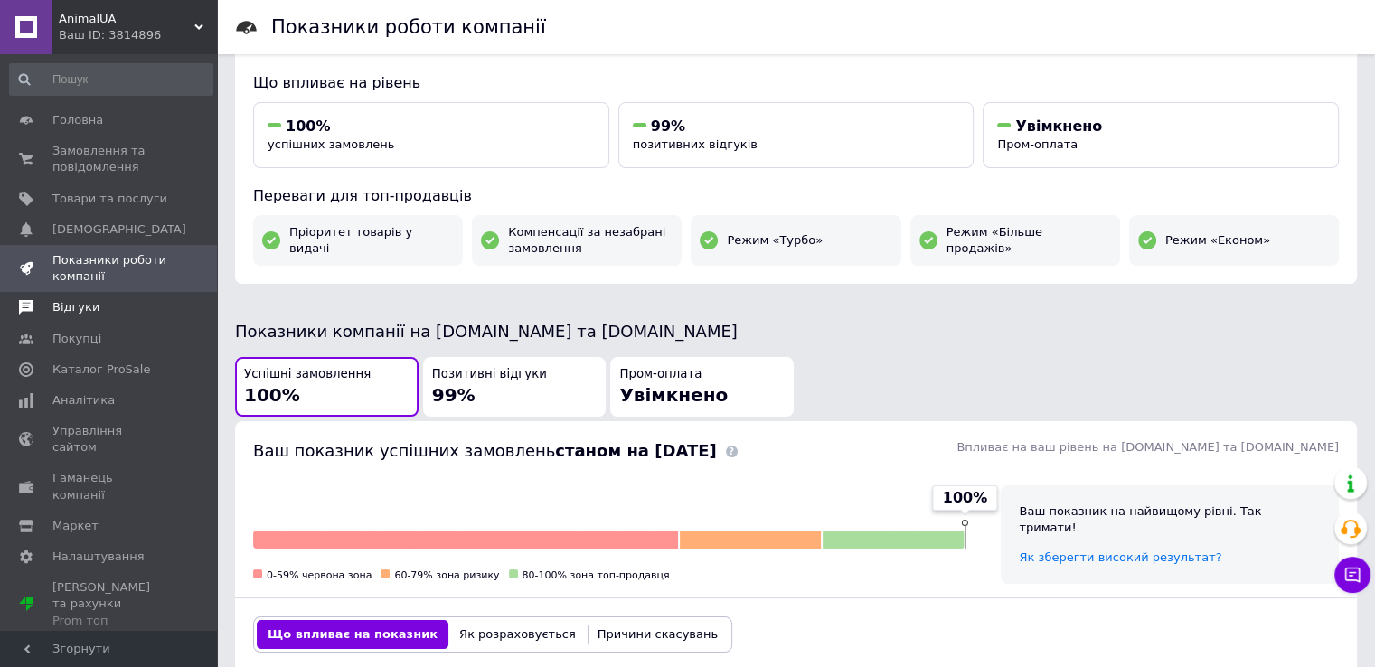
click at [63, 305] on span "Відгуки" at bounding box center [75, 307] width 47 height 16
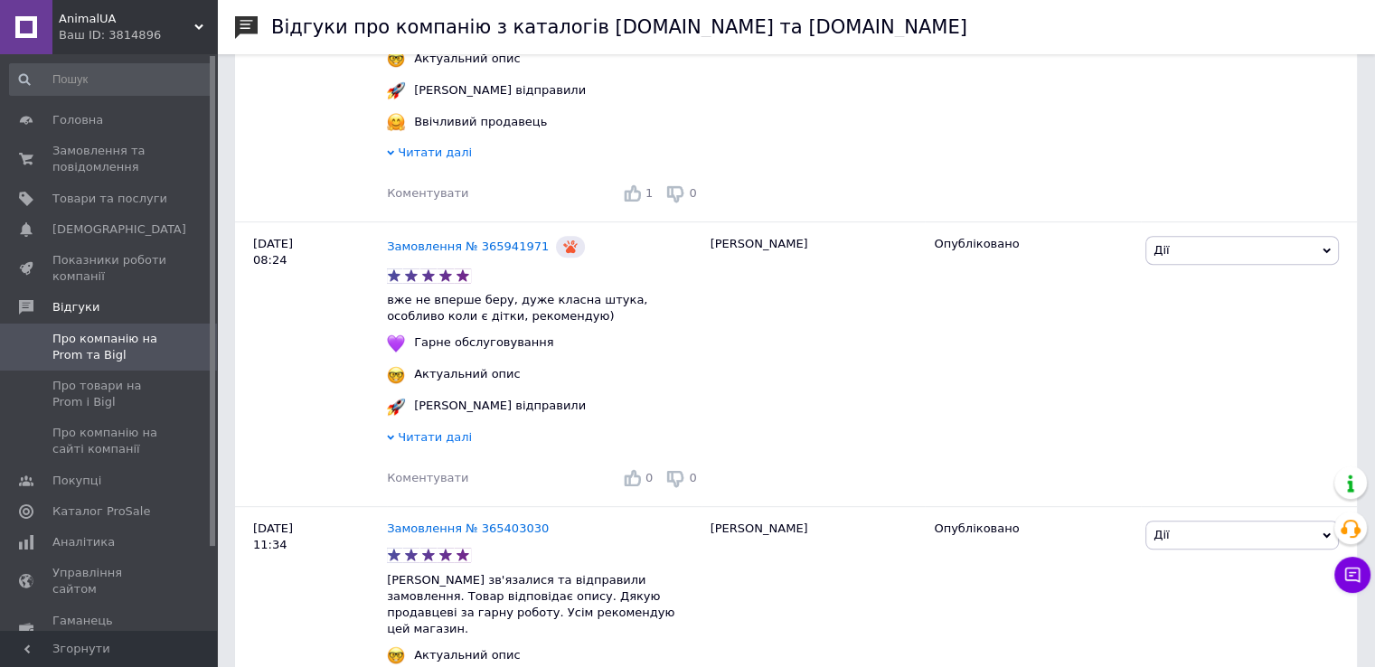
scroll to position [813, 0]
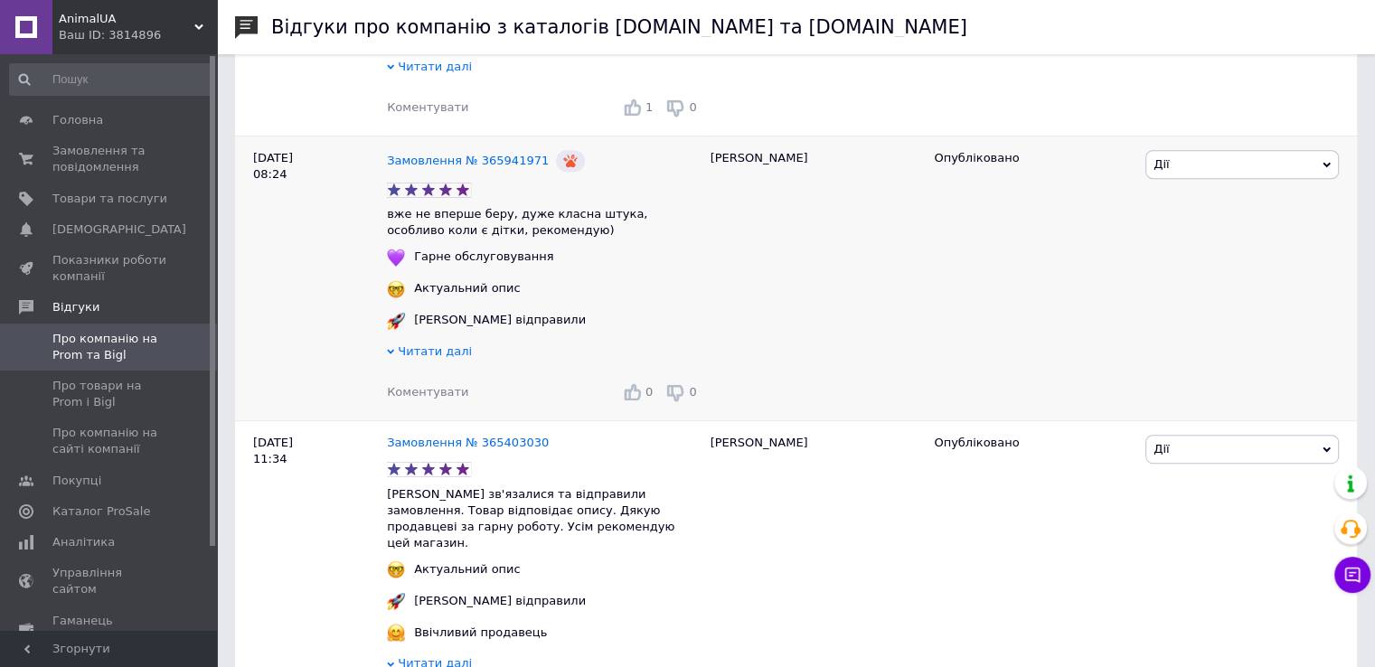
click at [636, 383] on use at bounding box center [633, 391] width 17 height 17
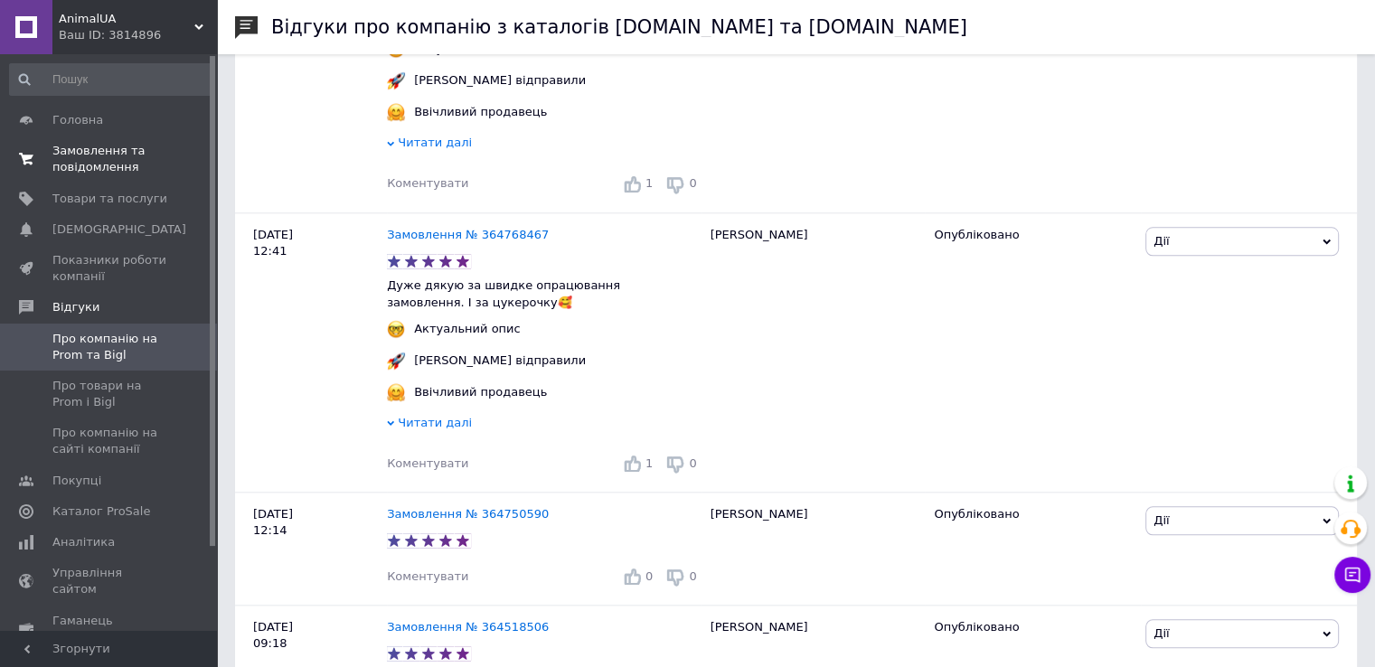
scroll to position [1446, 0]
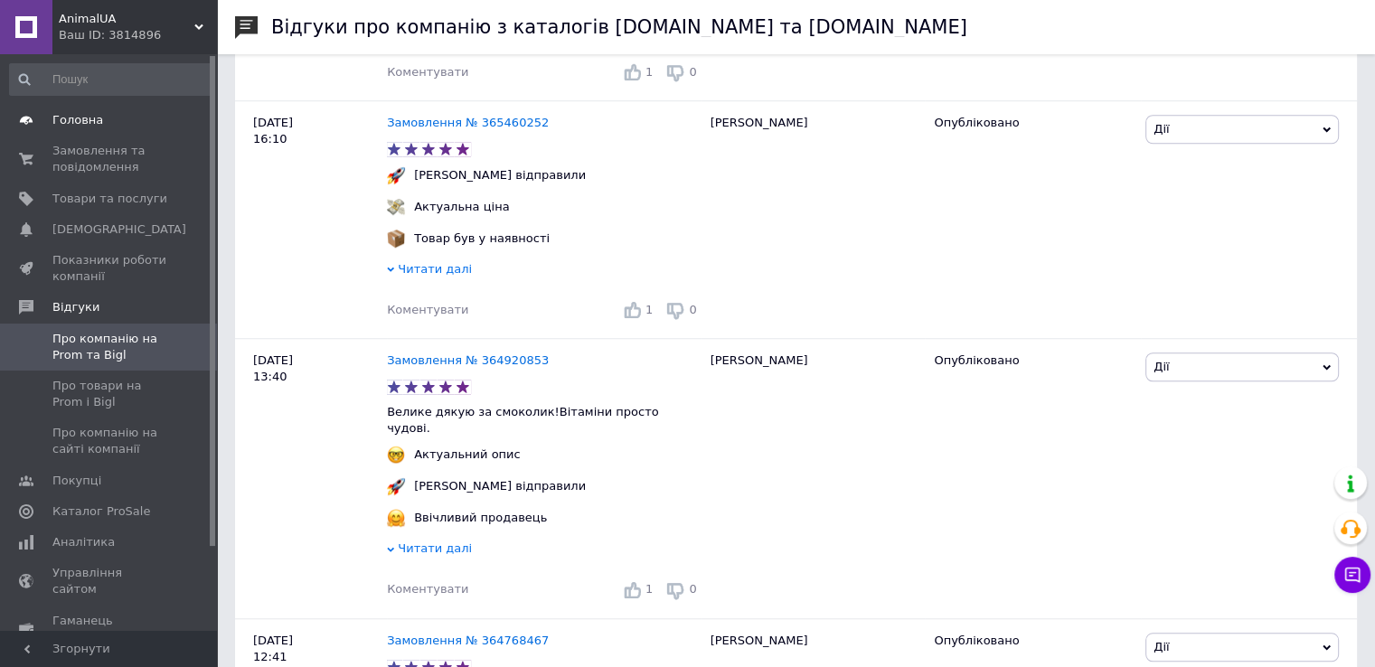
drag, startPoint x: 67, startPoint y: 120, endPoint x: 71, endPoint y: 131, distance: 11.8
click at [67, 119] on span "Головна" at bounding box center [77, 120] width 51 height 16
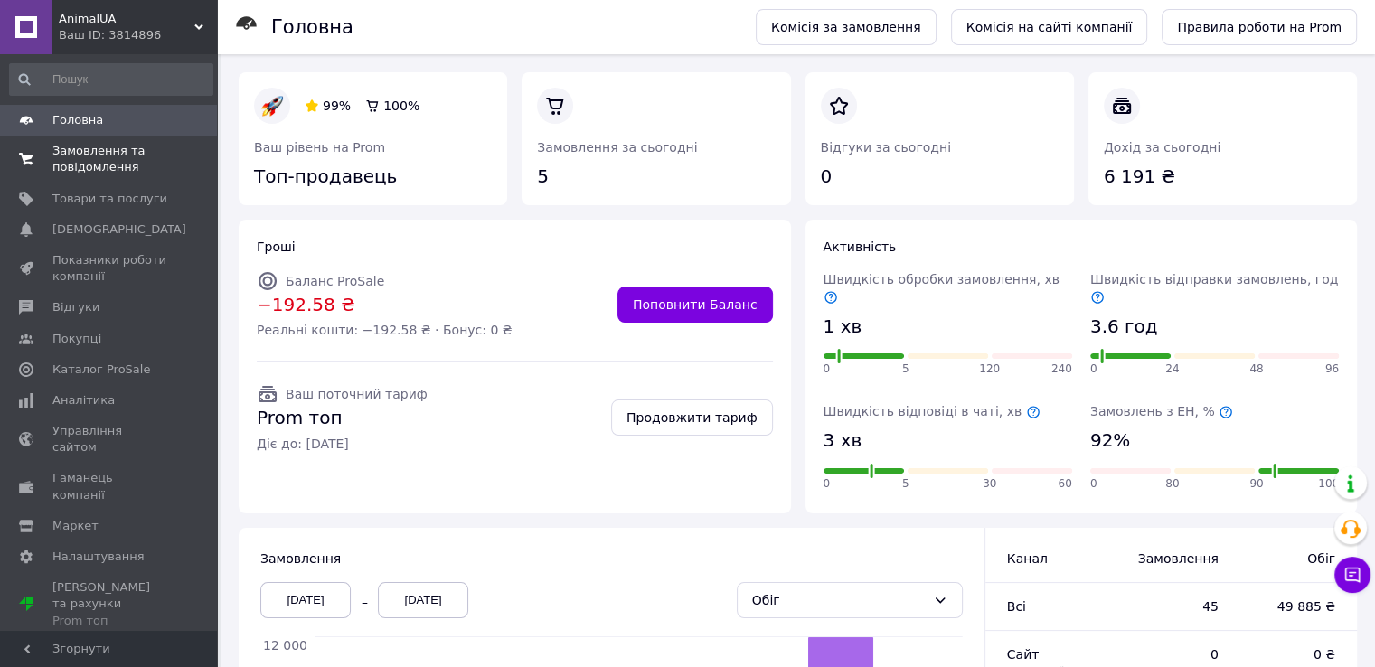
click at [89, 156] on span "Замовлення та повідомлення" at bounding box center [109, 159] width 115 height 33
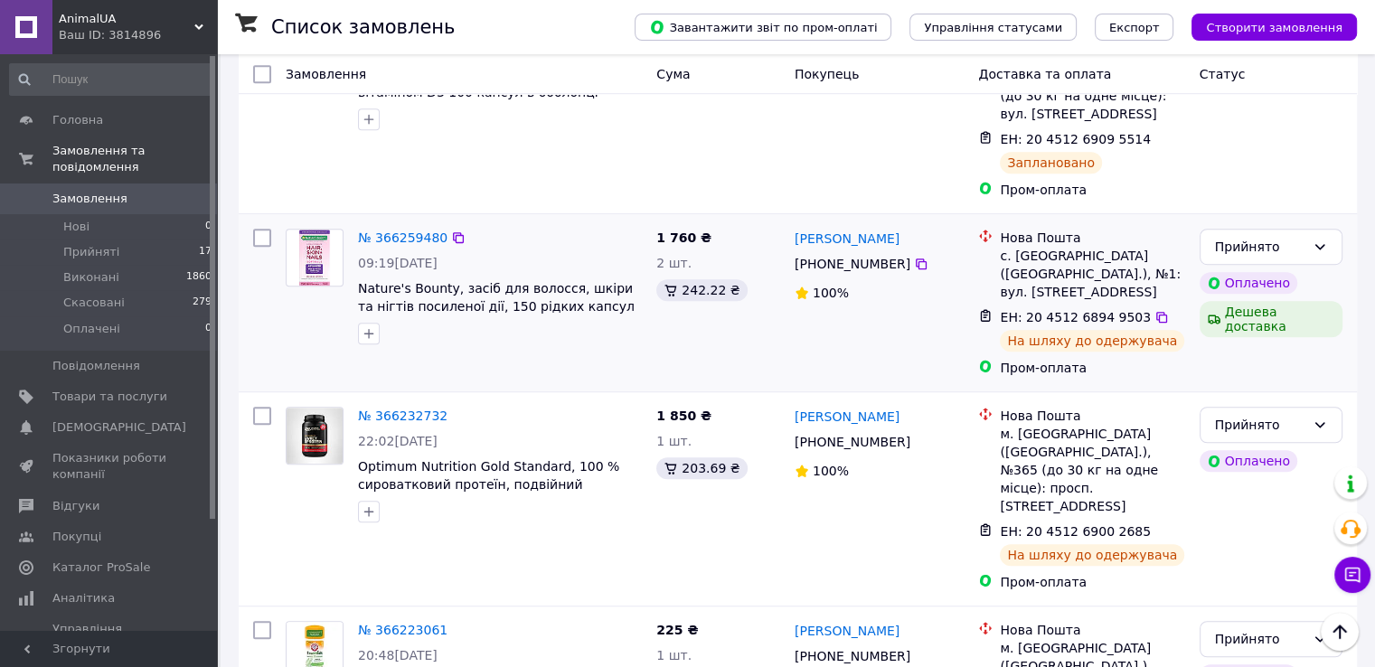
scroll to position [1356, 0]
